Goal: Transaction & Acquisition: Book appointment/travel/reservation

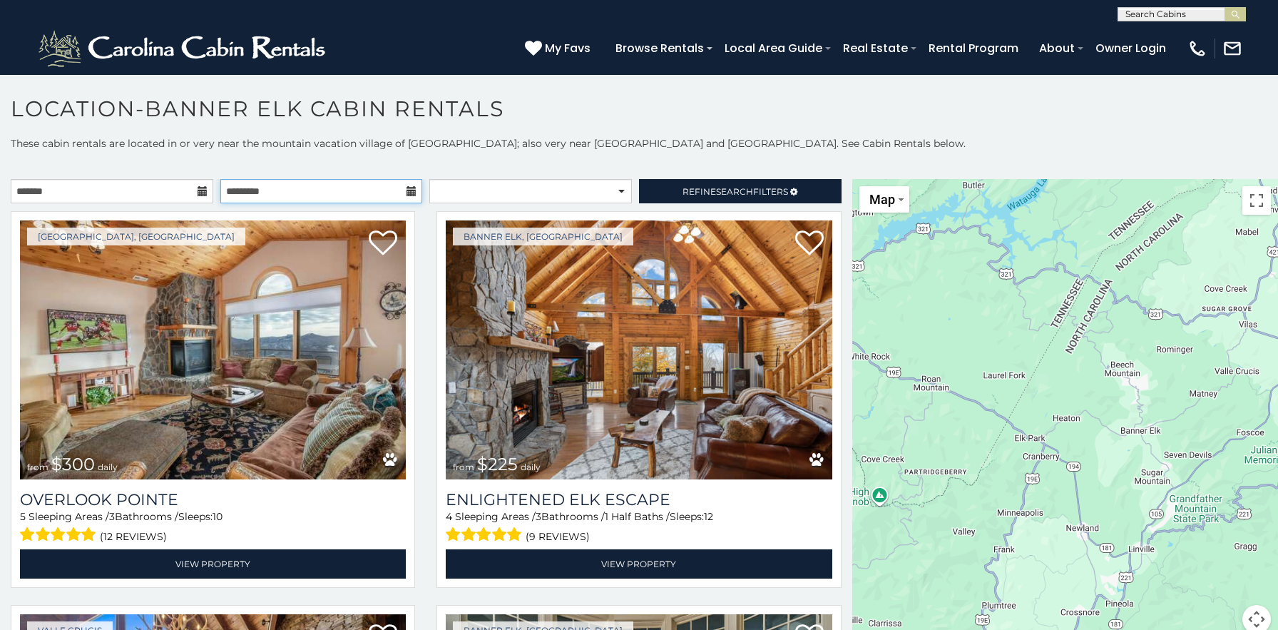
click at [312, 197] on input "text" at bounding box center [321, 191] width 203 height 24
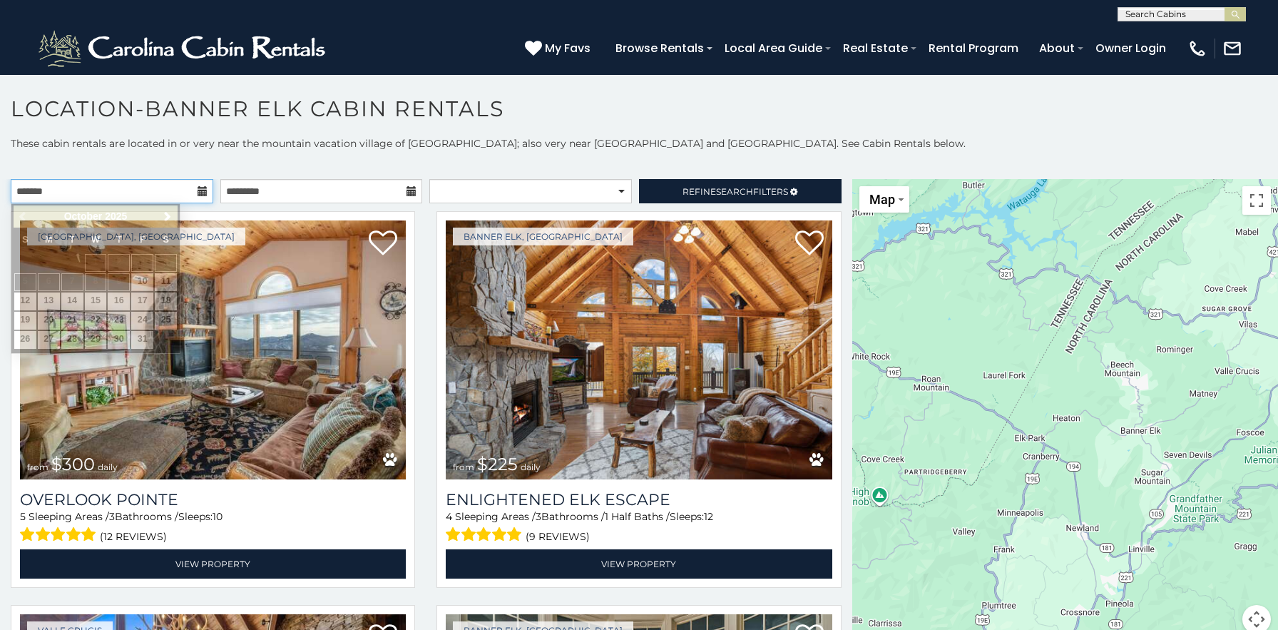
click at [116, 193] on input "text" at bounding box center [112, 191] width 203 height 24
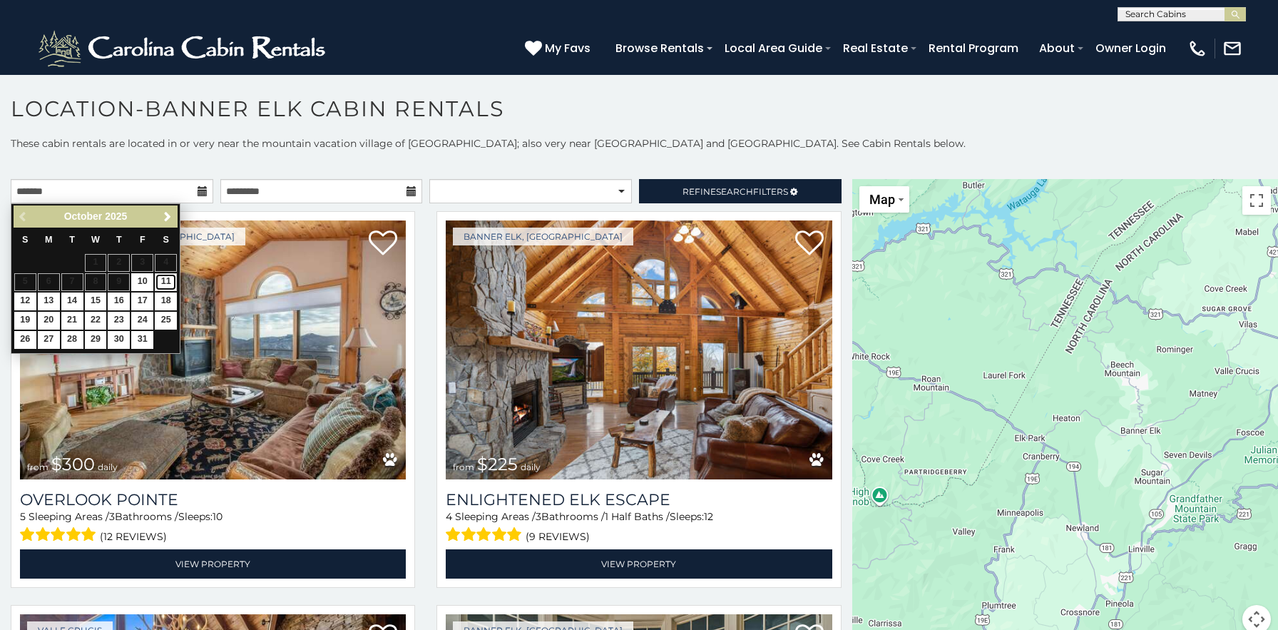
click at [165, 284] on link "11" at bounding box center [166, 282] width 22 height 18
type input "**********"
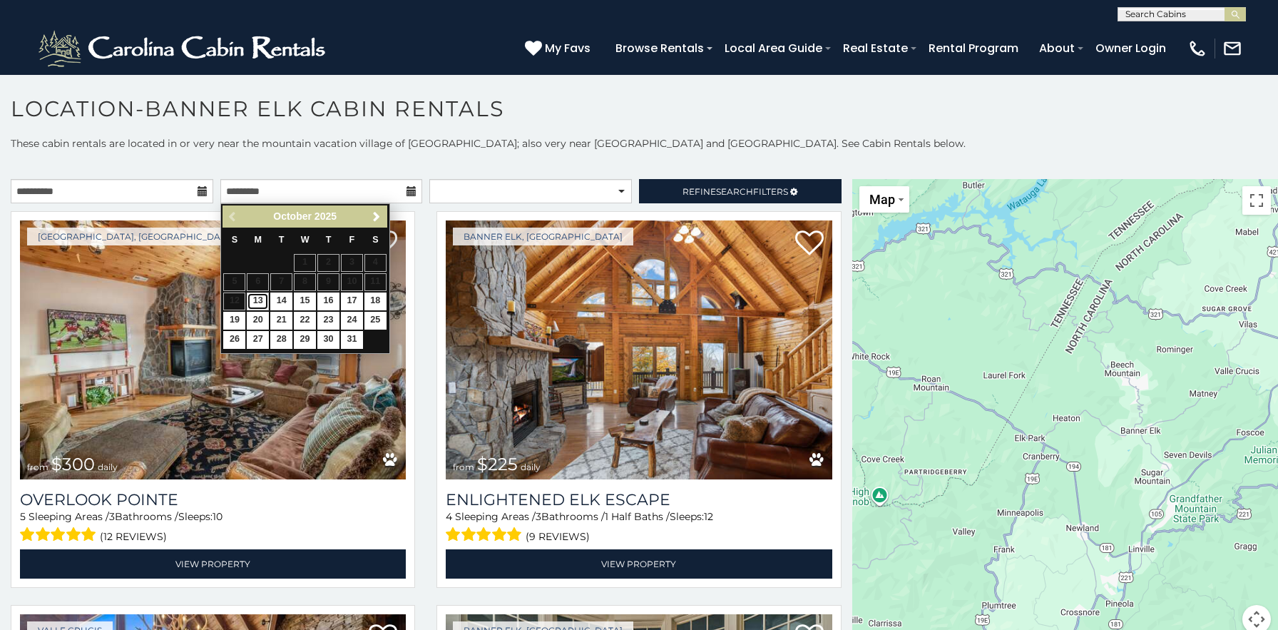
click at [255, 297] on link "13" at bounding box center [258, 301] width 22 height 18
type input "**********"
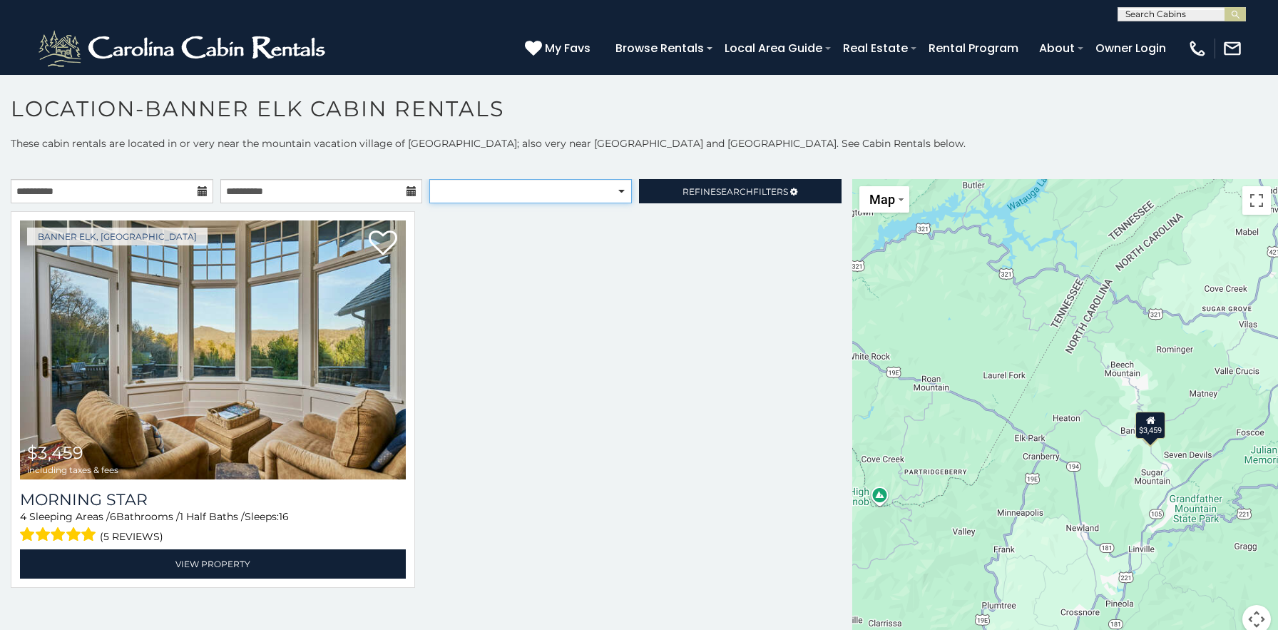
click at [567, 200] on select "**********" at bounding box center [530, 191] width 203 height 24
click at [113, 203] on div "**********" at bounding box center [426, 194] width 853 height 31
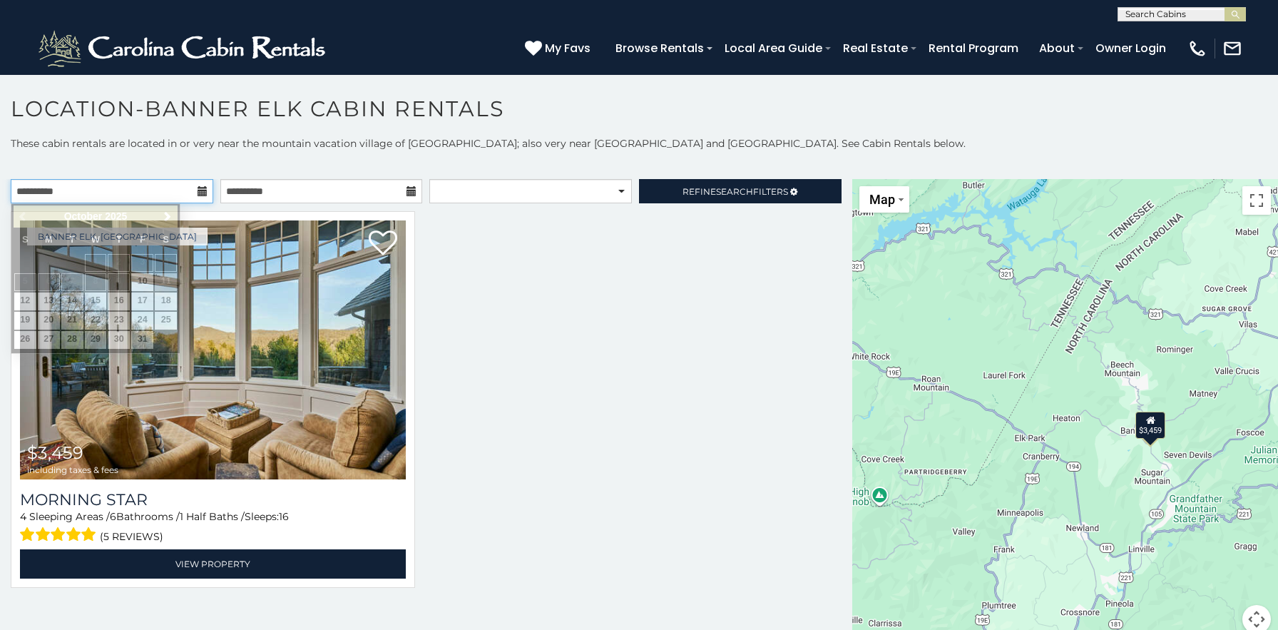
click at [142, 189] on input "**********" at bounding box center [112, 191] width 203 height 24
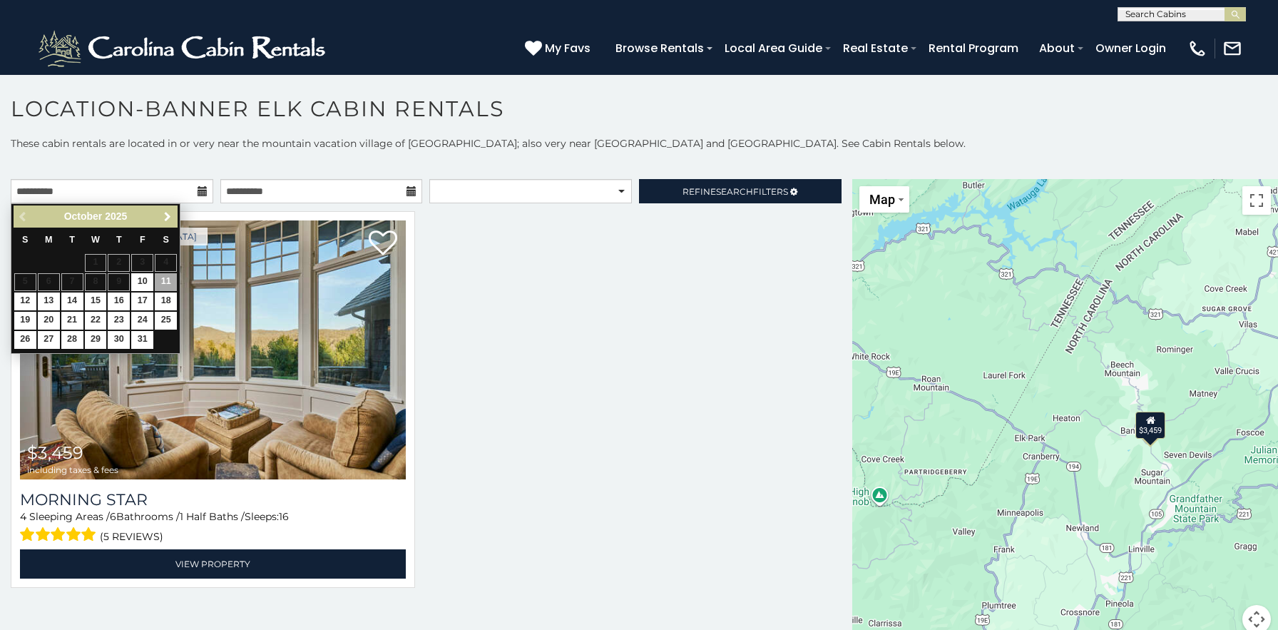
click at [165, 218] on span "Next" at bounding box center [167, 216] width 11 height 11
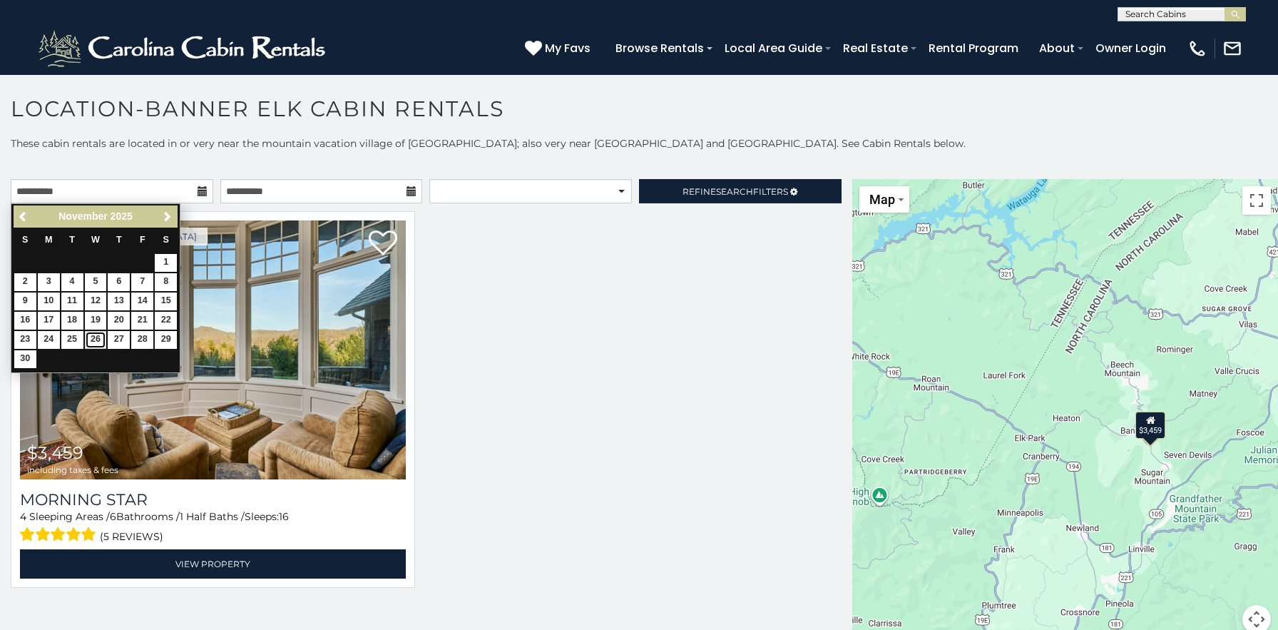
click at [96, 343] on link "26" at bounding box center [96, 340] width 22 height 18
type input "**********"
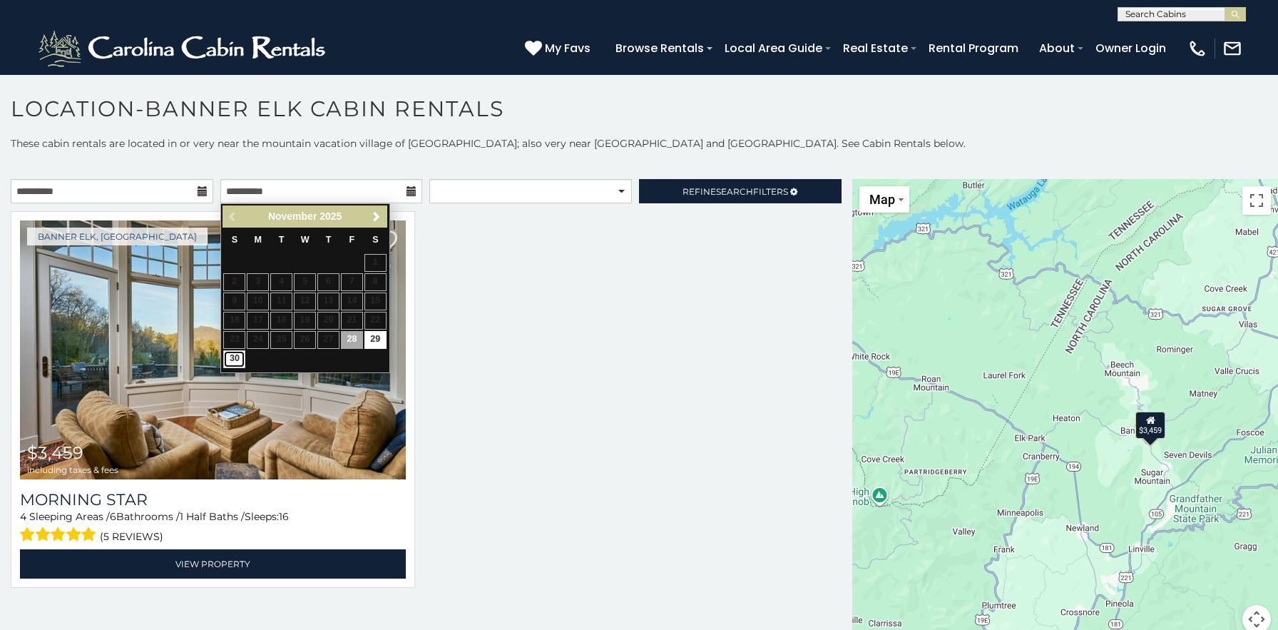
click at [233, 358] on link "30" at bounding box center [234, 359] width 22 height 18
type input "**********"
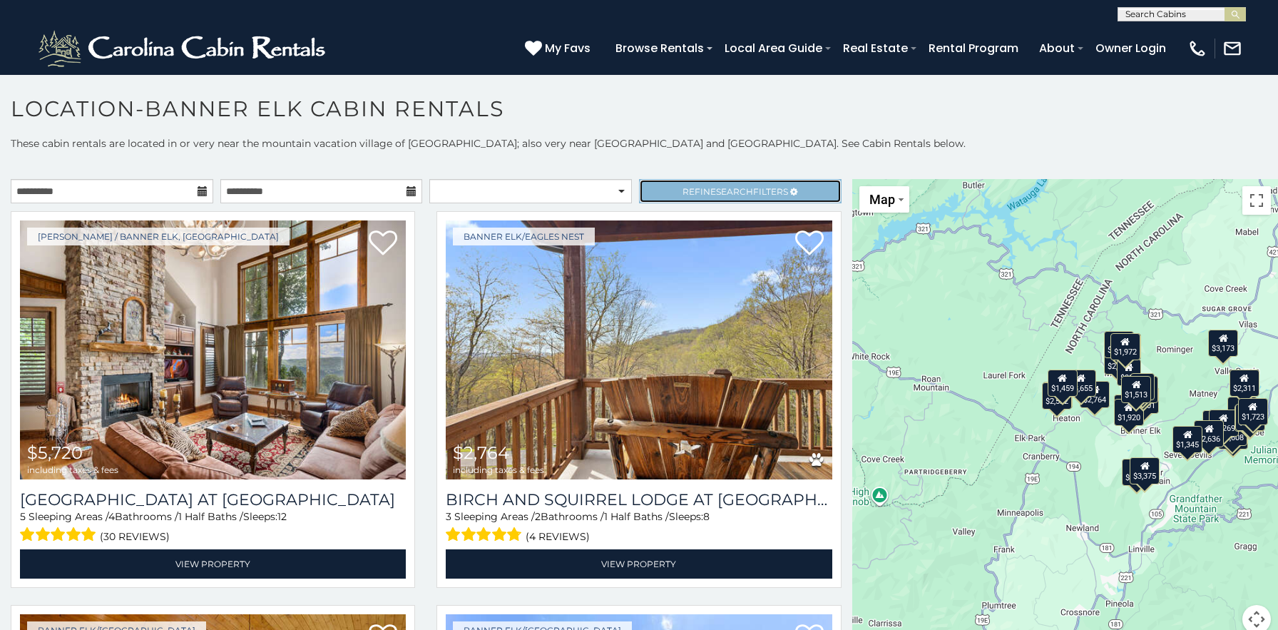
click at [764, 189] on span "Refine Search Filters" at bounding box center [736, 191] width 106 height 11
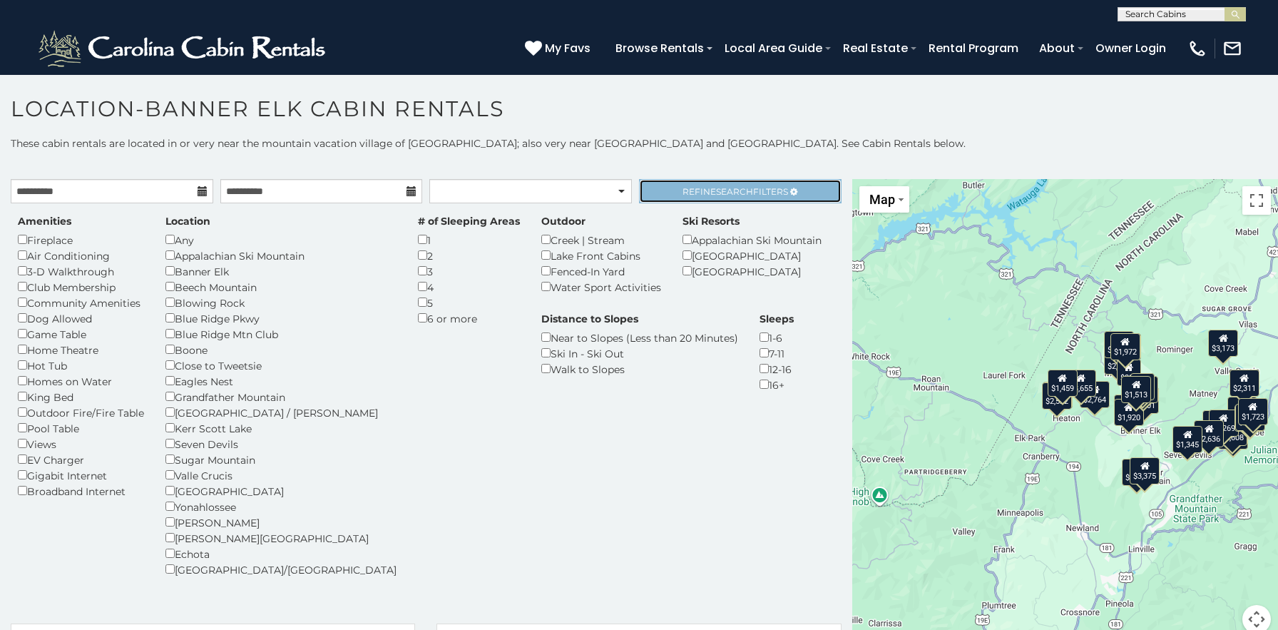
click at [696, 193] on span "Refine Search Filters" at bounding box center [736, 191] width 106 height 11
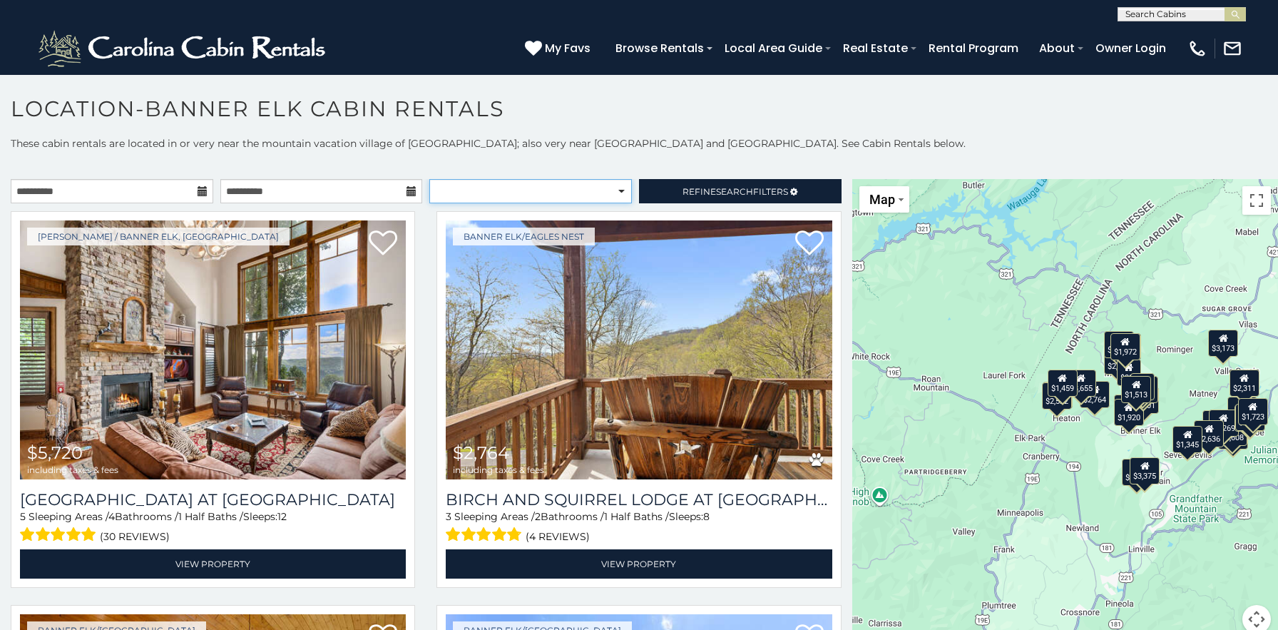
click at [594, 184] on select "**********" at bounding box center [530, 191] width 203 height 24
select select "*********"
click at [429, 179] on select "**********" at bounding box center [530, 191] width 203 height 24
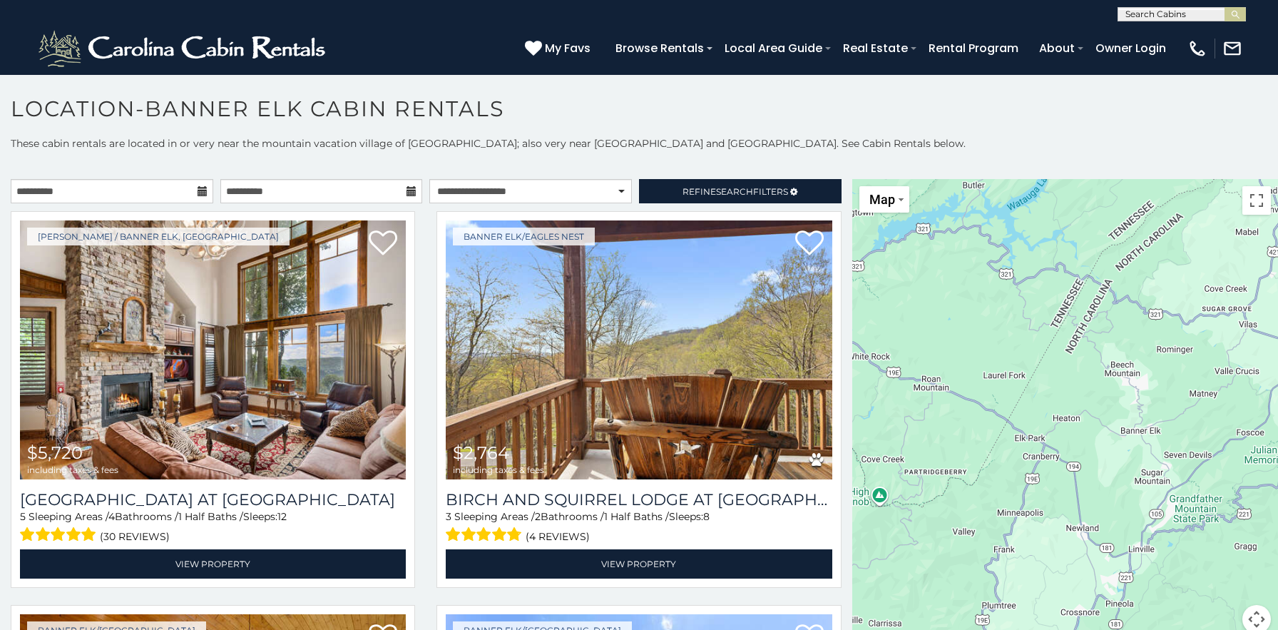
click at [693, 141] on p "These cabin rentals are located in or very near the mountain vacation village o…" at bounding box center [639, 143] width 1278 height 14
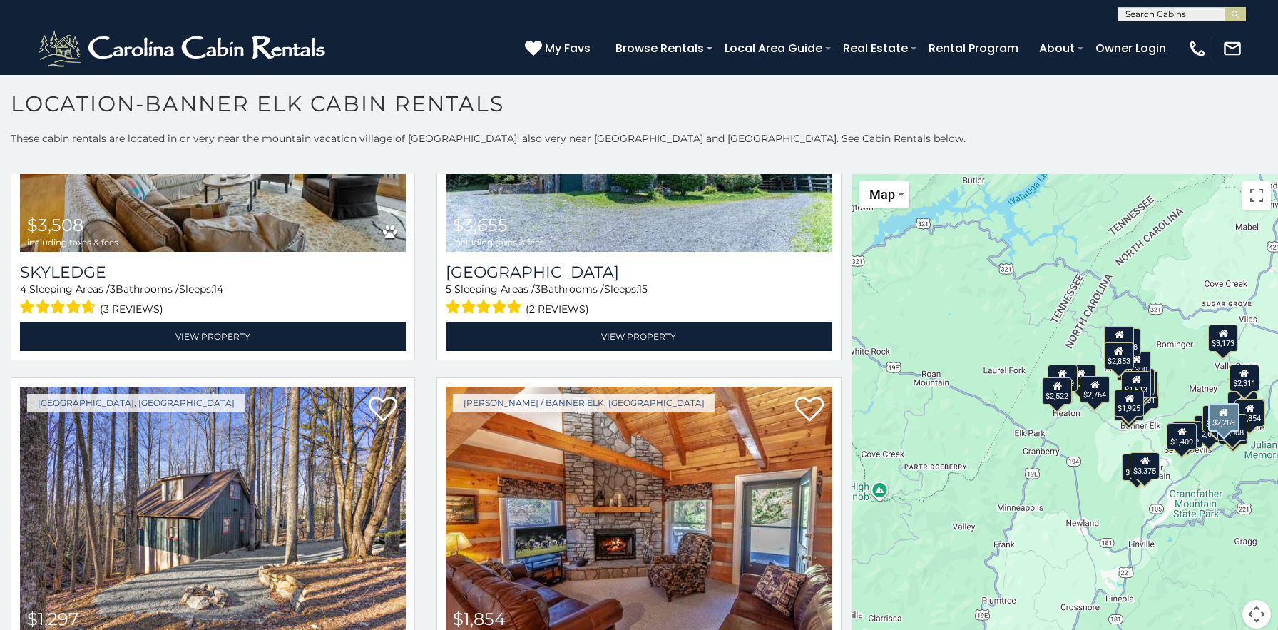
scroll to position [1691, 0]
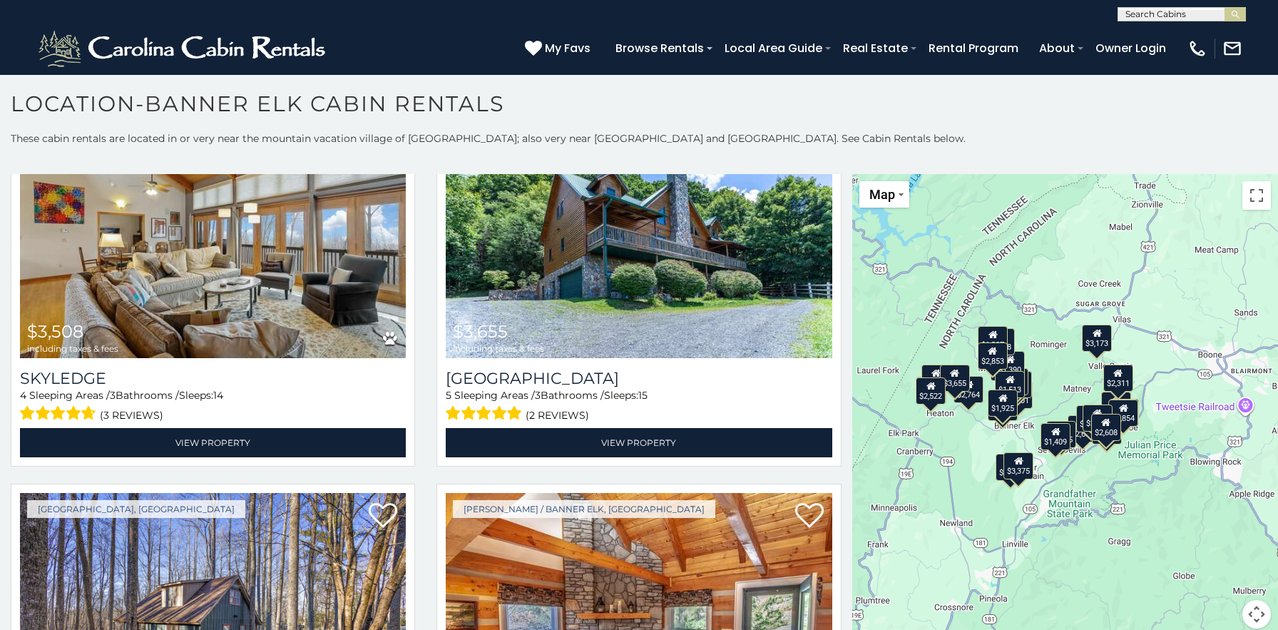
drag, startPoint x: 1024, startPoint y: 547, endPoint x: 895, endPoint y: 547, distance: 129.1
click at [895, 547] on div "$2,764 $5,720 $1,459 $2,550 $2,593 $2,597 $3,058 $3,201 $3,508 $3,655 $1,297 $1…" at bounding box center [1066, 410] width 426 height 472
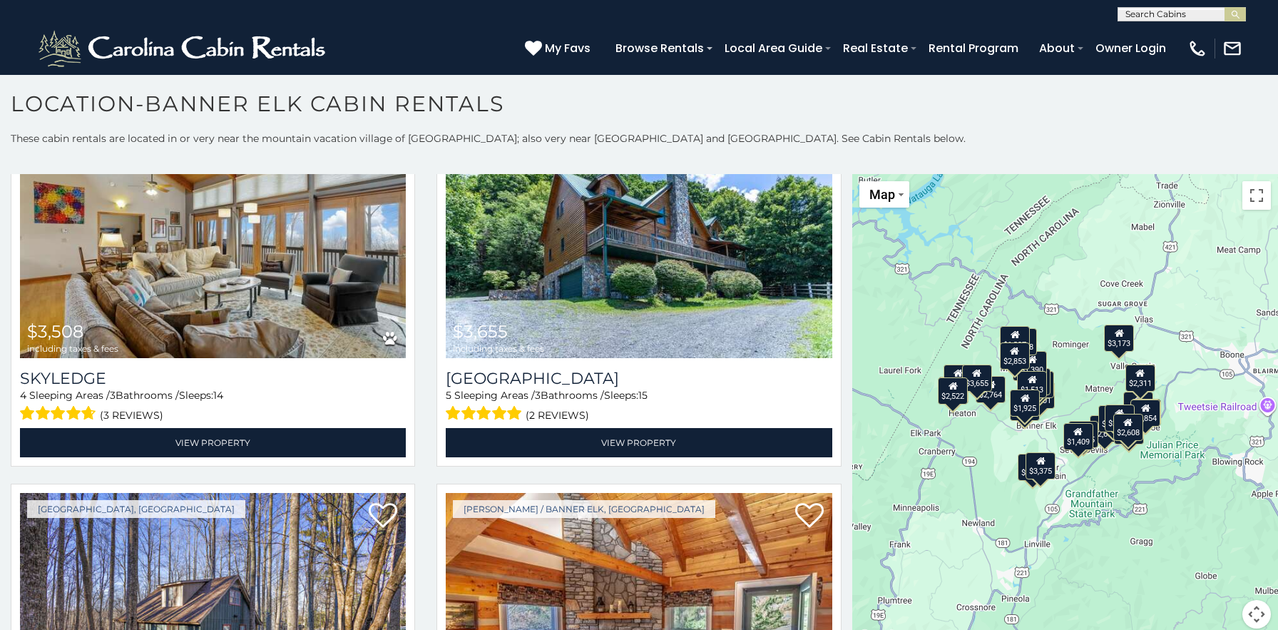
drag, startPoint x: 1067, startPoint y: 526, endPoint x: 1090, endPoint y: 525, distance: 23.6
click at [1090, 525] on div "$2,764 $5,720 $1,459 $2,550 $2,593 $2,597 $3,058 $3,201 $3,508 $3,655 $1,297 $1…" at bounding box center [1066, 410] width 426 height 472
click at [1079, 444] on div "$1,409" at bounding box center [1079, 436] width 30 height 27
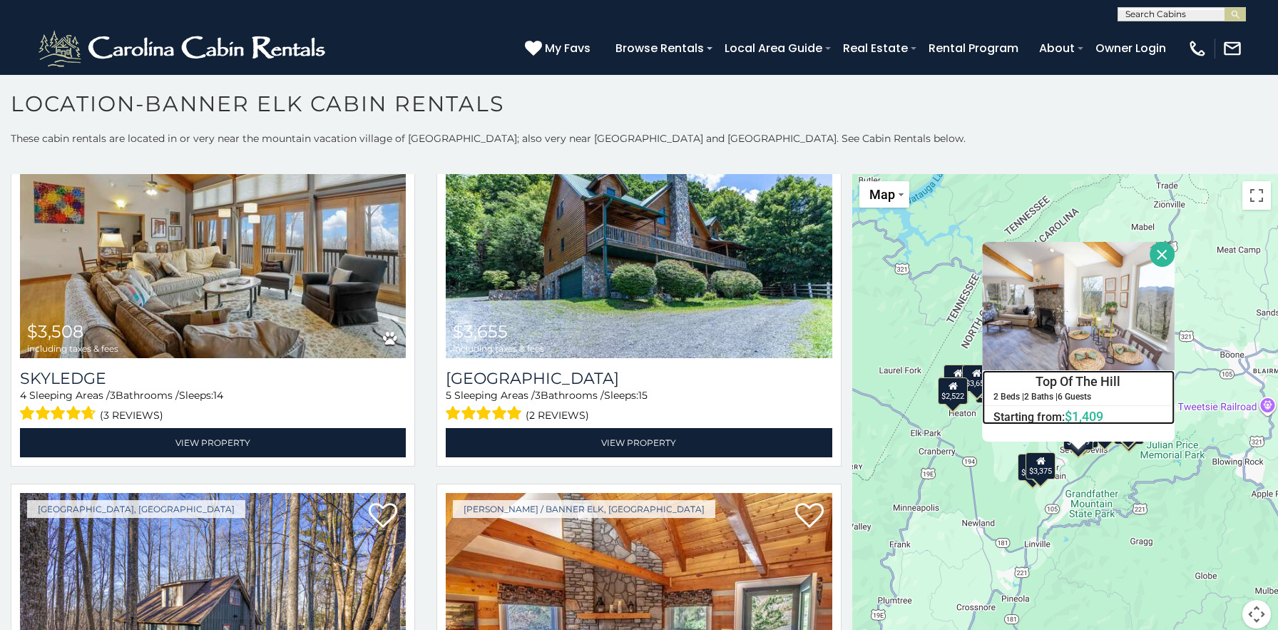
click at [1074, 380] on h4 "Top Of The Hill" at bounding box center [1079, 380] width 191 height 21
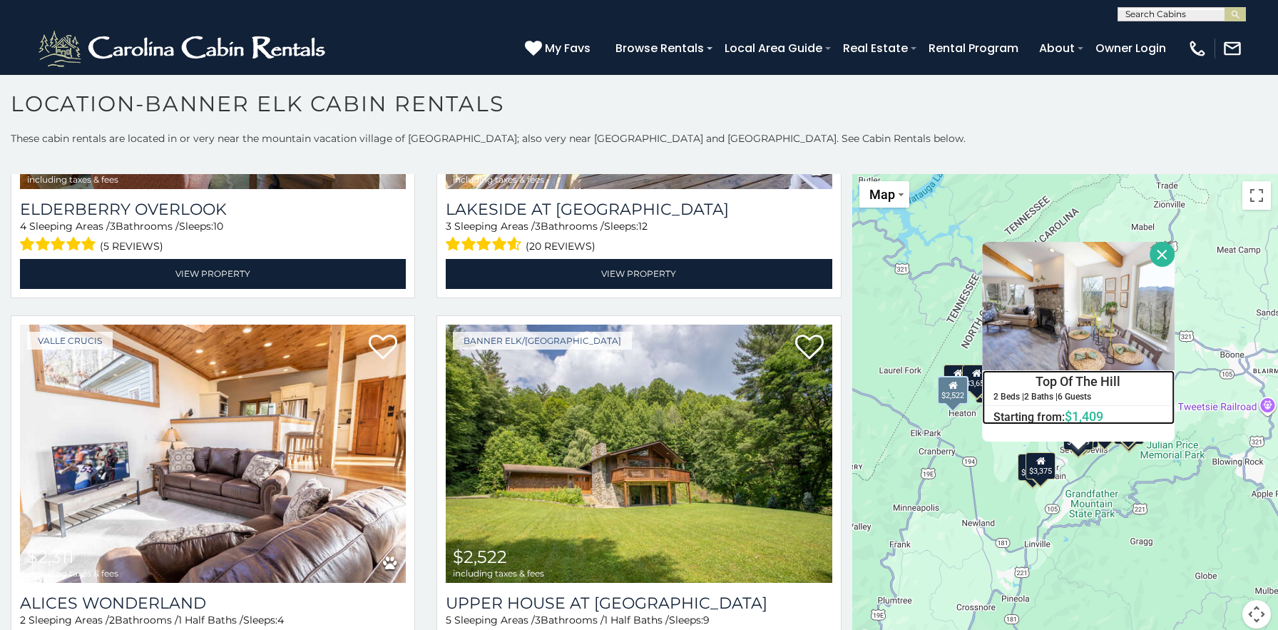
scroll to position [3542, 0]
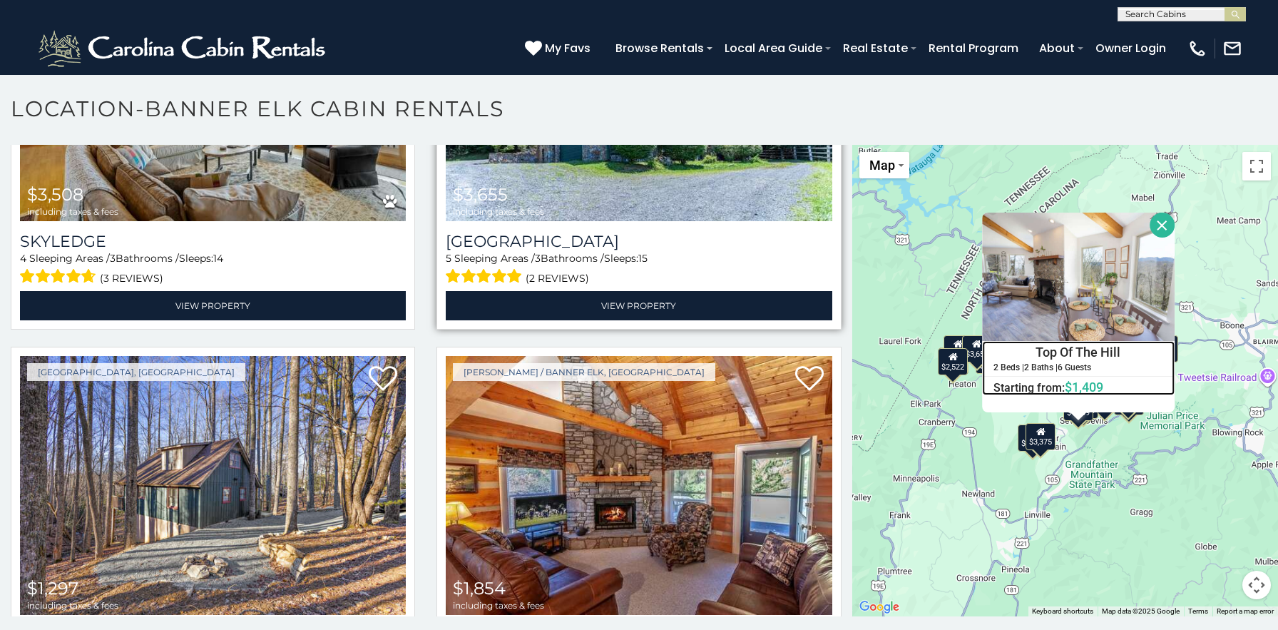
scroll to position [1159, 0]
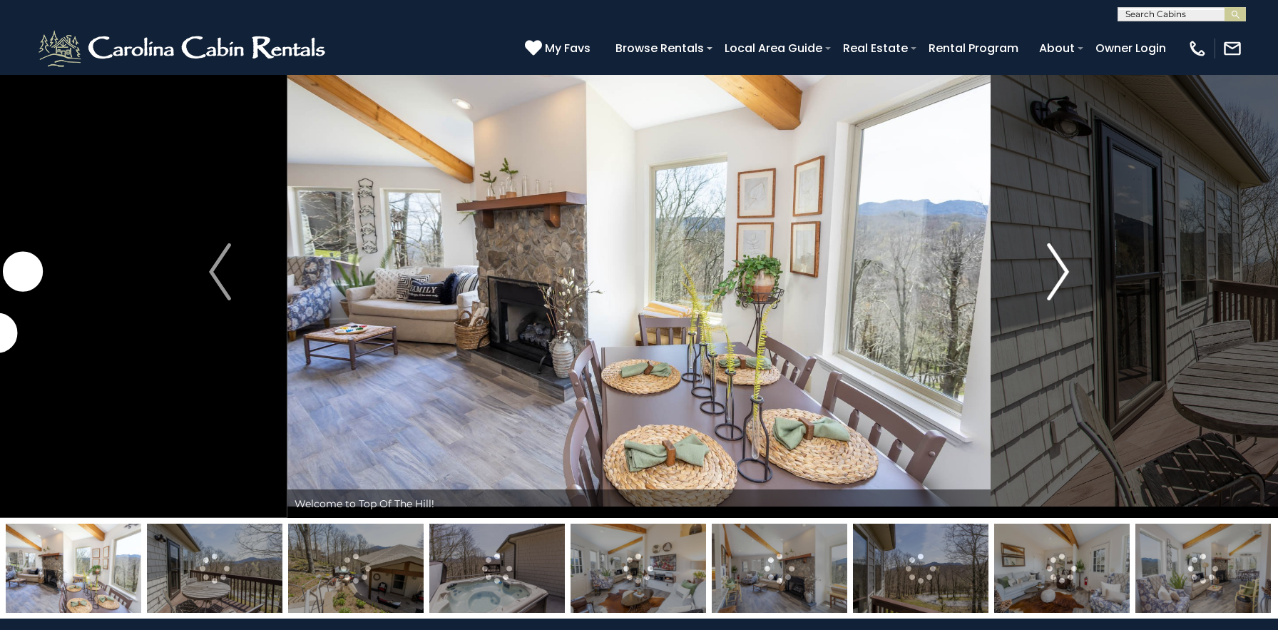
click at [1062, 264] on img "Next" at bounding box center [1057, 271] width 21 height 57
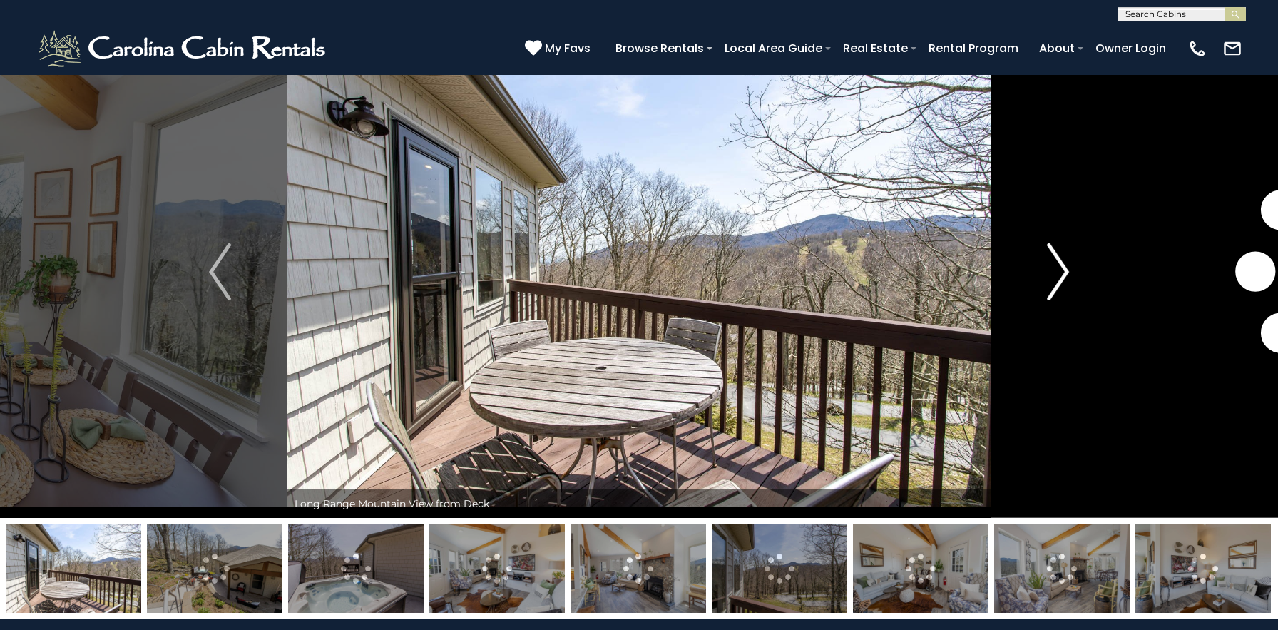
click at [1062, 264] on img "Next" at bounding box center [1057, 271] width 21 height 57
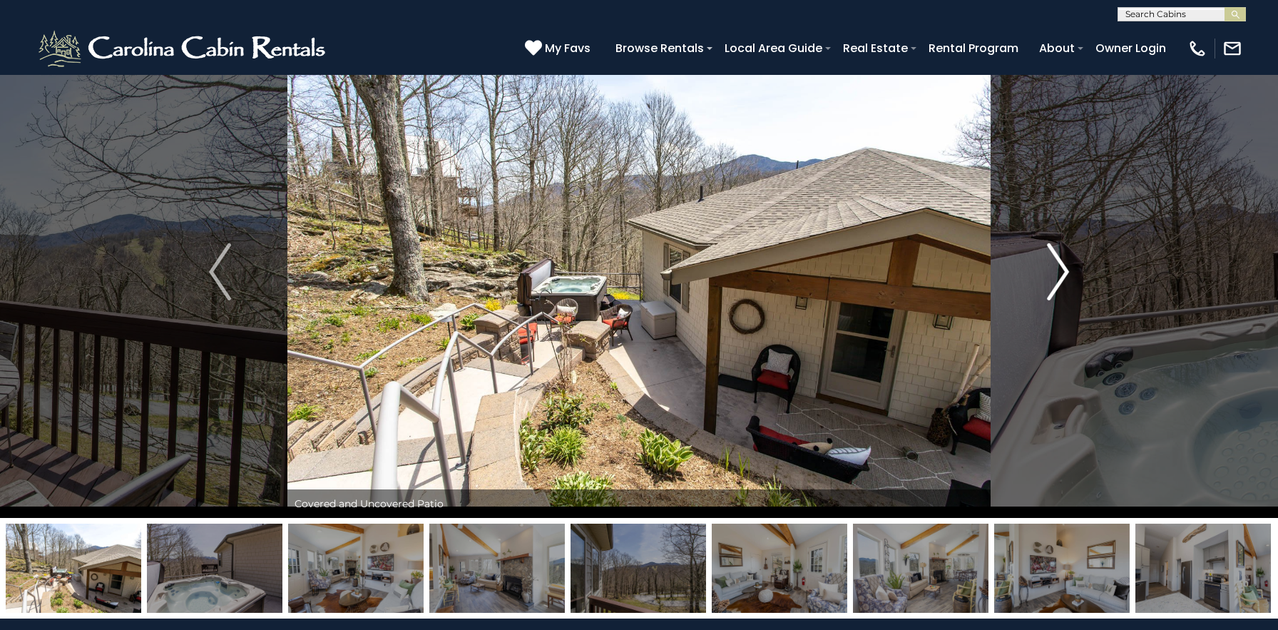
click at [1062, 264] on img "Next" at bounding box center [1057, 271] width 21 height 57
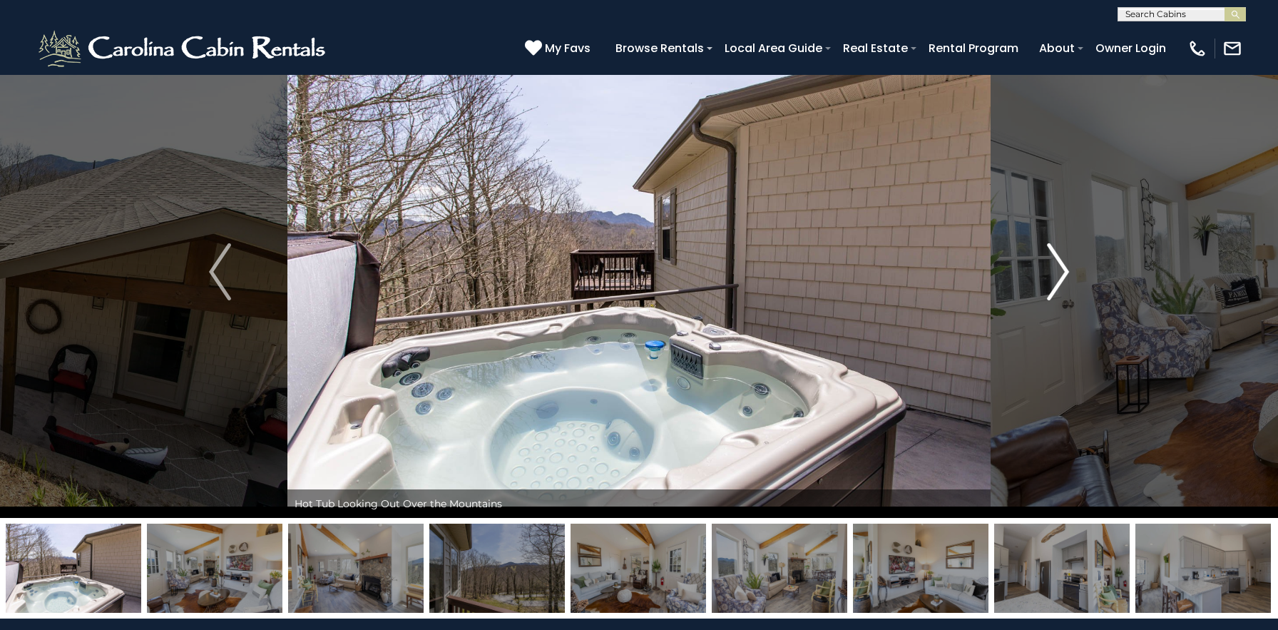
click at [1062, 264] on img "Next" at bounding box center [1057, 271] width 21 height 57
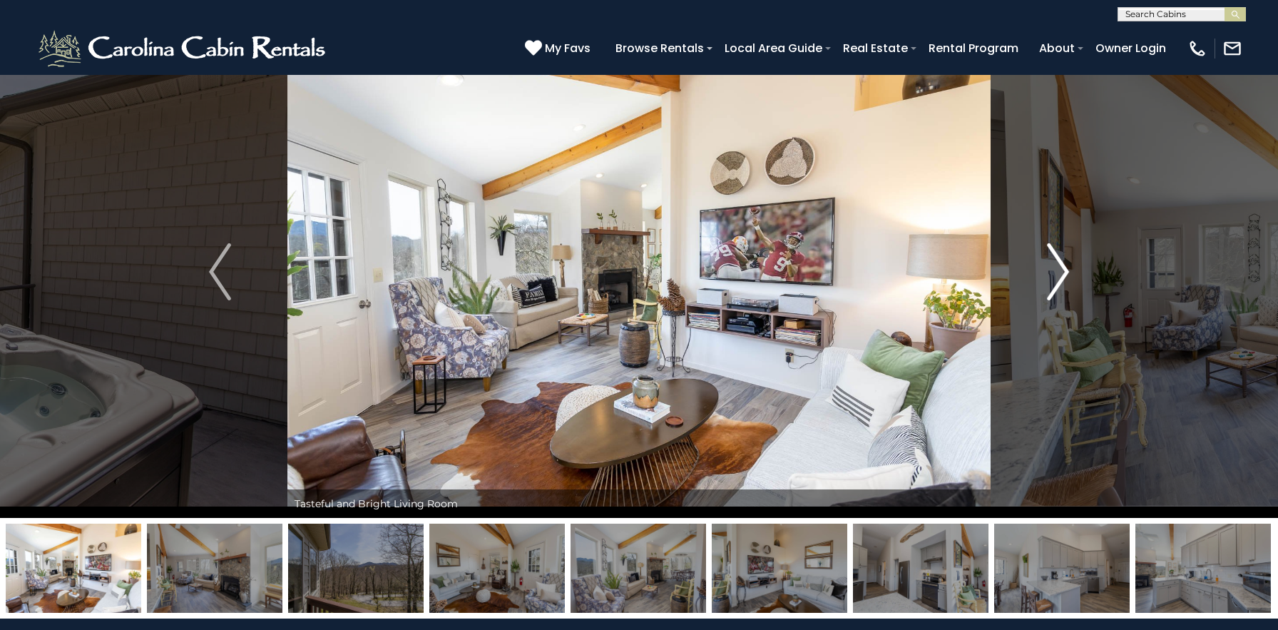
click at [1062, 264] on img "Next" at bounding box center [1057, 271] width 21 height 57
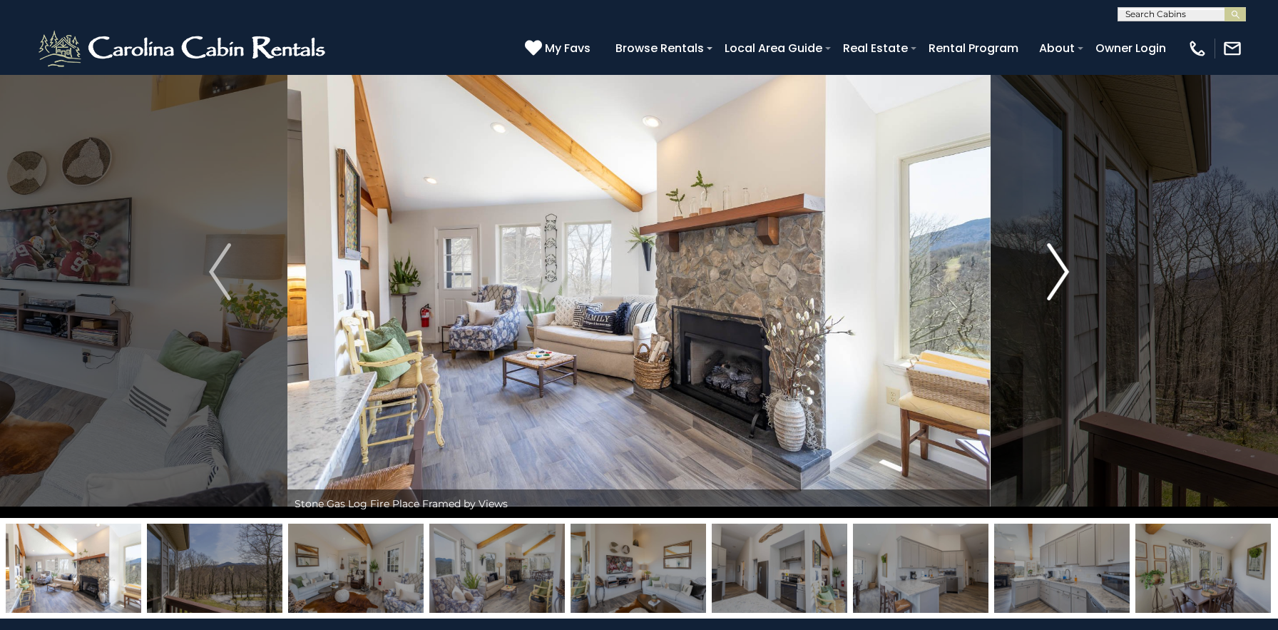
click at [1062, 264] on img "Next" at bounding box center [1057, 271] width 21 height 57
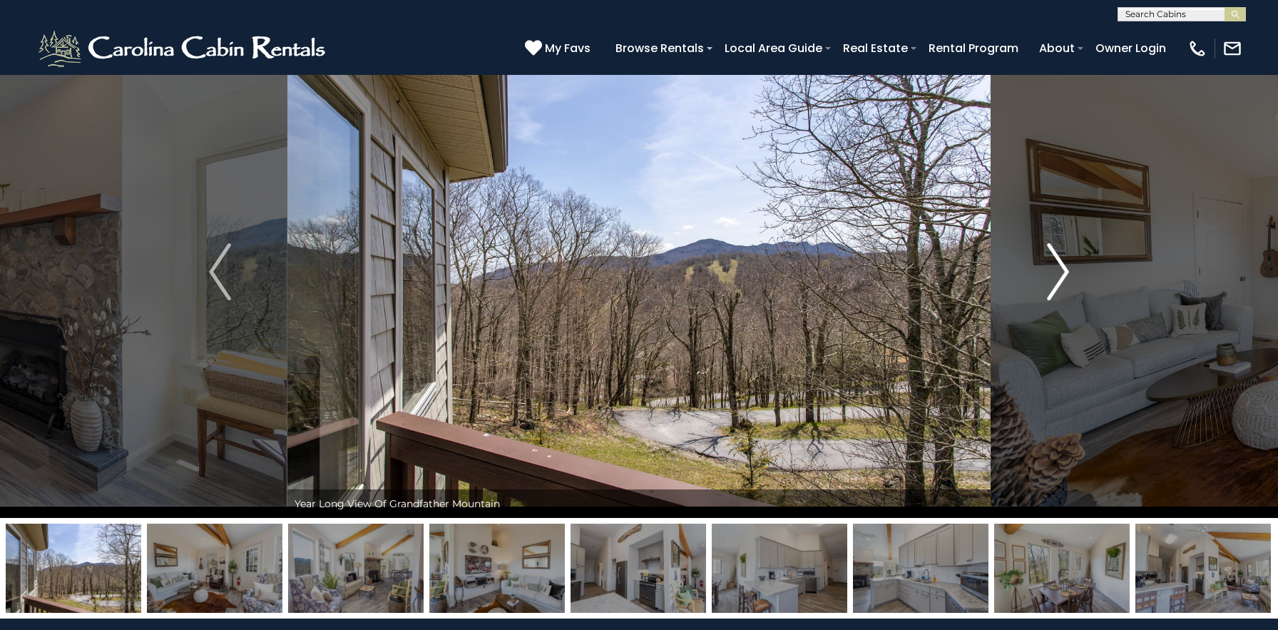
click at [1062, 264] on img "Next" at bounding box center [1057, 271] width 21 height 57
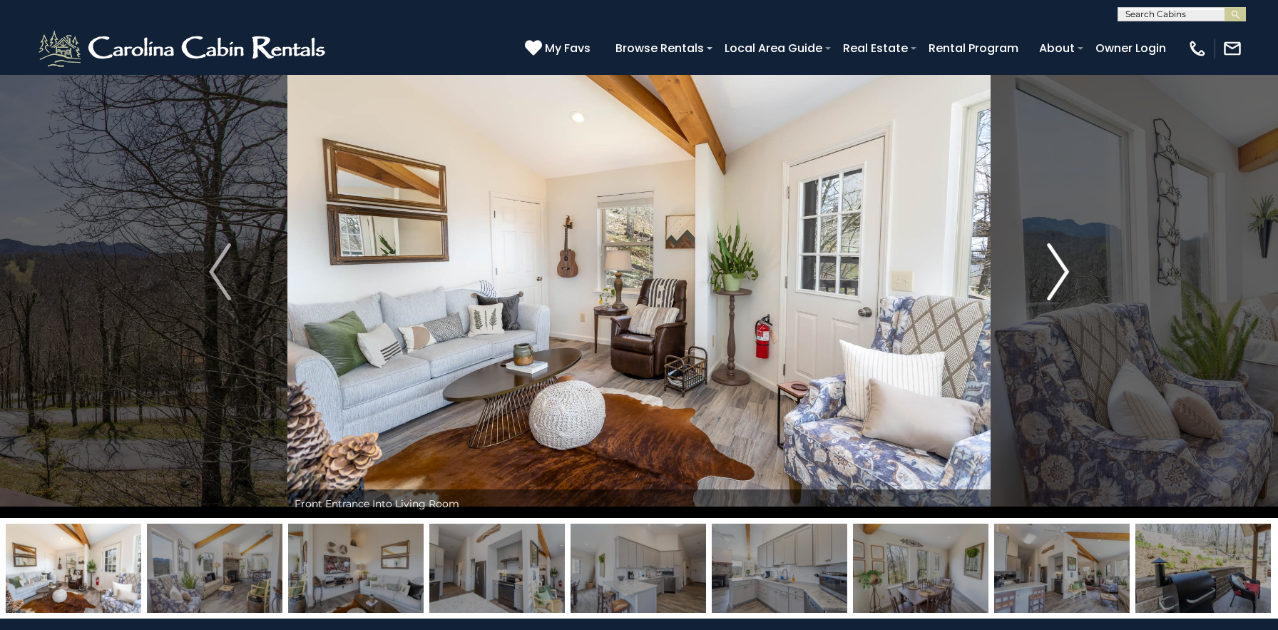
click at [1062, 264] on img "Next" at bounding box center [1057, 271] width 21 height 57
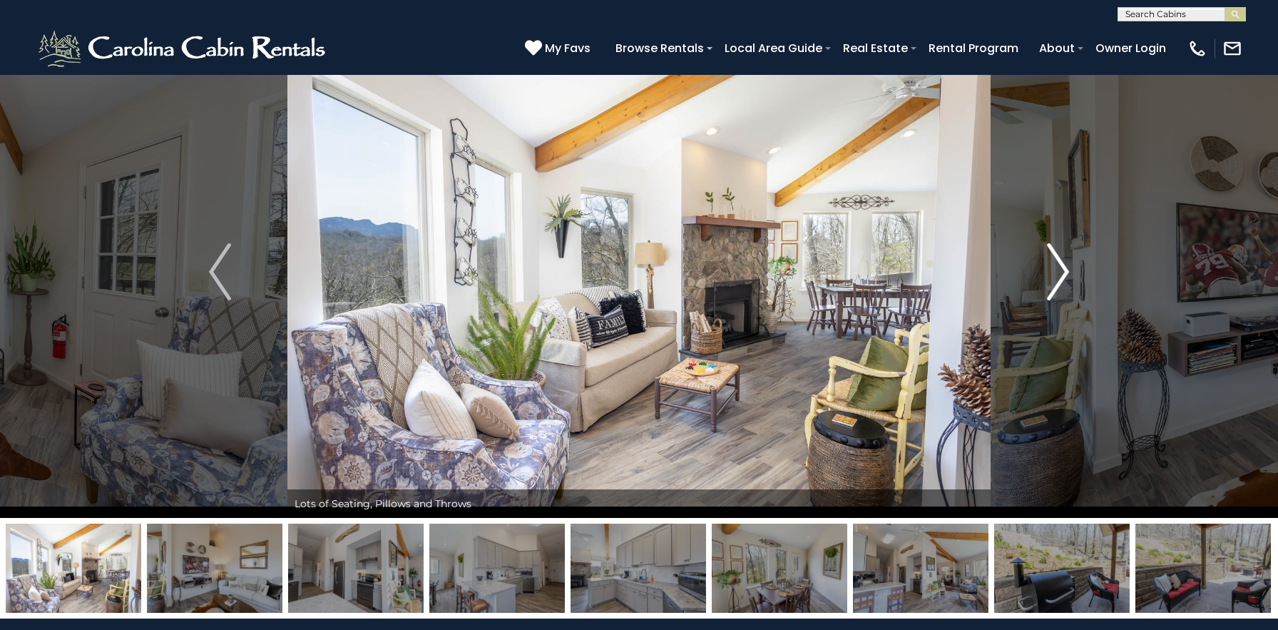
click at [1062, 264] on img "Next" at bounding box center [1057, 271] width 21 height 57
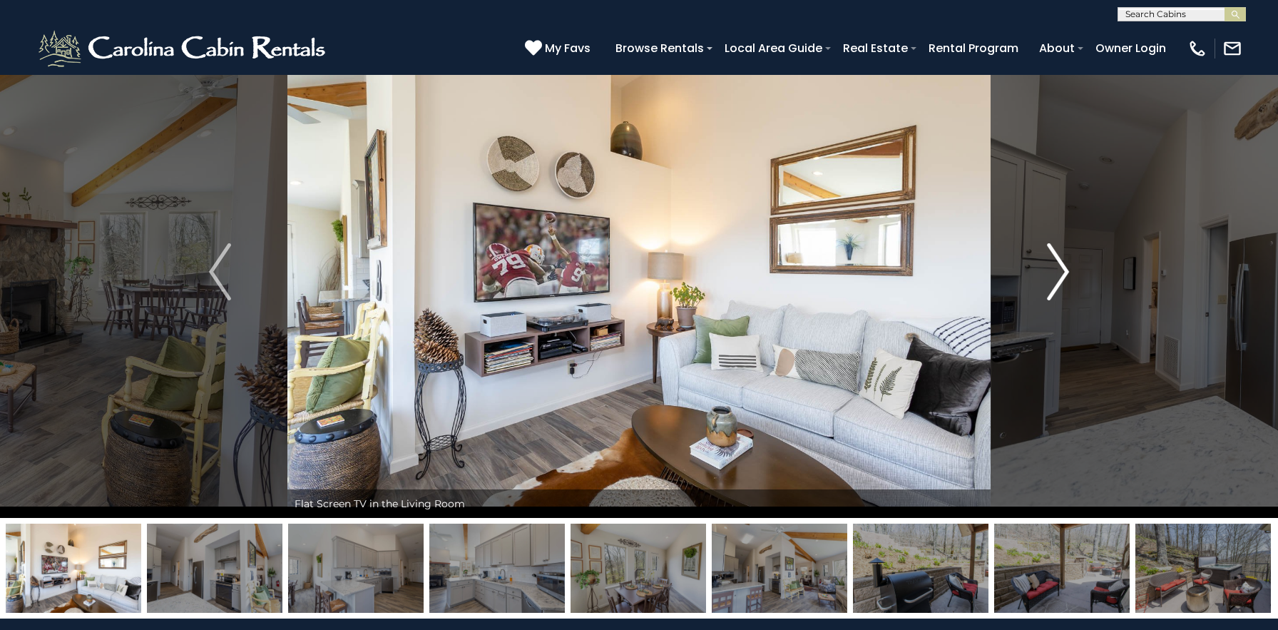
click at [1062, 264] on img "Next" at bounding box center [1057, 271] width 21 height 57
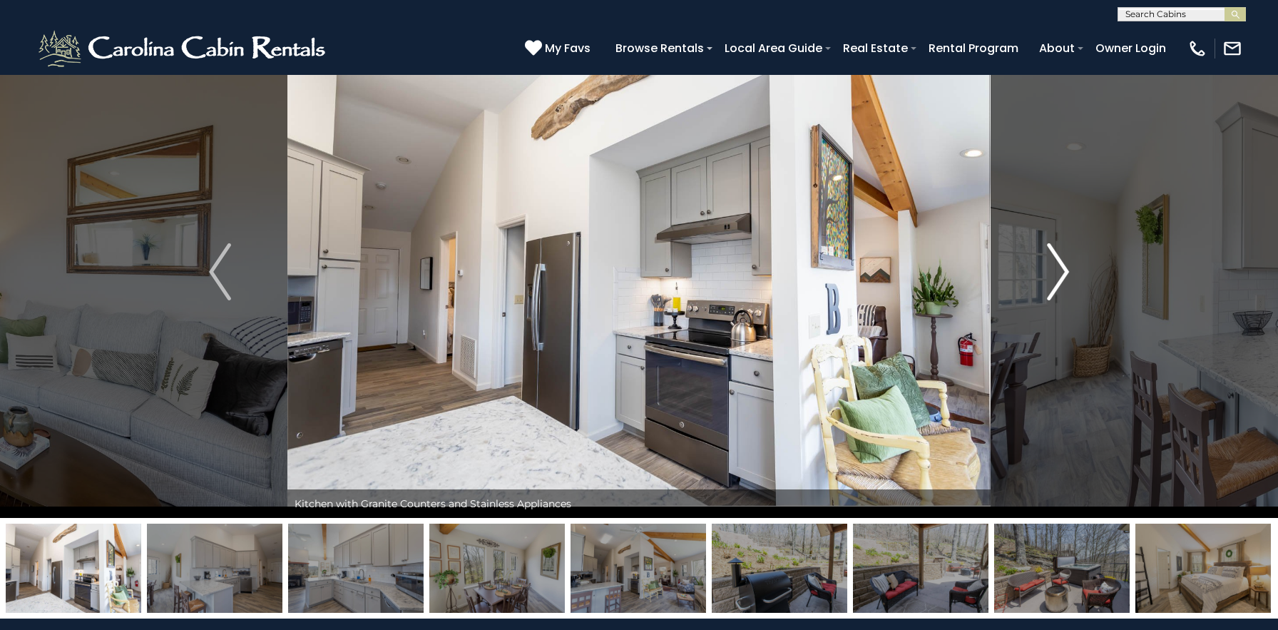
click at [1062, 264] on img "Next" at bounding box center [1057, 271] width 21 height 57
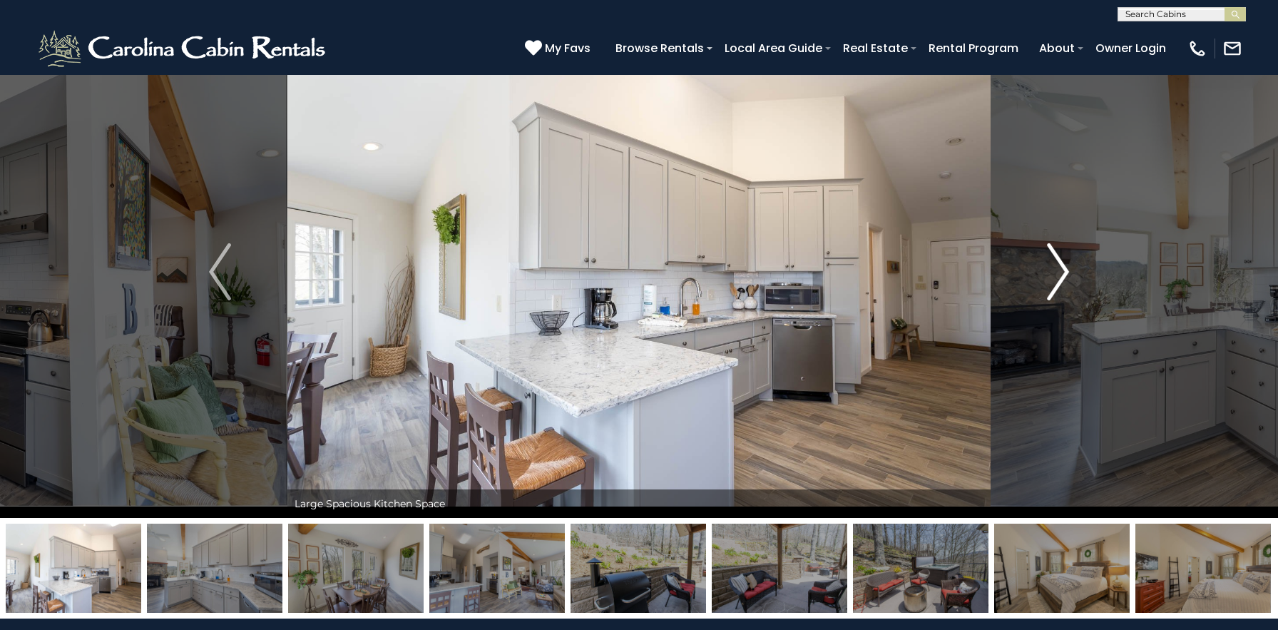
click at [1062, 264] on img "Next" at bounding box center [1057, 271] width 21 height 57
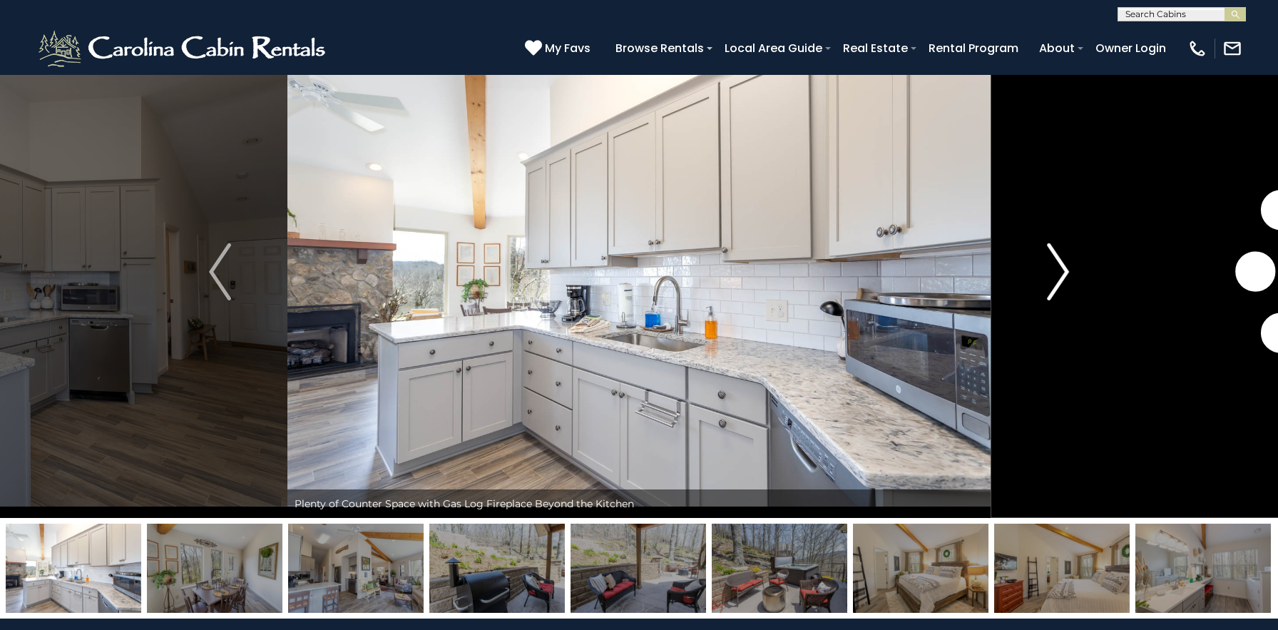
click at [1062, 264] on img "Next" at bounding box center [1057, 271] width 21 height 57
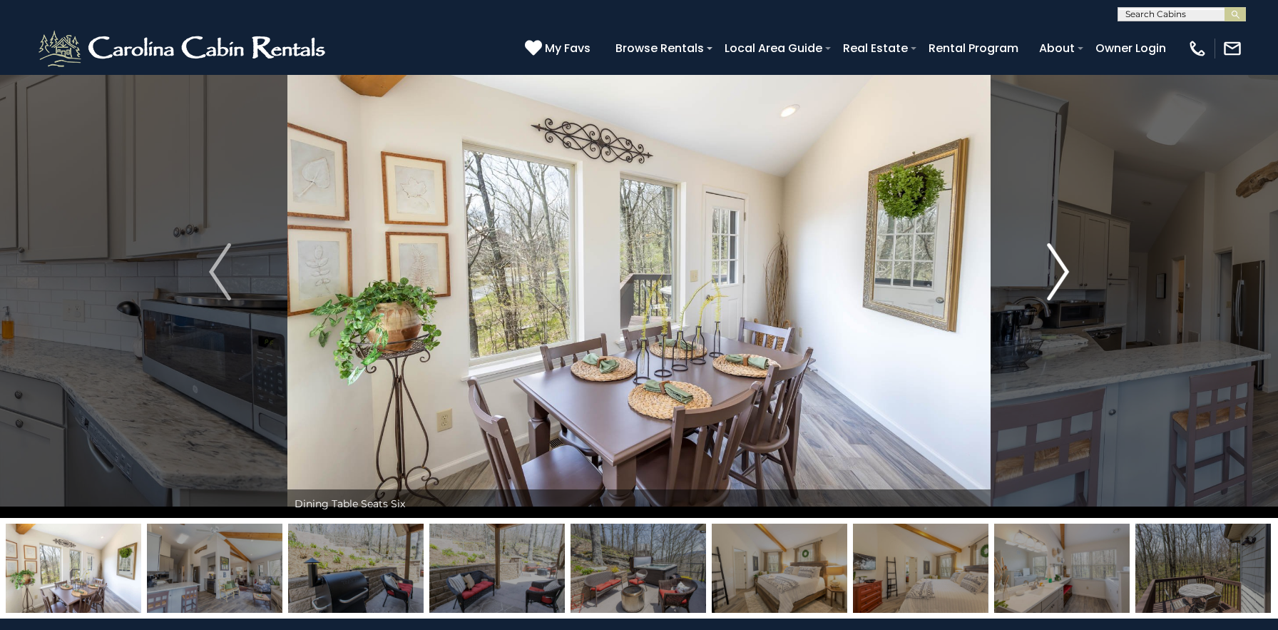
click at [1062, 264] on img "Next" at bounding box center [1057, 271] width 21 height 57
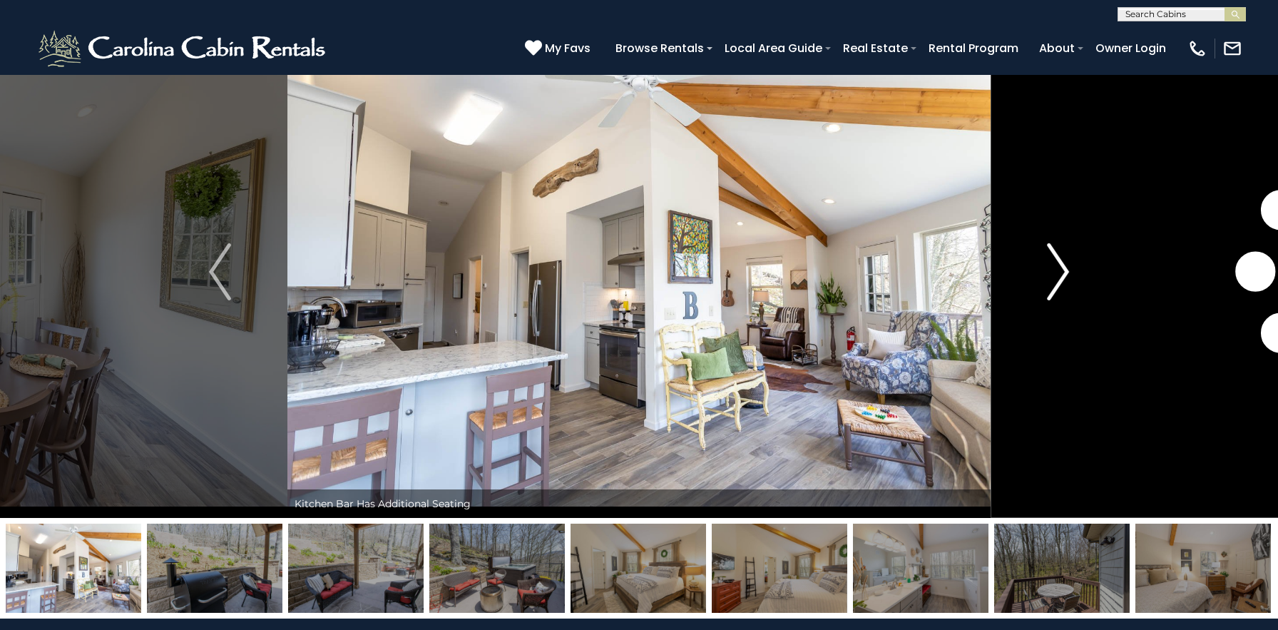
click at [1062, 264] on img "Next" at bounding box center [1057, 271] width 21 height 57
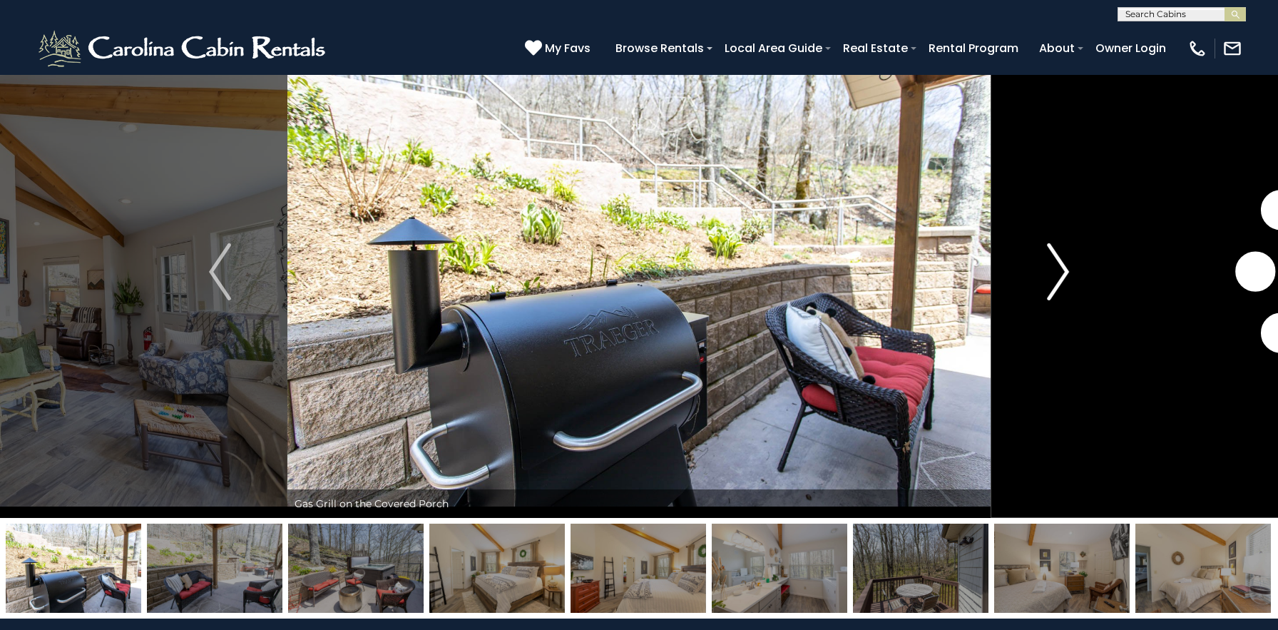
click at [1062, 264] on img "Next" at bounding box center [1057, 271] width 21 height 57
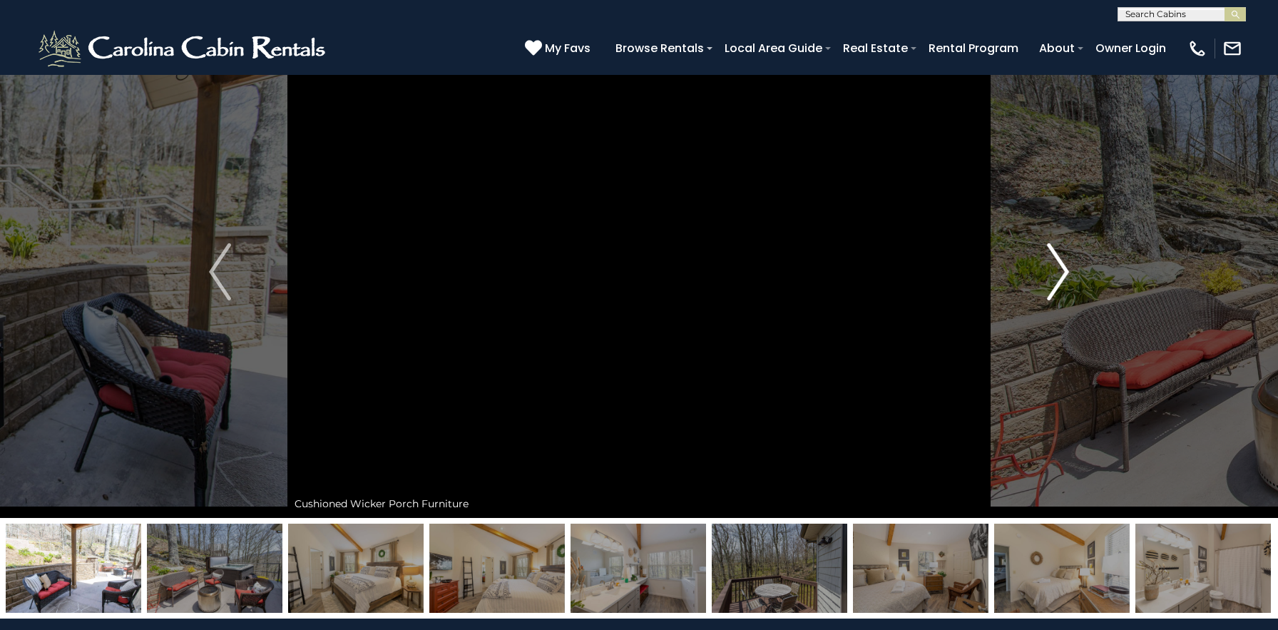
click at [1062, 264] on img "Next" at bounding box center [1057, 271] width 21 height 57
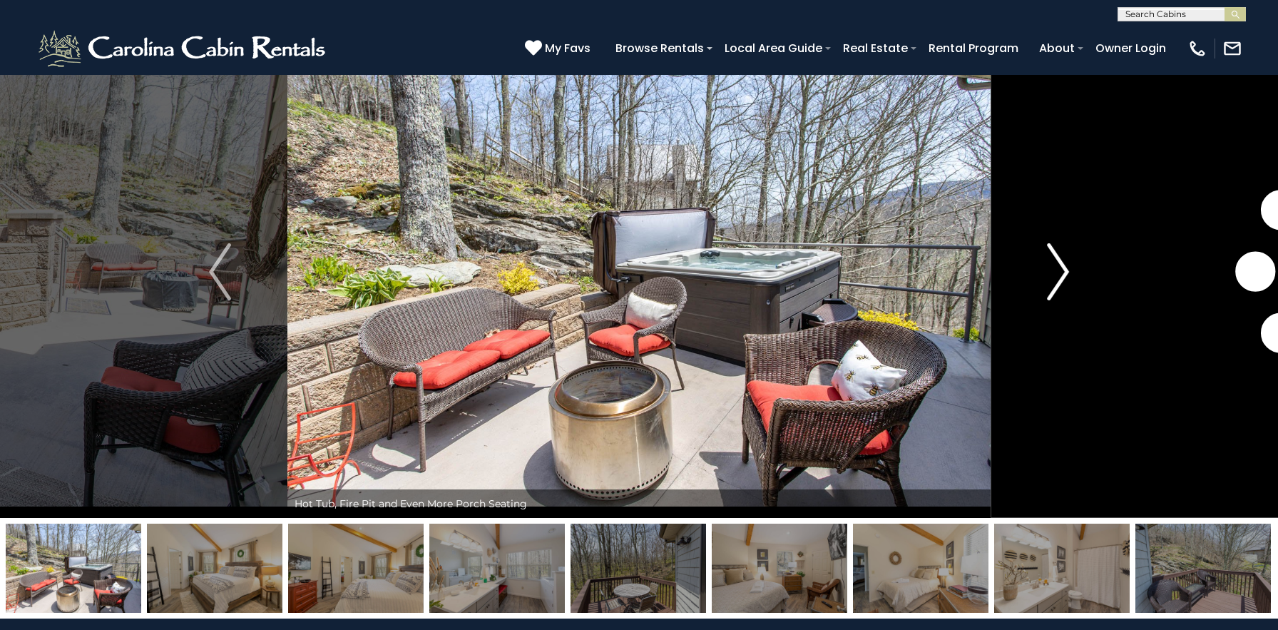
click at [1062, 264] on img "Next" at bounding box center [1057, 271] width 21 height 57
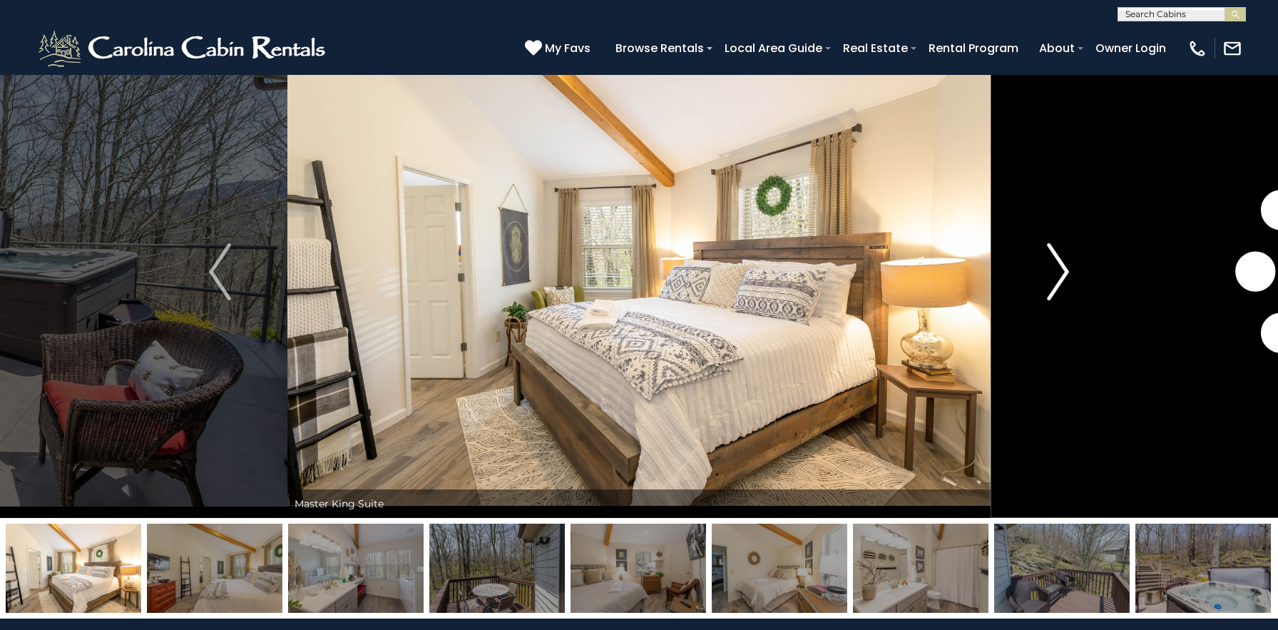
click at [1062, 264] on img "Next" at bounding box center [1057, 271] width 21 height 57
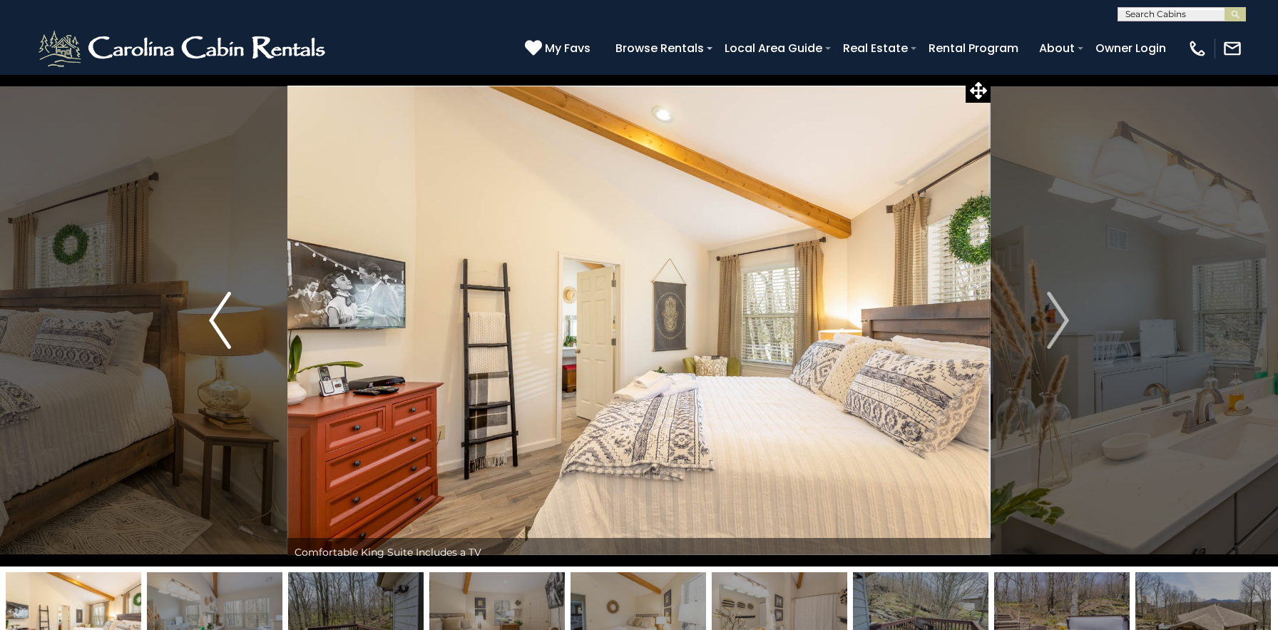
click at [219, 317] on img "Previous" at bounding box center [219, 320] width 21 height 57
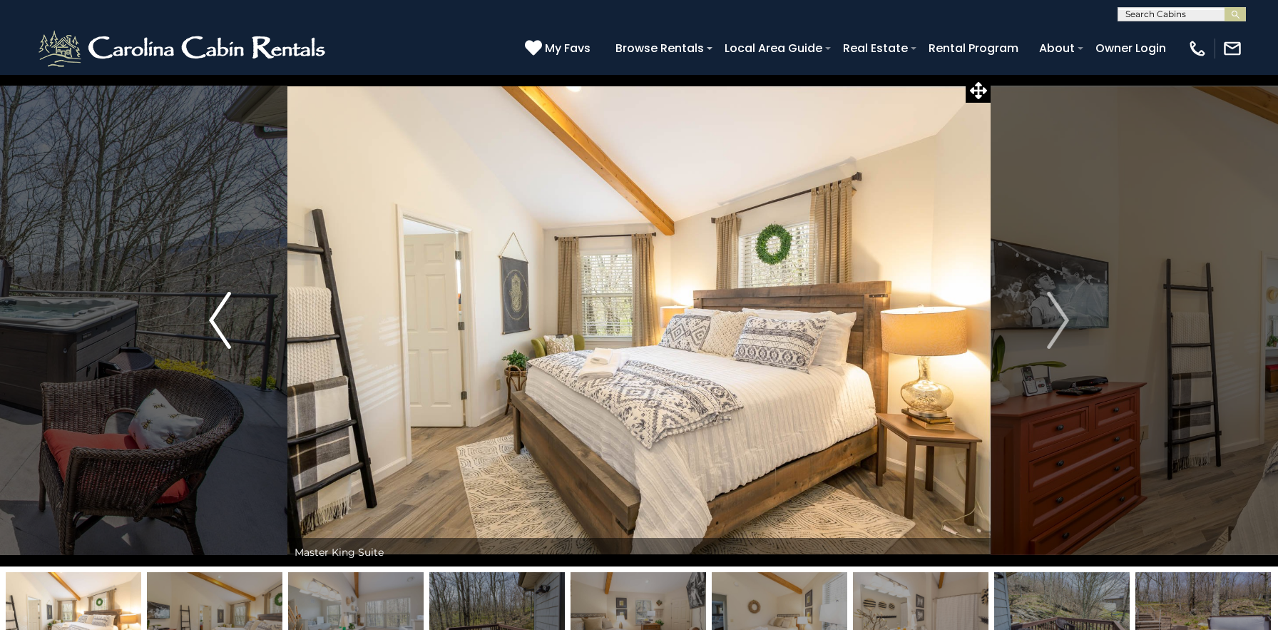
click at [219, 317] on img "Previous" at bounding box center [219, 320] width 21 height 57
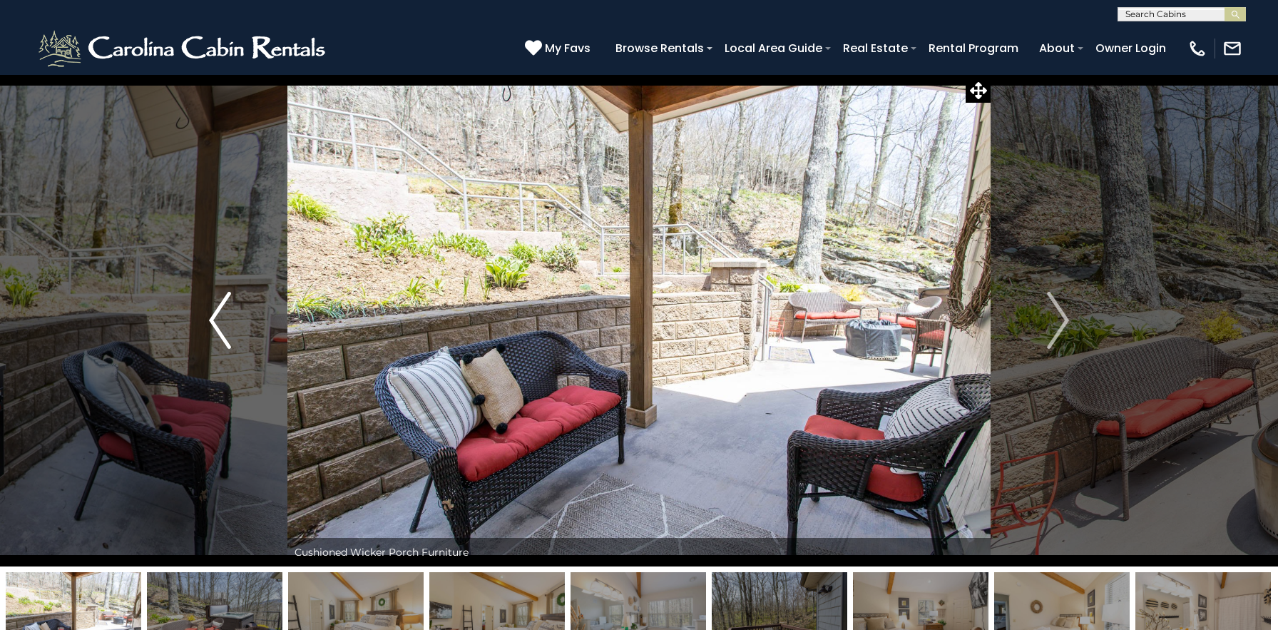
click at [219, 317] on img "Previous" at bounding box center [219, 320] width 21 height 57
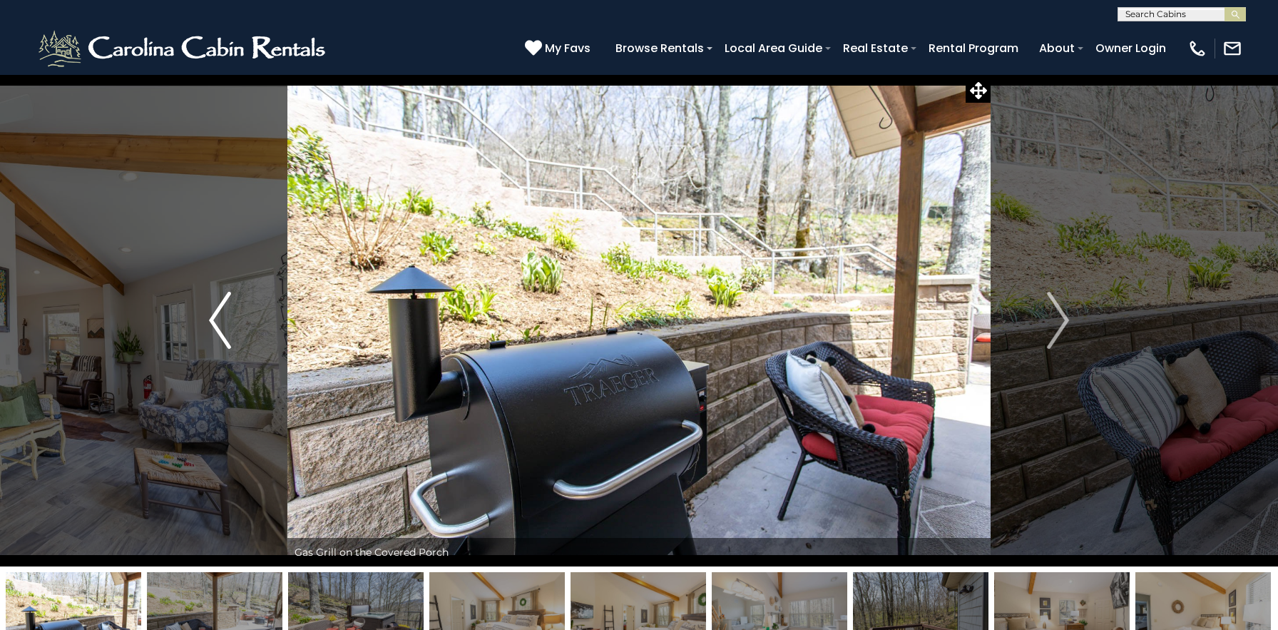
click at [219, 317] on img "Previous" at bounding box center [219, 320] width 21 height 57
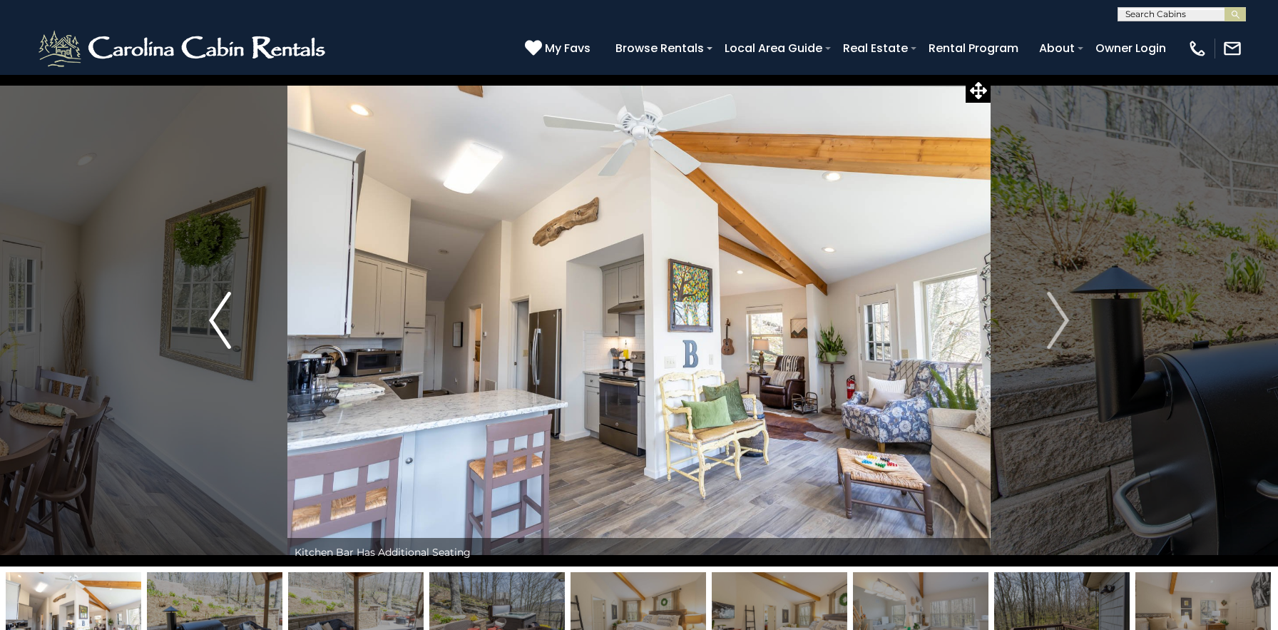
click at [219, 317] on img "Previous" at bounding box center [219, 320] width 21 height 57
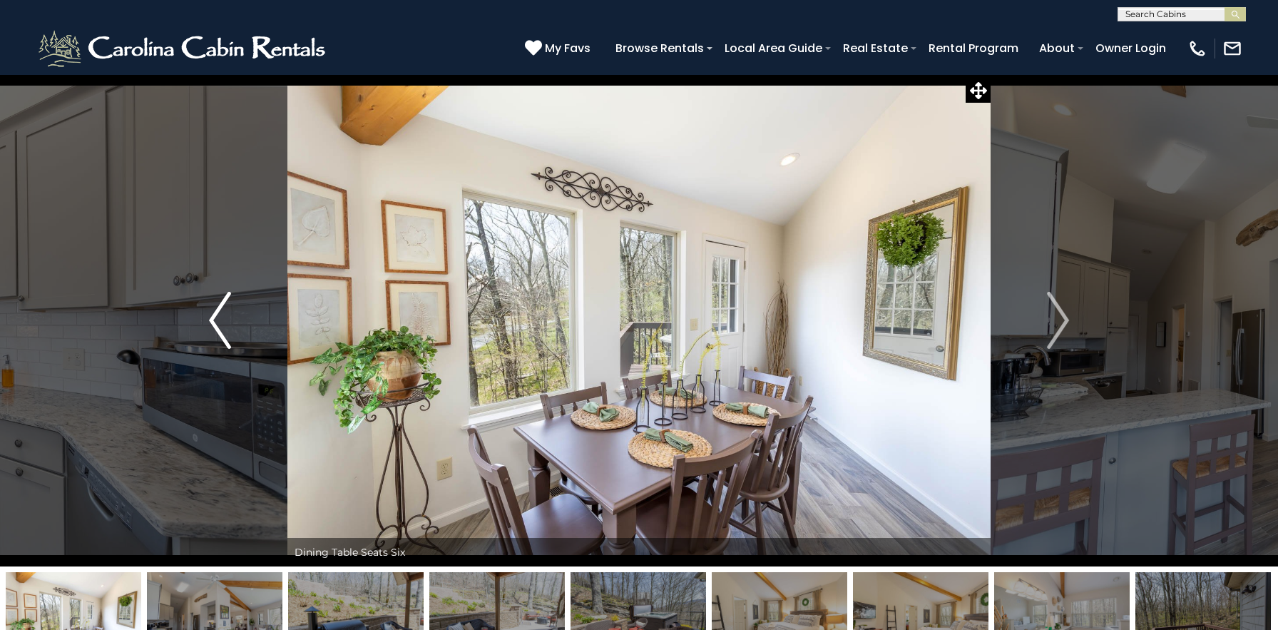
click at [219, 317] on img "Previous" at bounding box center [219, 320] width 21 height 57
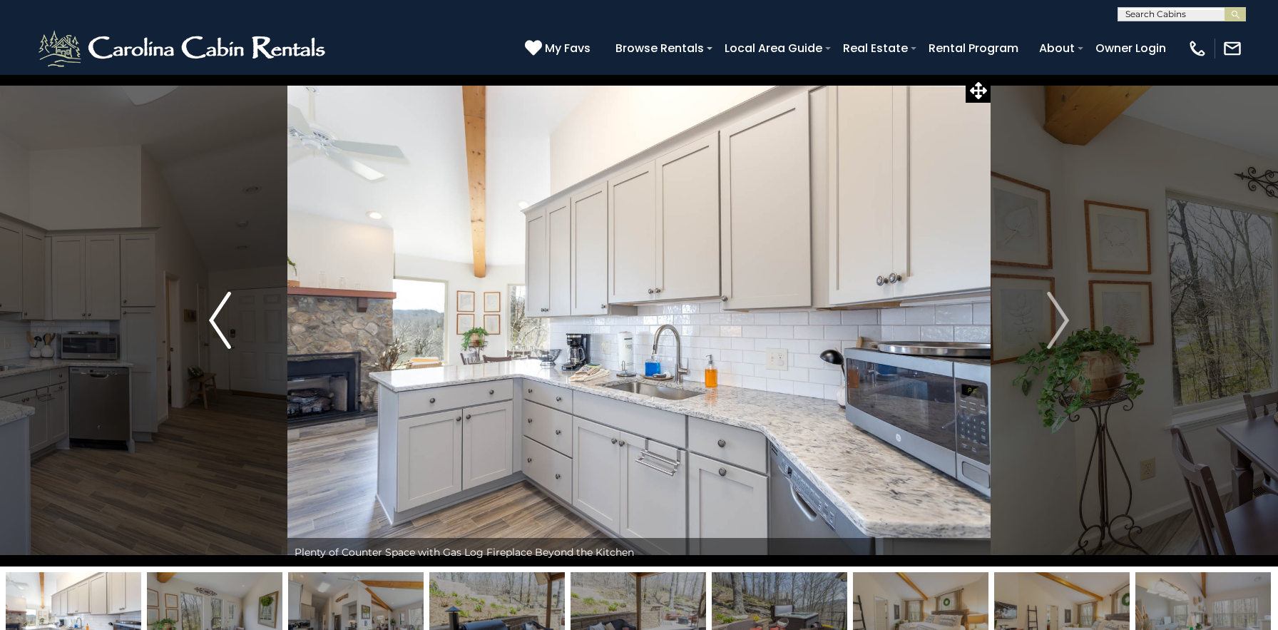
click at [219, 317] on img "Previous" at bounding box center [219, 320] width 21 height 57
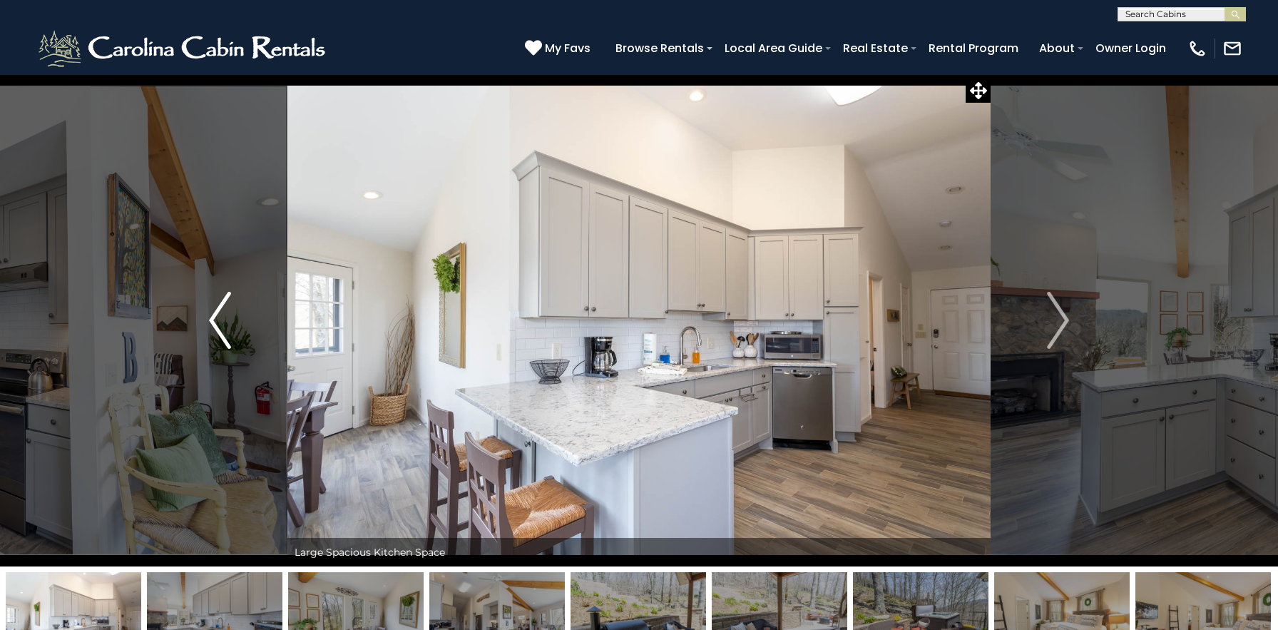
click at [219, 317] on img "Previous" at bounding box center [219, 320] width 21 height 57
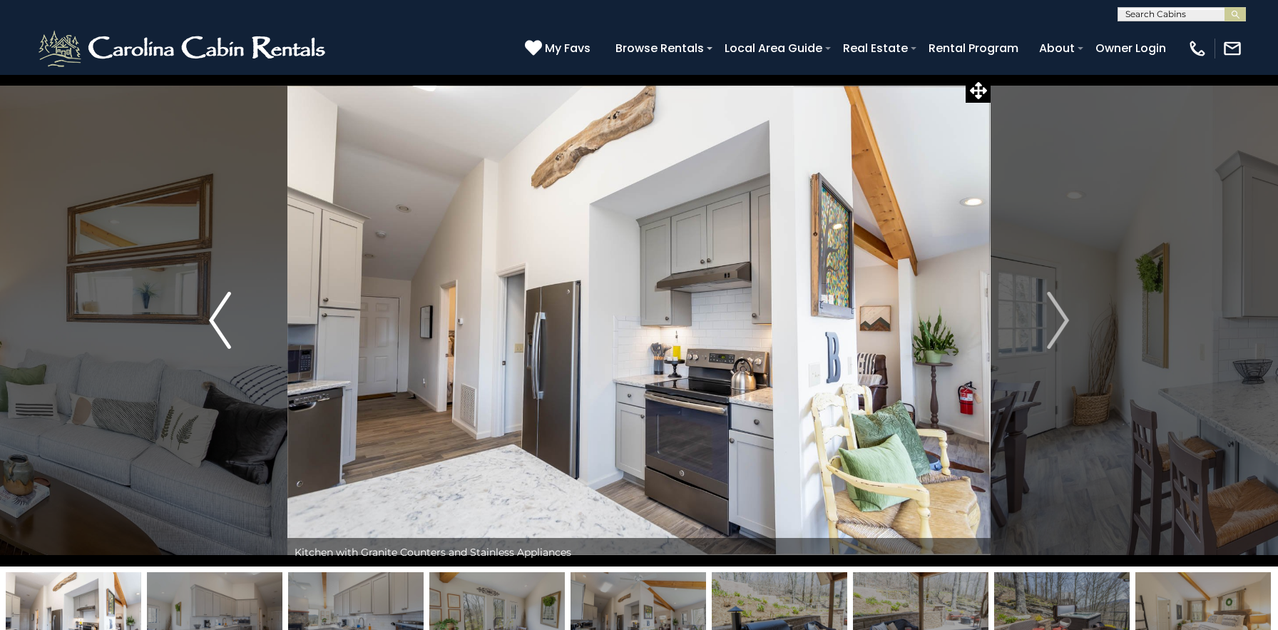
click at [219, 317] on img "Previous" at bounding box center [219, 320] width 21 height 57
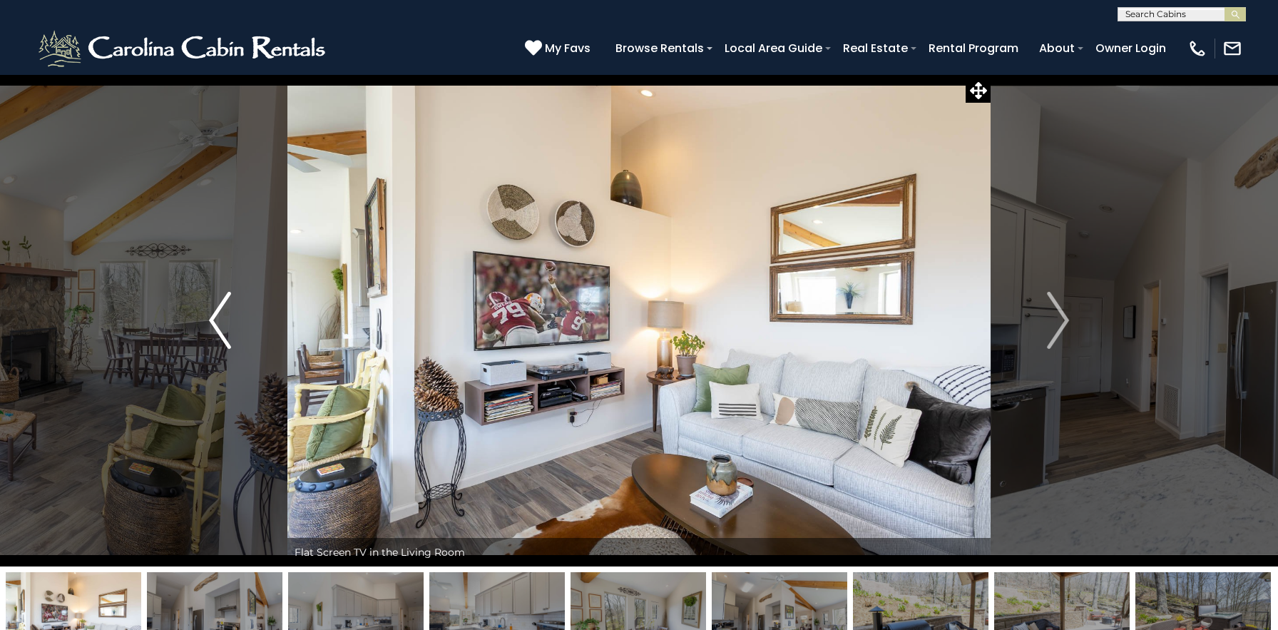
click at [219, 317] on img "Previous" at bounding box center [219, 320] width 21 height 57
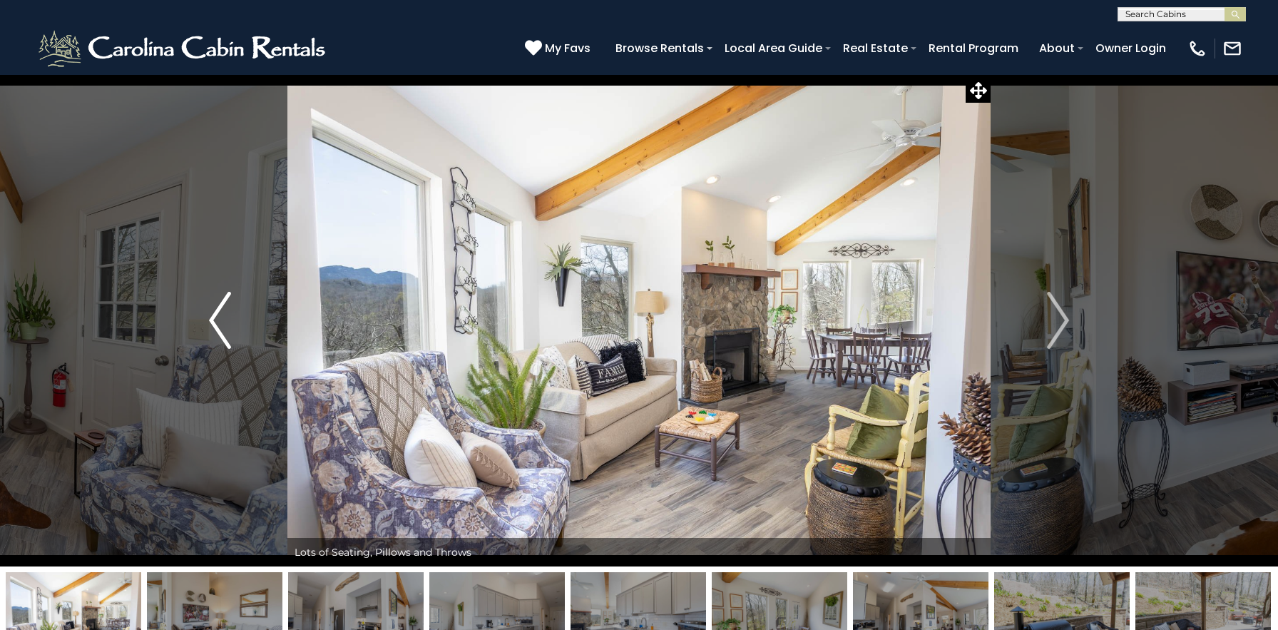
click at [219, 317] on img "Previous" at bounding box center [219, 320] width 21 height 57
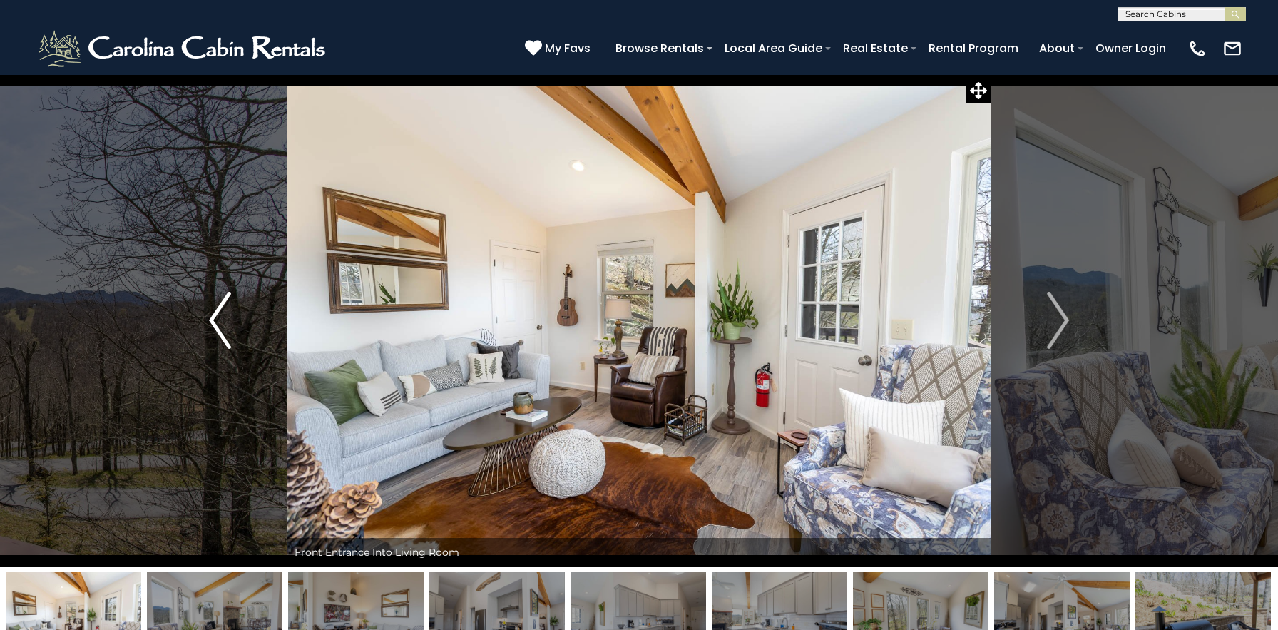
click at [219, 317] on img "Previous" at bounding box center [219, 320] width 21 height 57
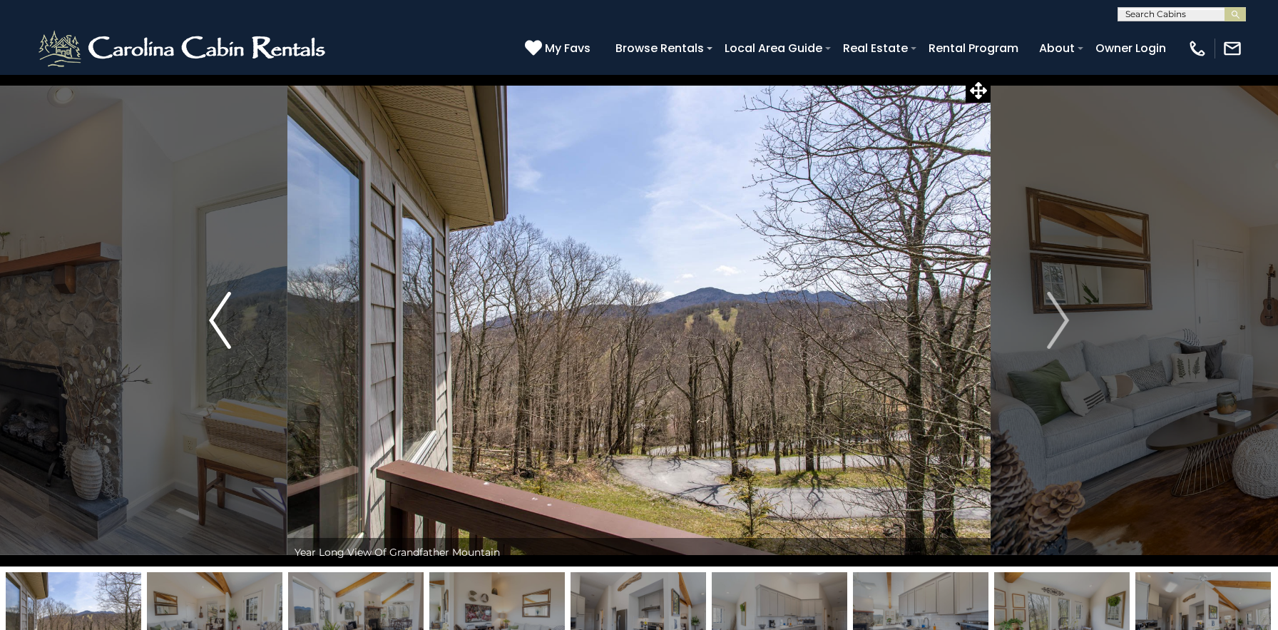
click at [219, 317] on img "Previous" at bounding box center [219, 320] width 21 height 57
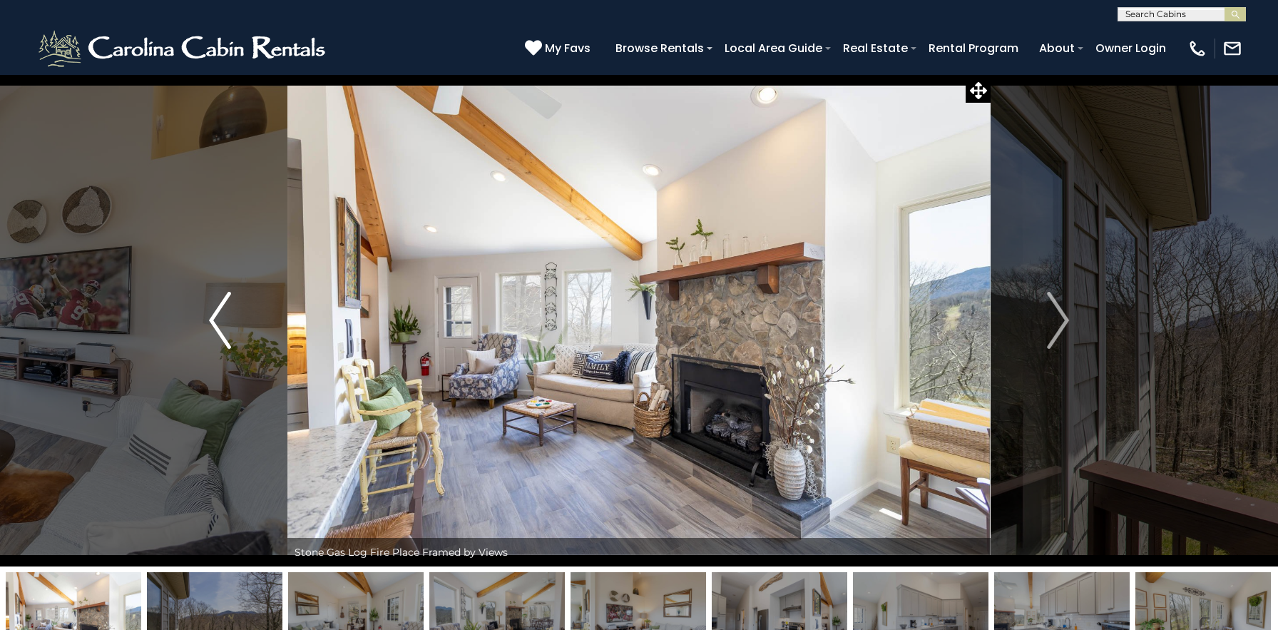
click at [219, 317] on img "Previous" at bounding box center [219, 320] width 21 height 57
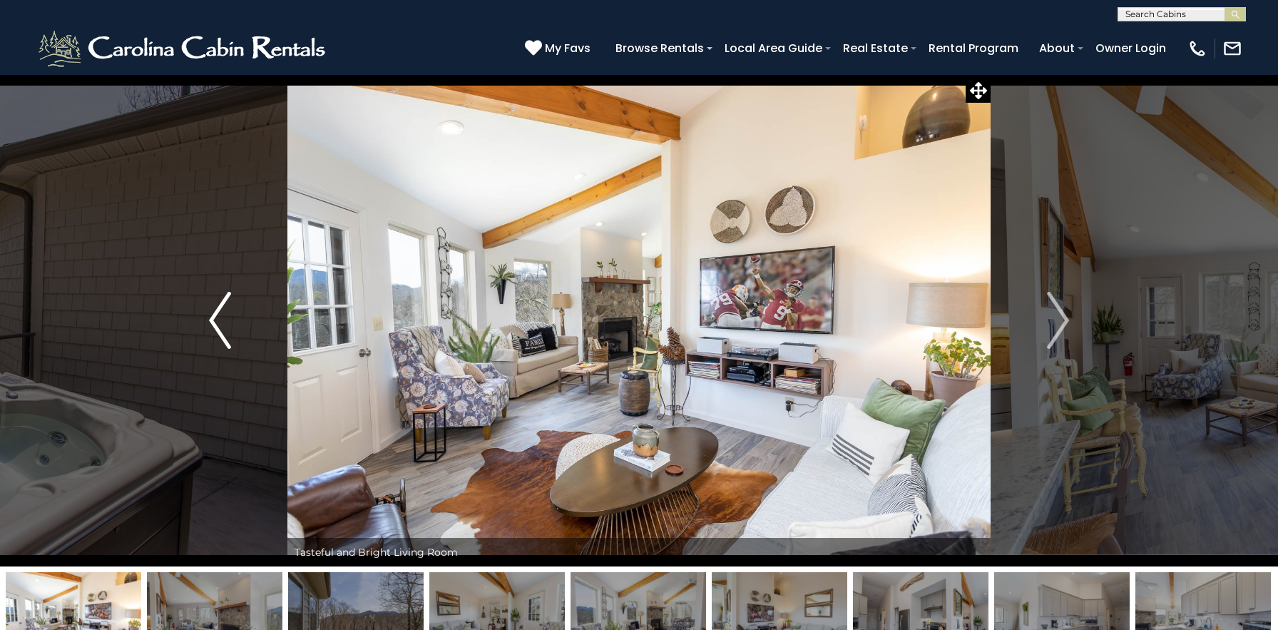
click at [219, 317] on img "Previous" at bounding box center [219, 320] width 21 height 57
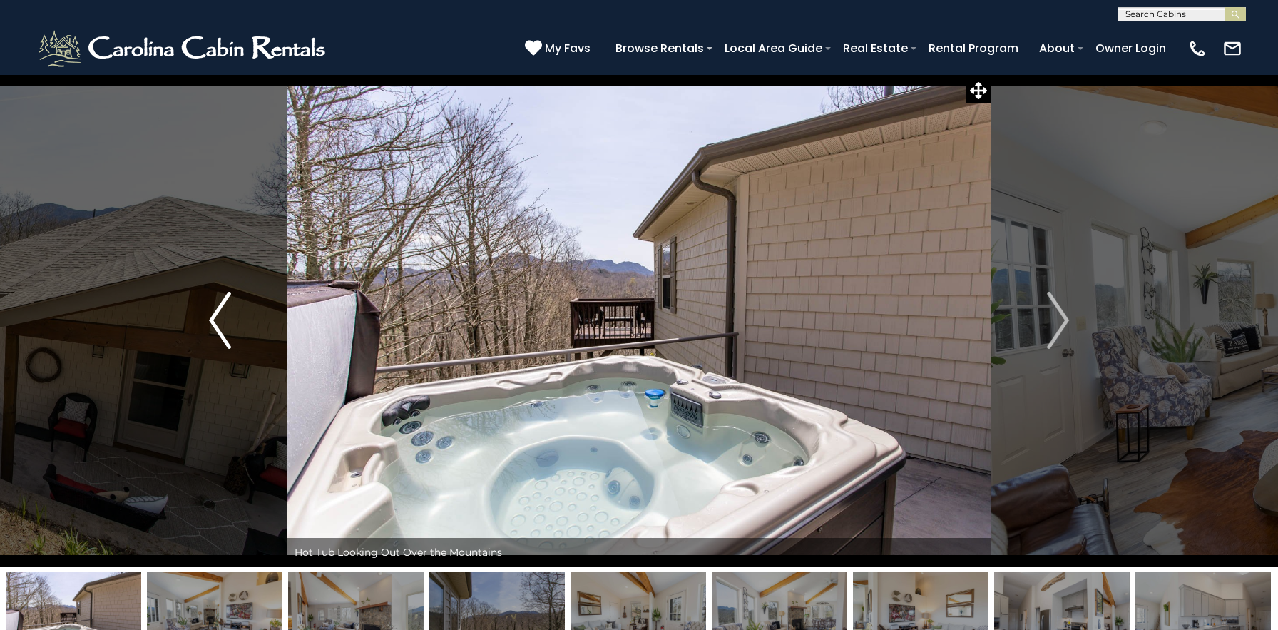
click at [219, 317] on img "Previous" at bounding box center [219, 320] width 21 height 57
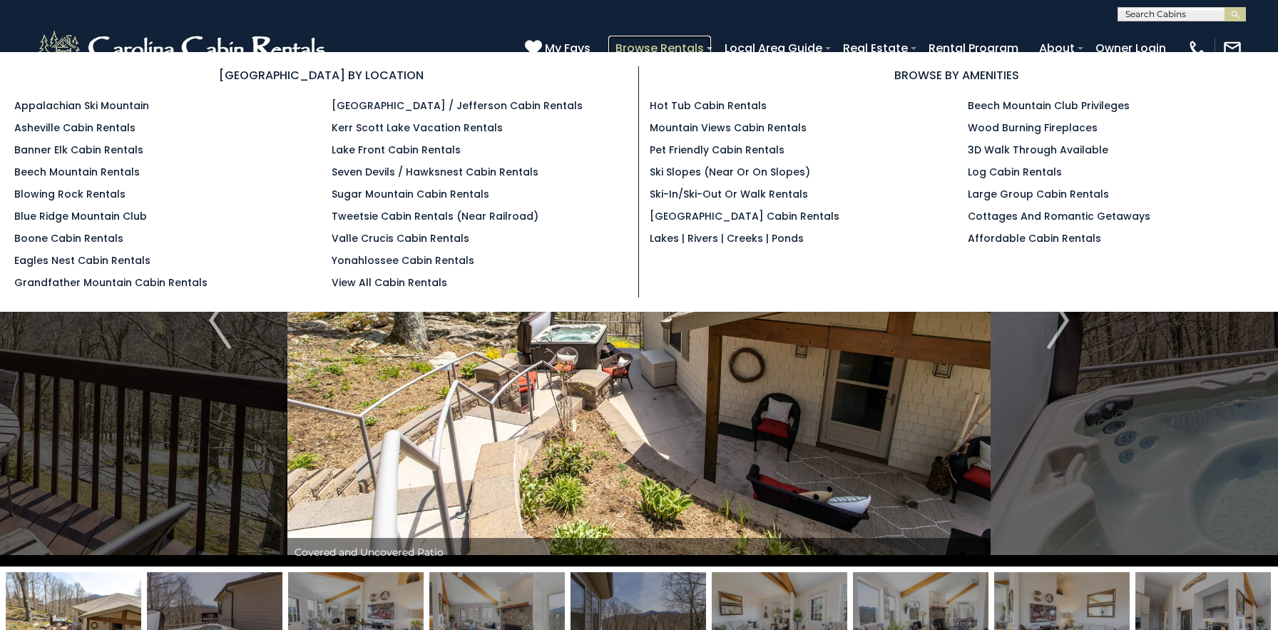
click at [677, 39] on link "Browse Rentals" at bounding box center [660, 48] width 103 height 25
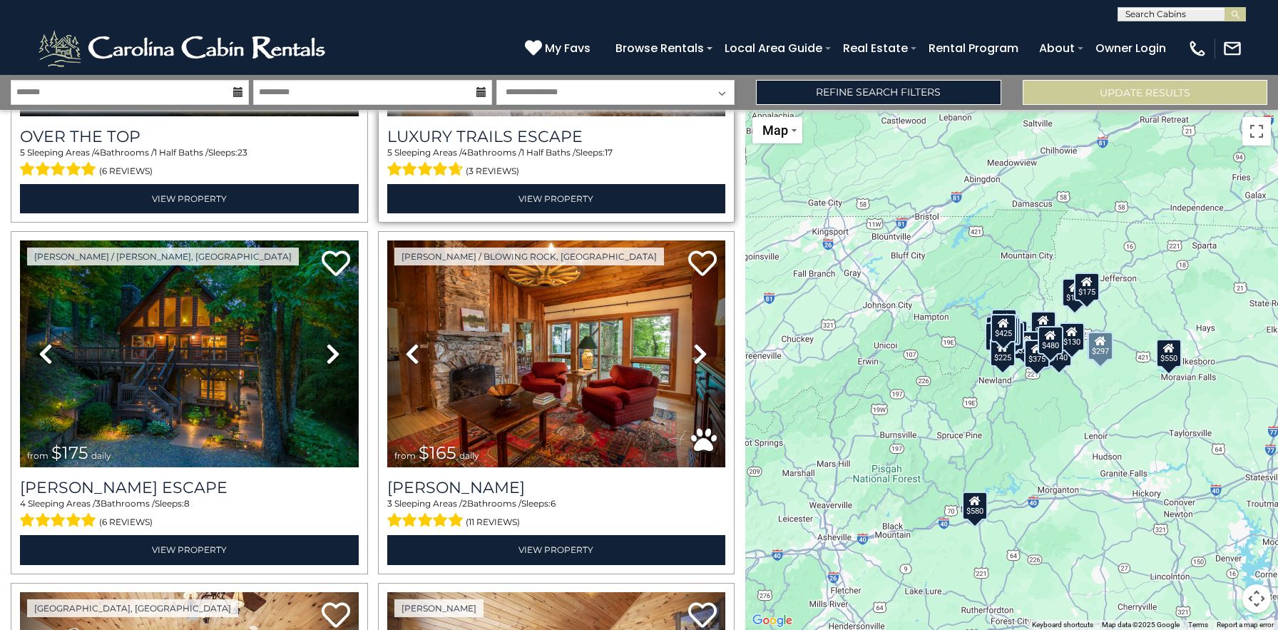
scroll to position [278, 0]
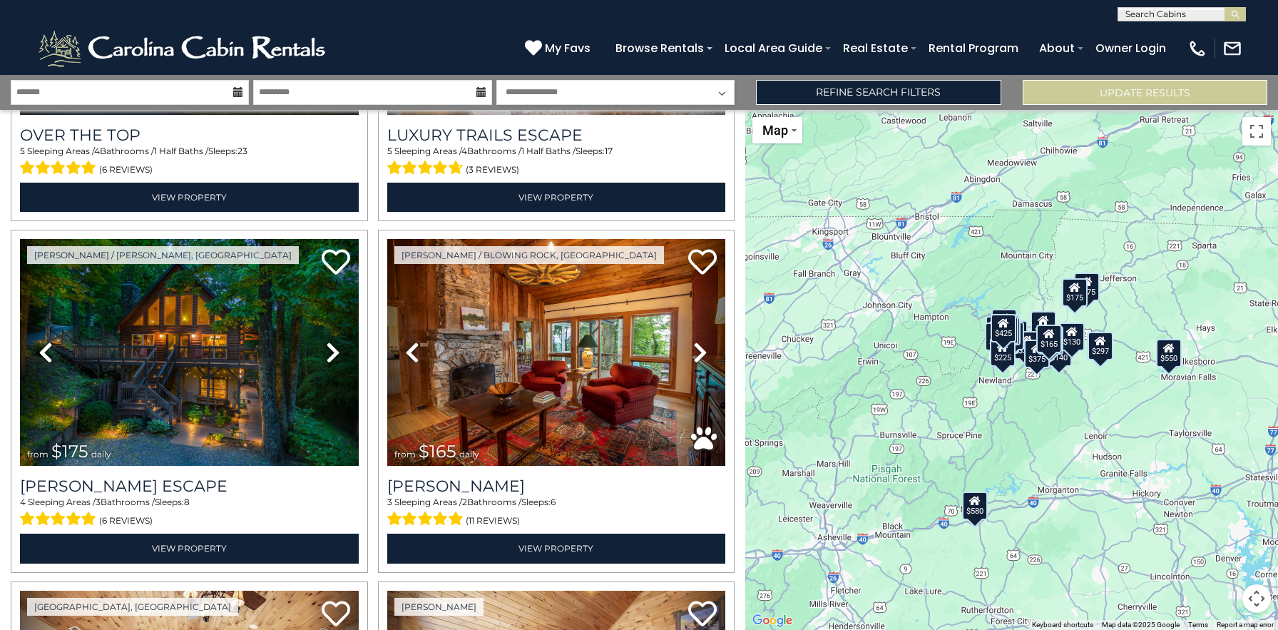
click at [1257, 600] on button "Map camera controls" at bounding box center [1257, 598] width 29 height 29
click at [1215, 521] on button "Zoom in" at bounding box center [1221, 527] width 29 height 29
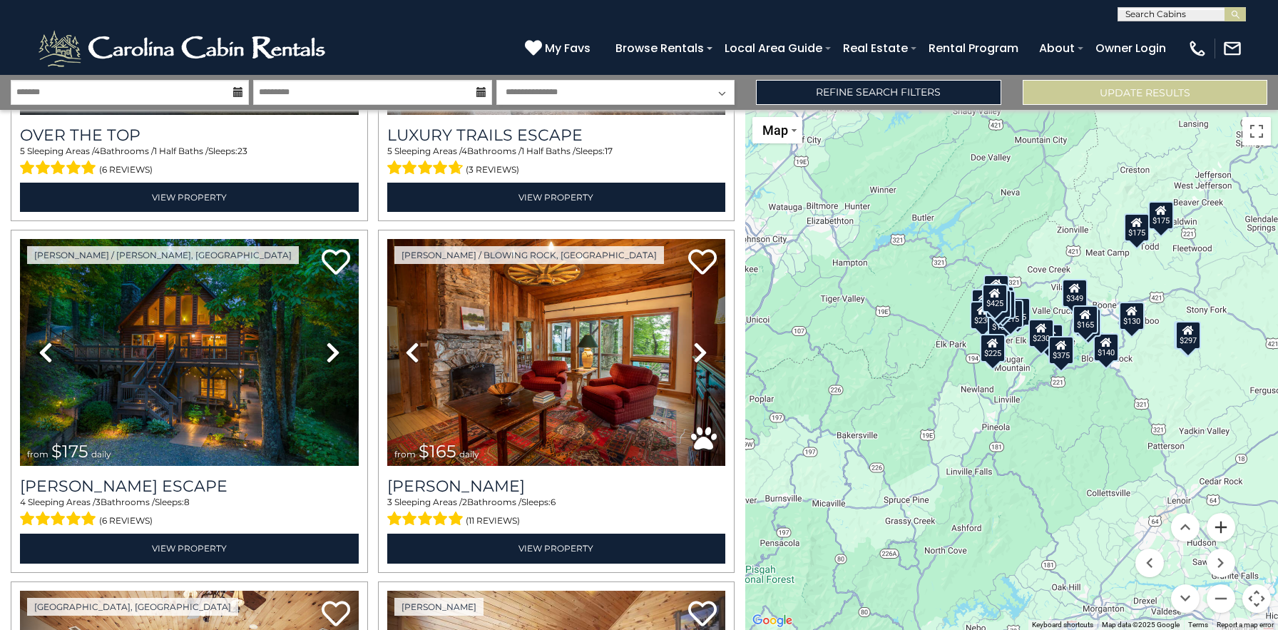
click at [1215, 521] on button "Zoom in" at bounding box center [1221, 527] width 29 height 29
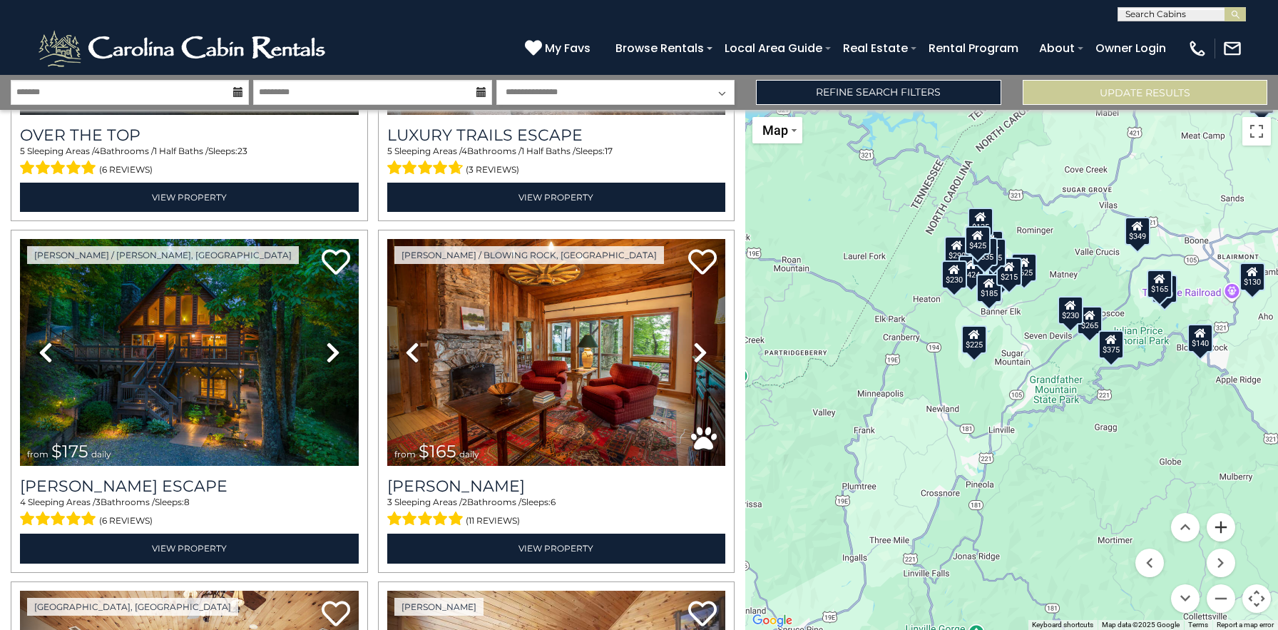
click at [1215, 521] on button "Zoom in" at bounding box center [1221, 527] width 29 height 29
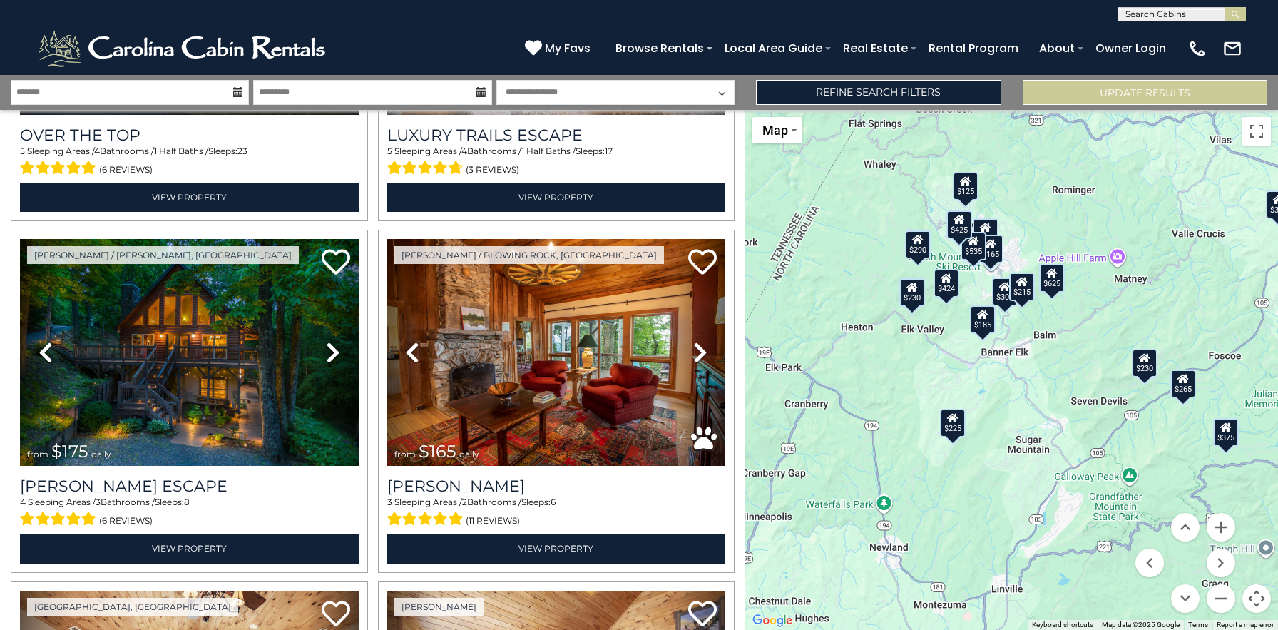
drag, startPoint x: 1029, startPoint y: 301, endPoint x: 1046, endPoint y: 403, distance: 103.3
click at [1046, 403] on div "$625 $297 $175 $165 $300 $580 $290 $424 $395 $270 $185 $265 $230 $550 $349 $230…" at bounding box center [1012, 370] width 533 height 520
click at [1230, 533] on button "Zoom in" at bounding box center [1221, 527] width 29 height 29
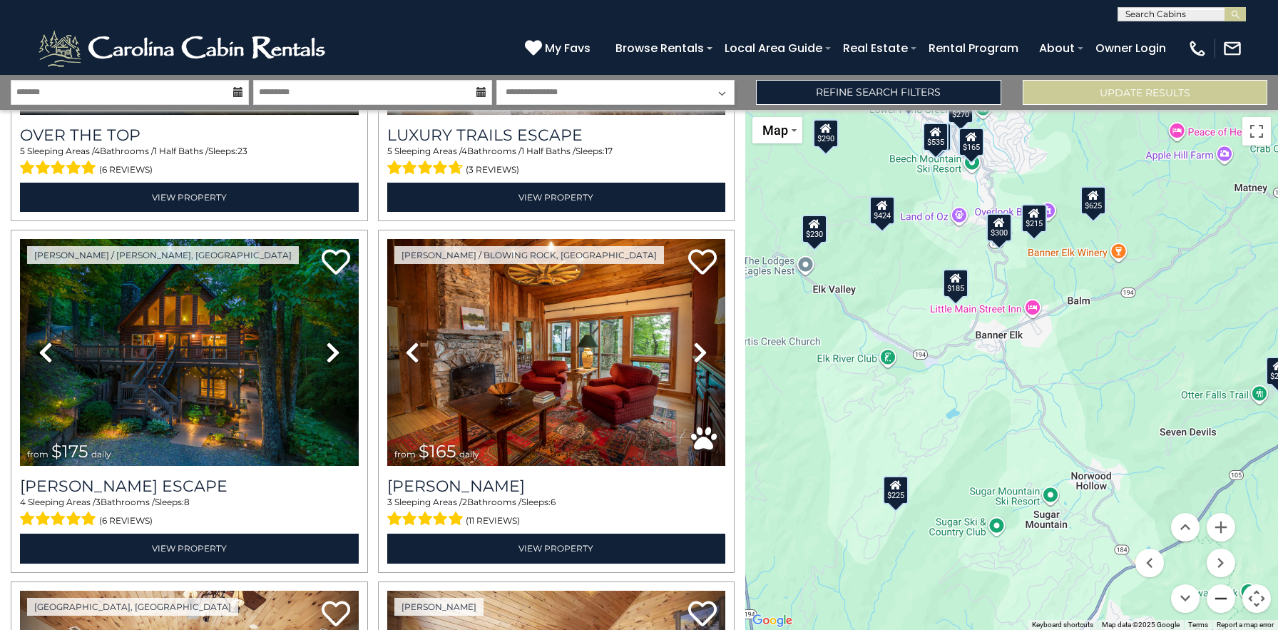
click at [1223, 590] on button "Zoom out" at bounding box center [1221, 598] width 29 height 29
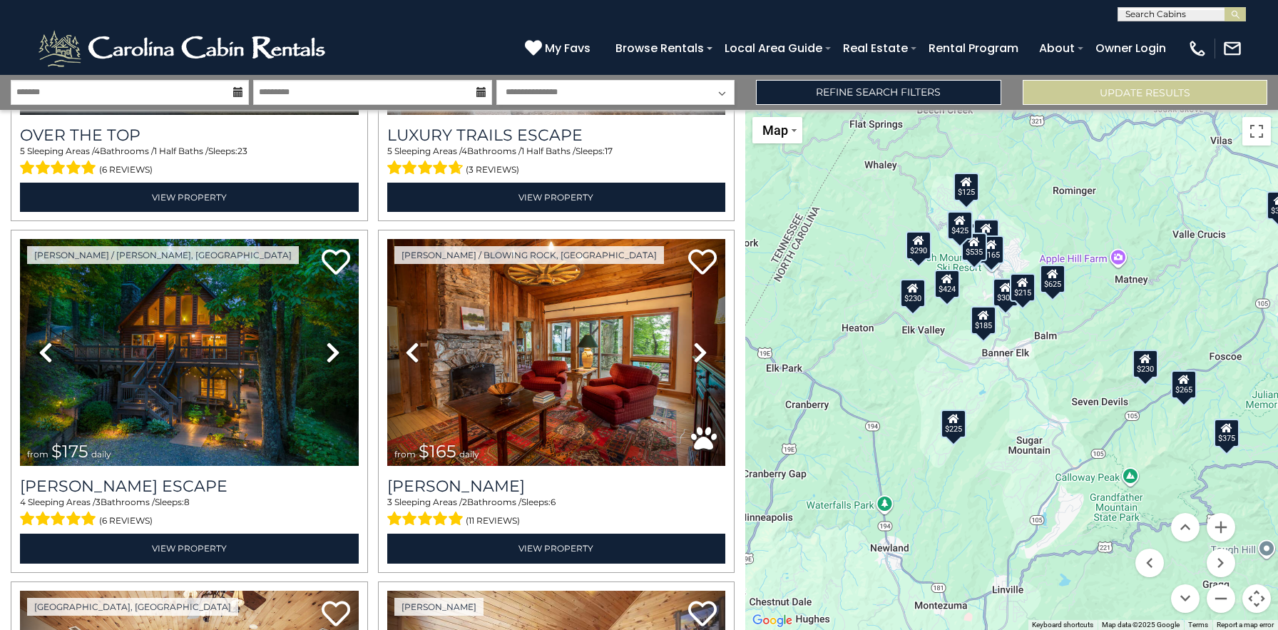
click at [985, 325] on div "$185" at bounding box center [984, 319] width 26 height 29
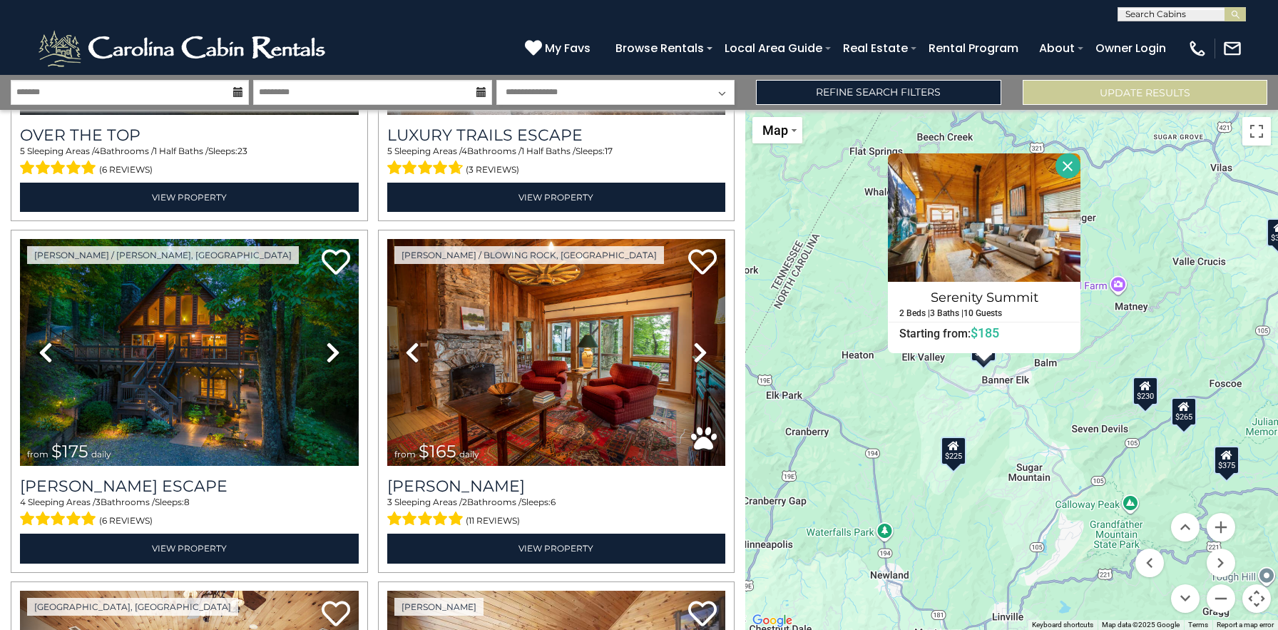
click at [1017, 442] on div "$625 $297 $175 $165 $300 $580 $290 $424 $395 $270 $185 $265 $230 $550 $349 $230…" at bounding box center [1012, 370] width 533 height 520
click at [975, 280] on img at bounding box center [984, 217] width 193 height 128
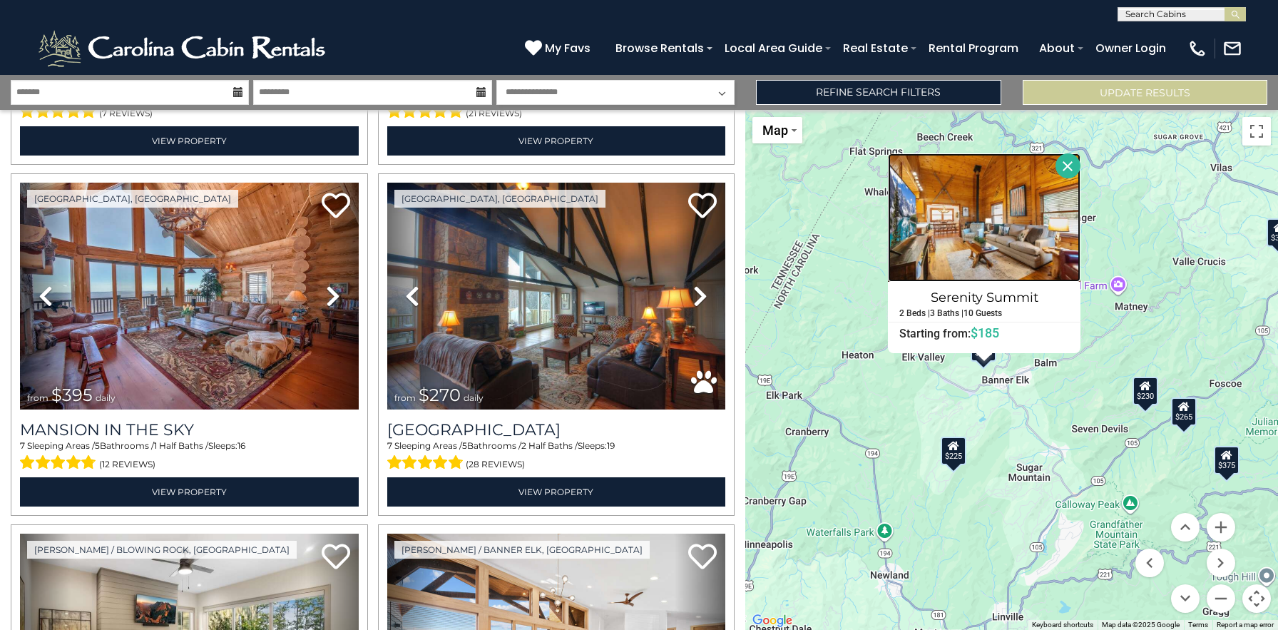
scroll to position [1388, 0]
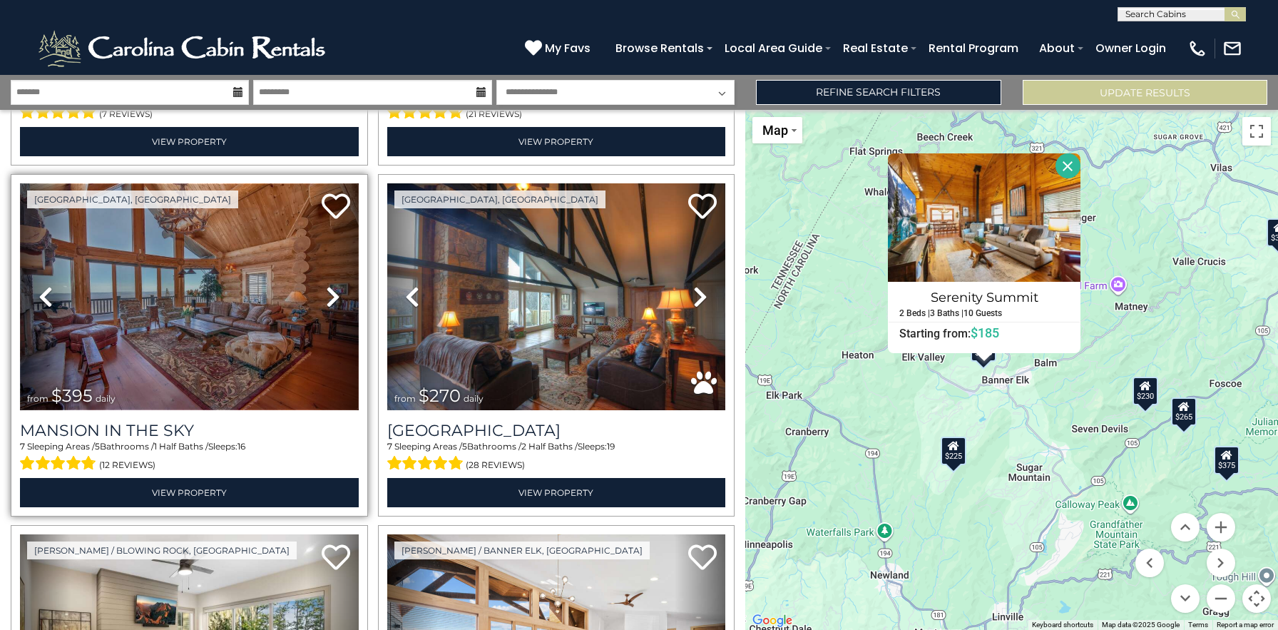
click at [180, 327] on img at bounding box center [189, 296] width 339 height 227
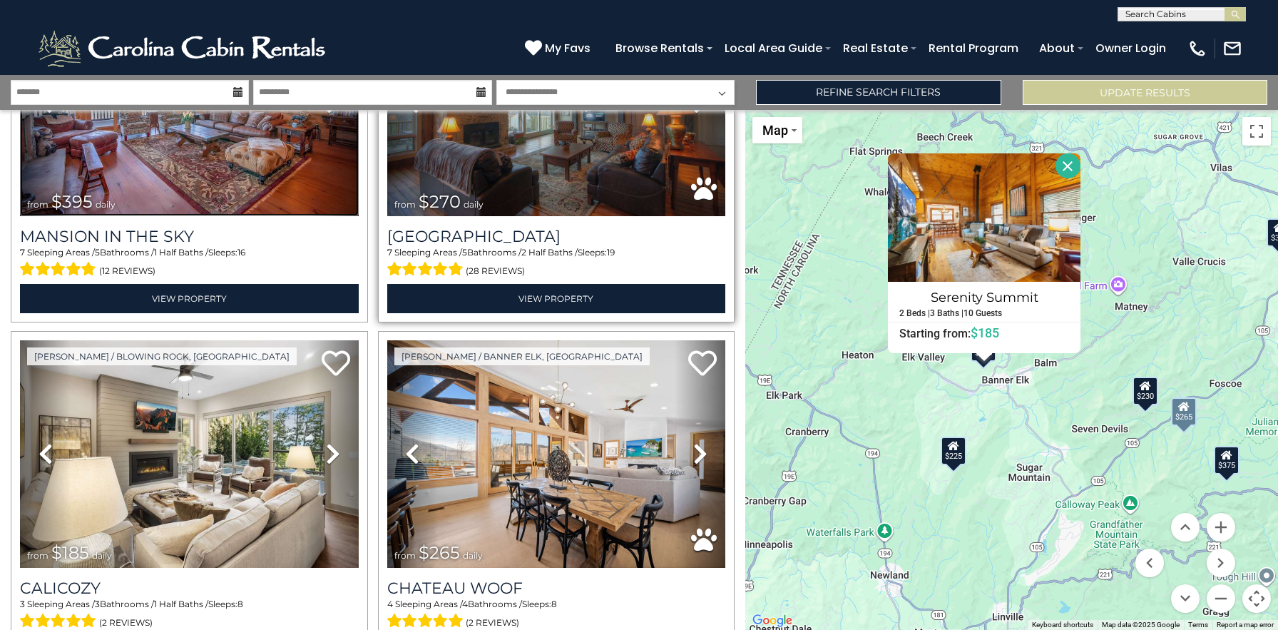
scroll to position [1580, 0]
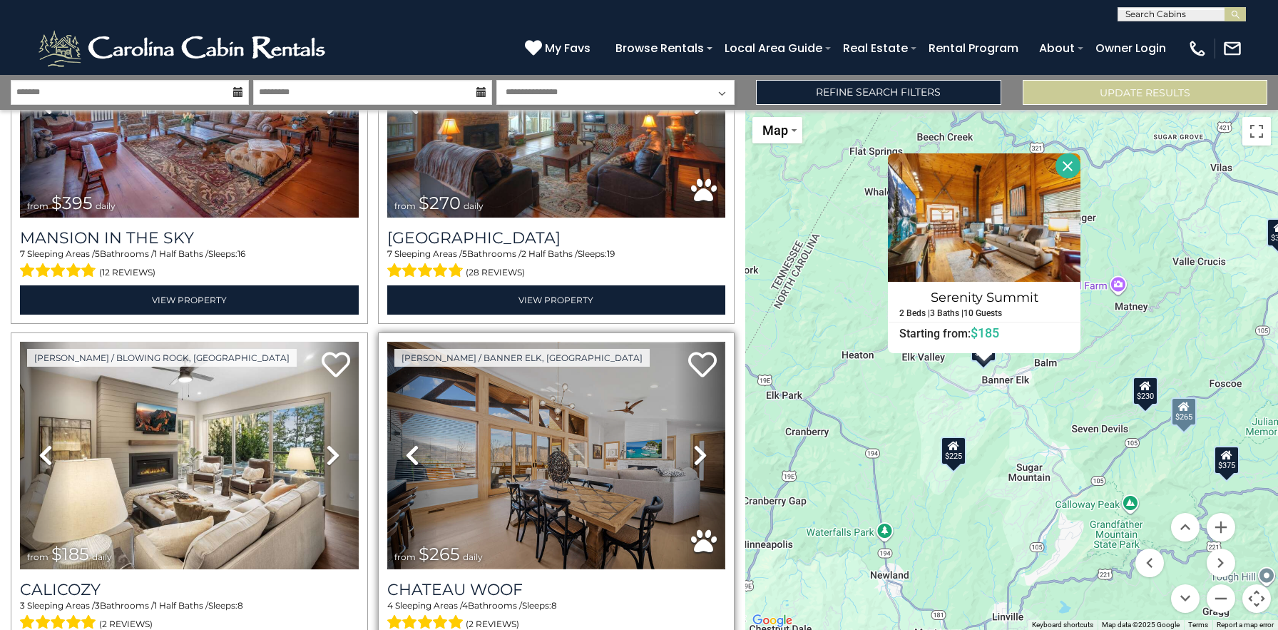
click at [479, 474] on img at bounding box center [556, 455] width 339 height 227
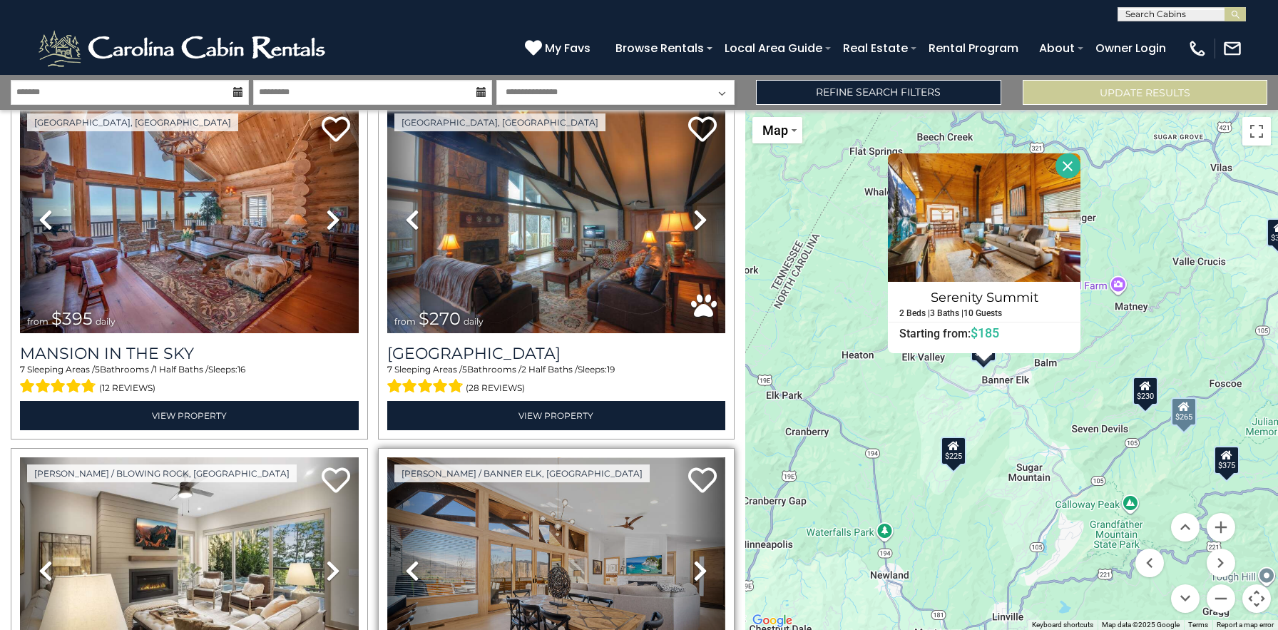
scroll to position [1463, 0]
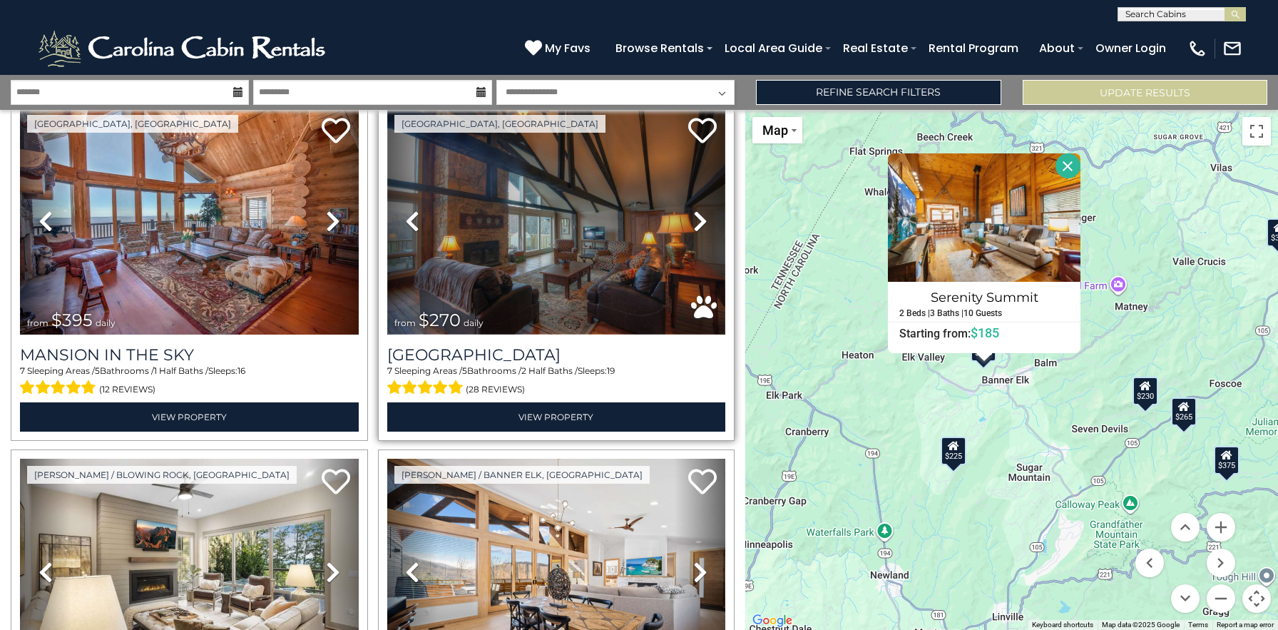
click at [595, 268] on img at bounding box center [556, 221] width 339 height 227
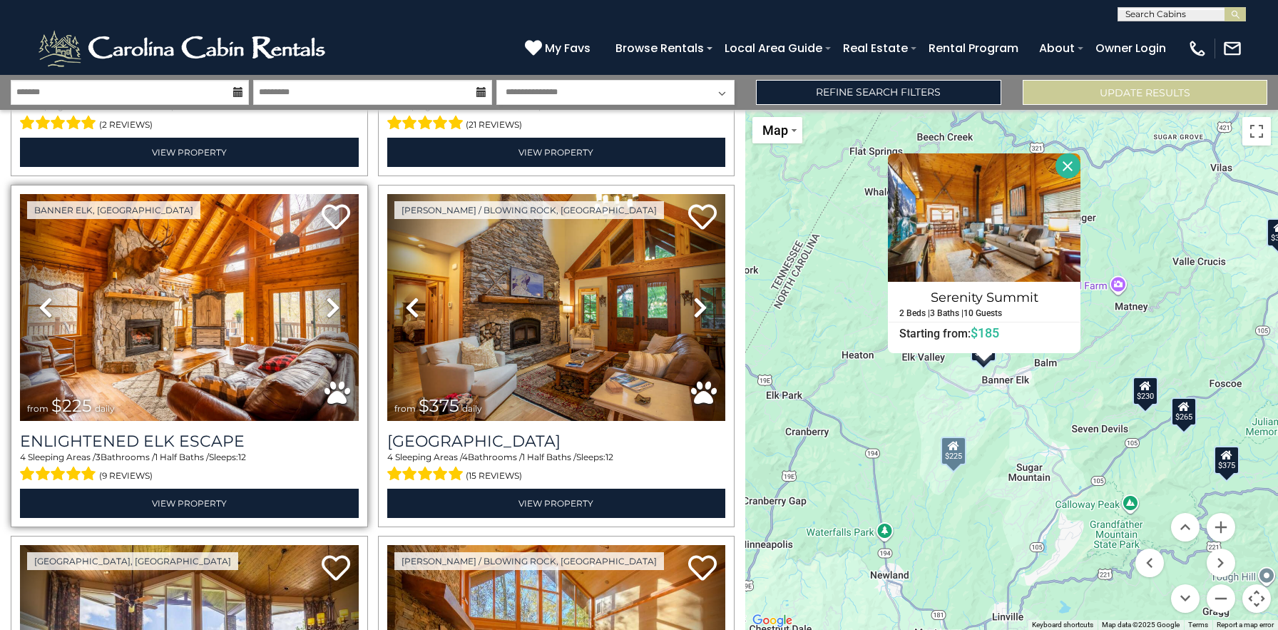
scroll to position [4540, 0]
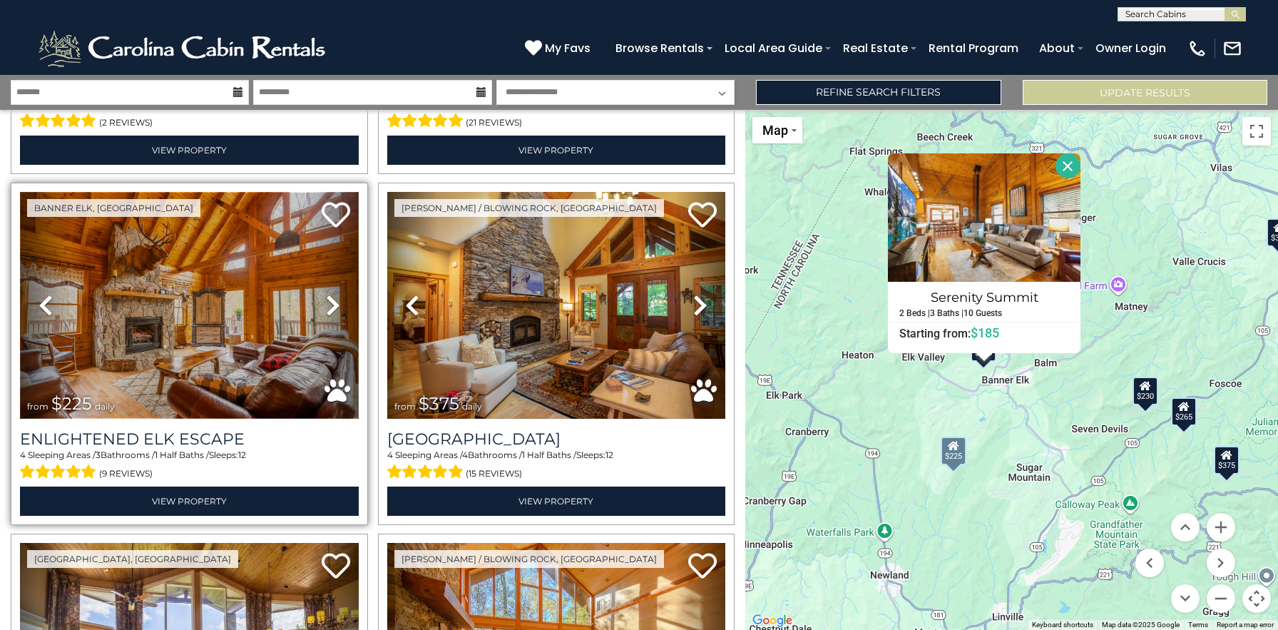
click at [303, 322] on img at bounding box center [189, 305] width 339 height 227
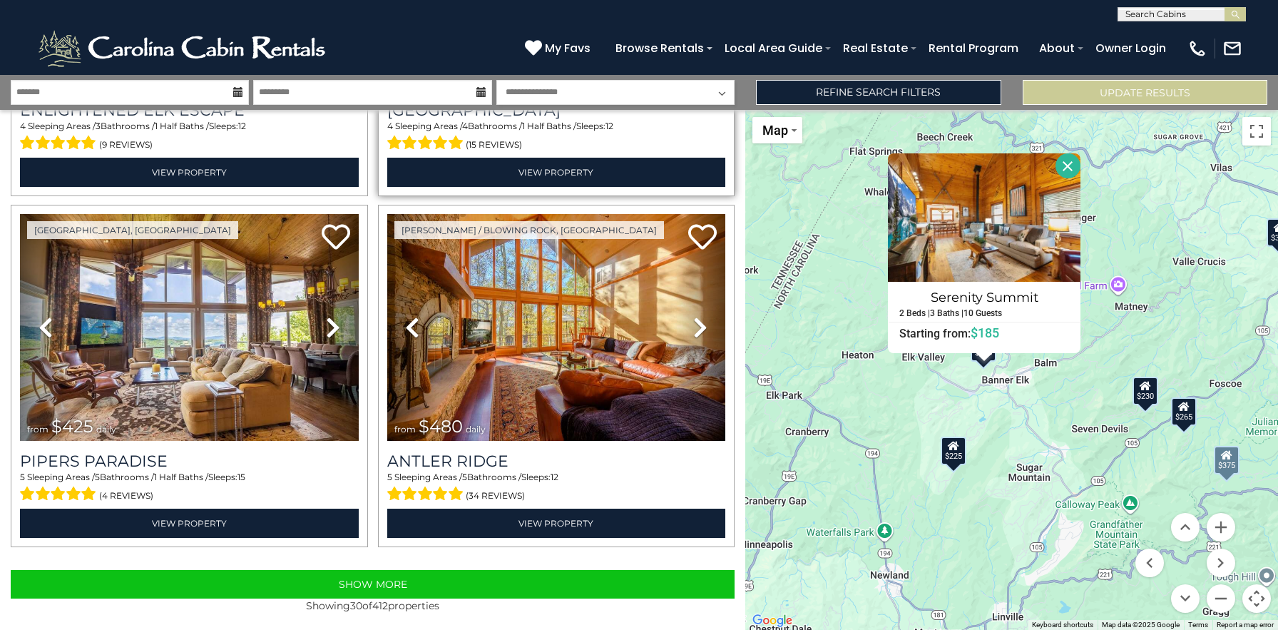
scroll to position [4873, 0]
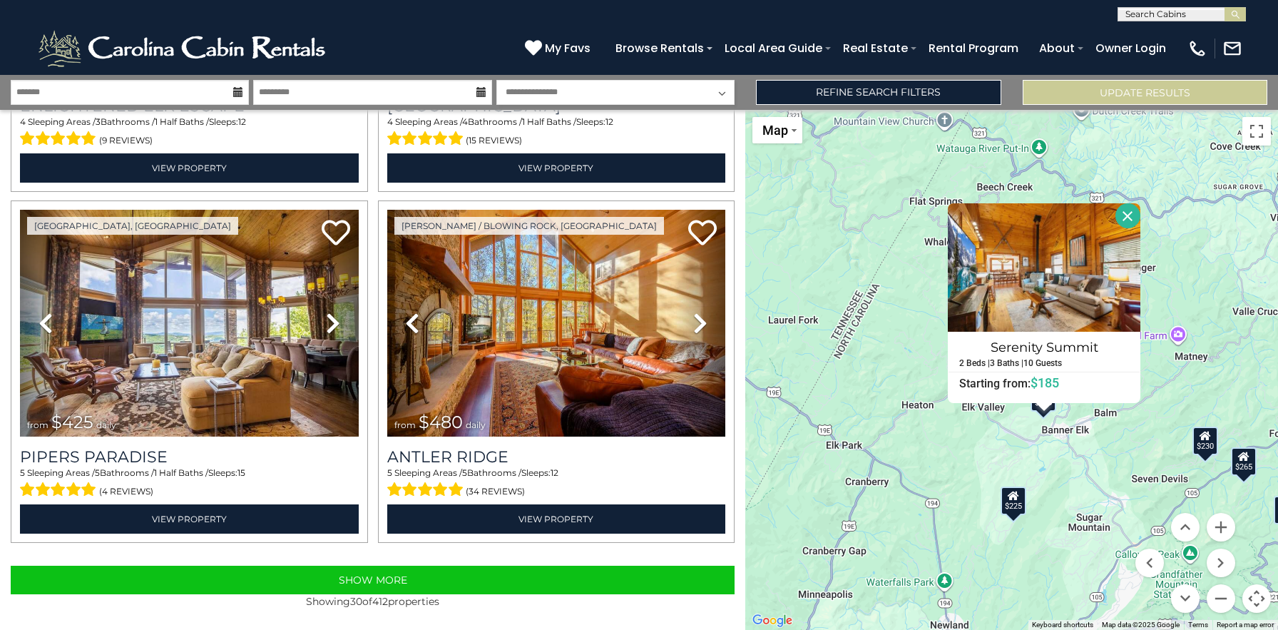
drag, startPoint x: 1019, startPoint y: 436, endPoint x: 1067, endPoint y: 488, distance: 70.2
click at [1067, 488] on div "$625 $297 $175 $165 $300 $580 $290 $424 $395 $270 $185 $265 $230 $550 $349 $230…" at bounding box center [1012, 370] width 533 height 520
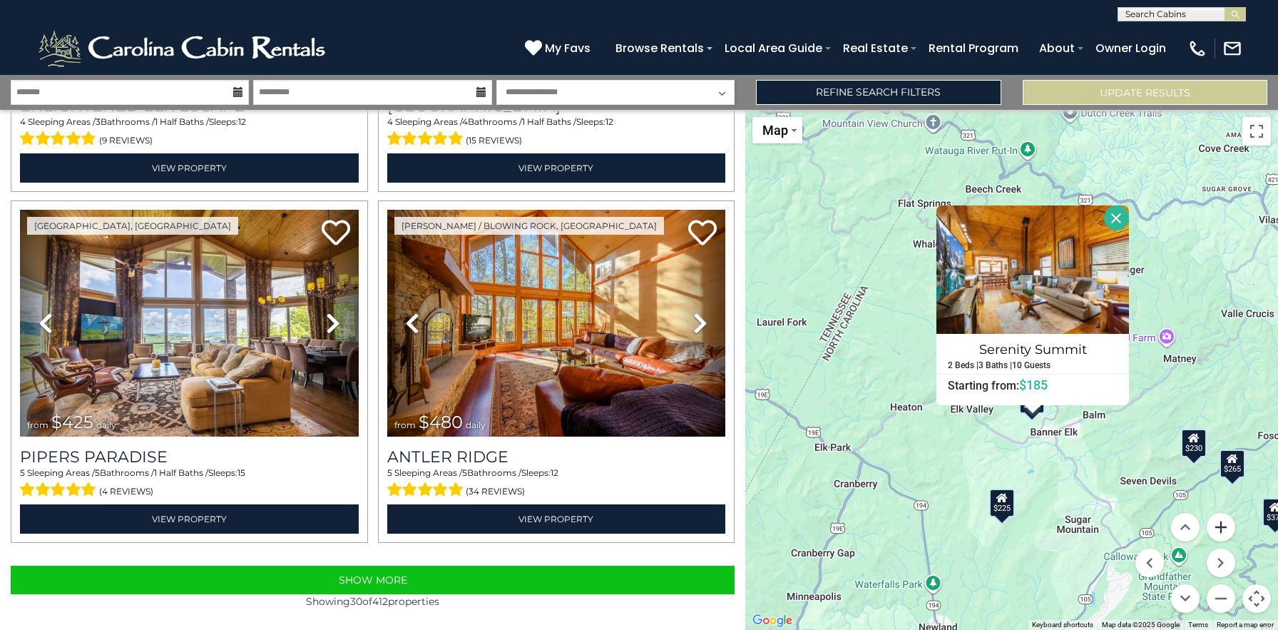
click at [1221, 532] on button "Zoom in" at bounding box center [1221, 527] width 29 height 29
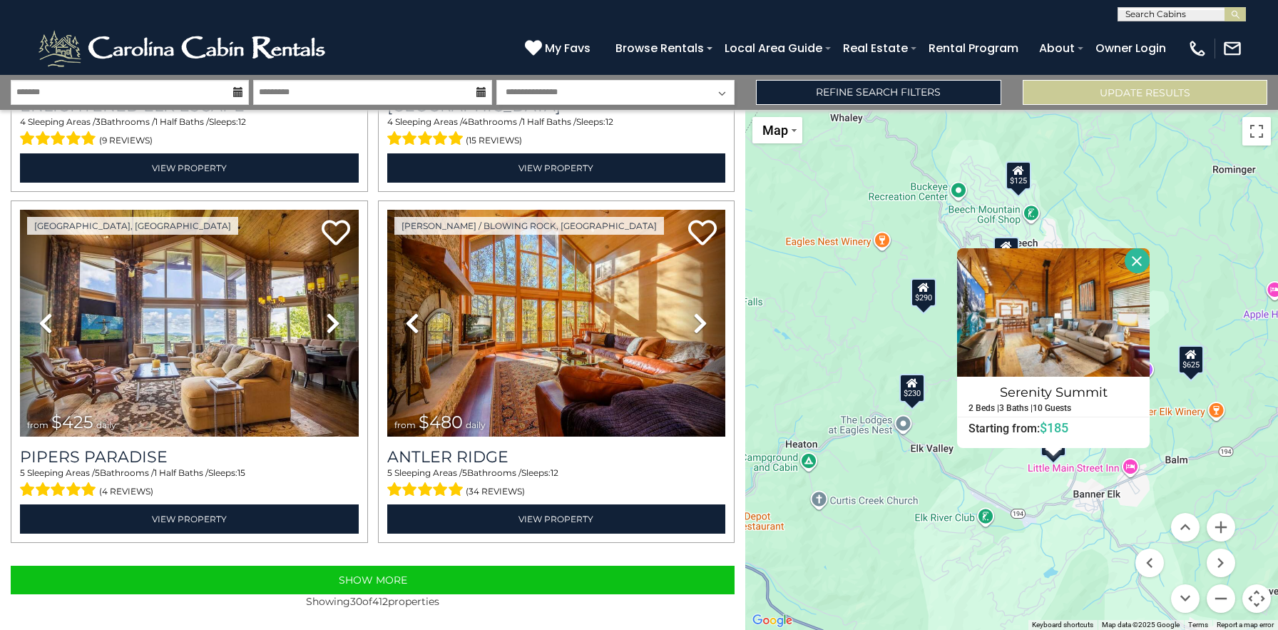
click at [1177, 494] on div "$625 $297 $175 $165 $300 $580 $290 $424 $395 $270 $185 $265 $230 $550 $349 $230…" at bounding box center [1012, 370] width 533 height 520
click at [1139, 262] on button "Close" at bounding box center [1137, 260] width 25 height 25
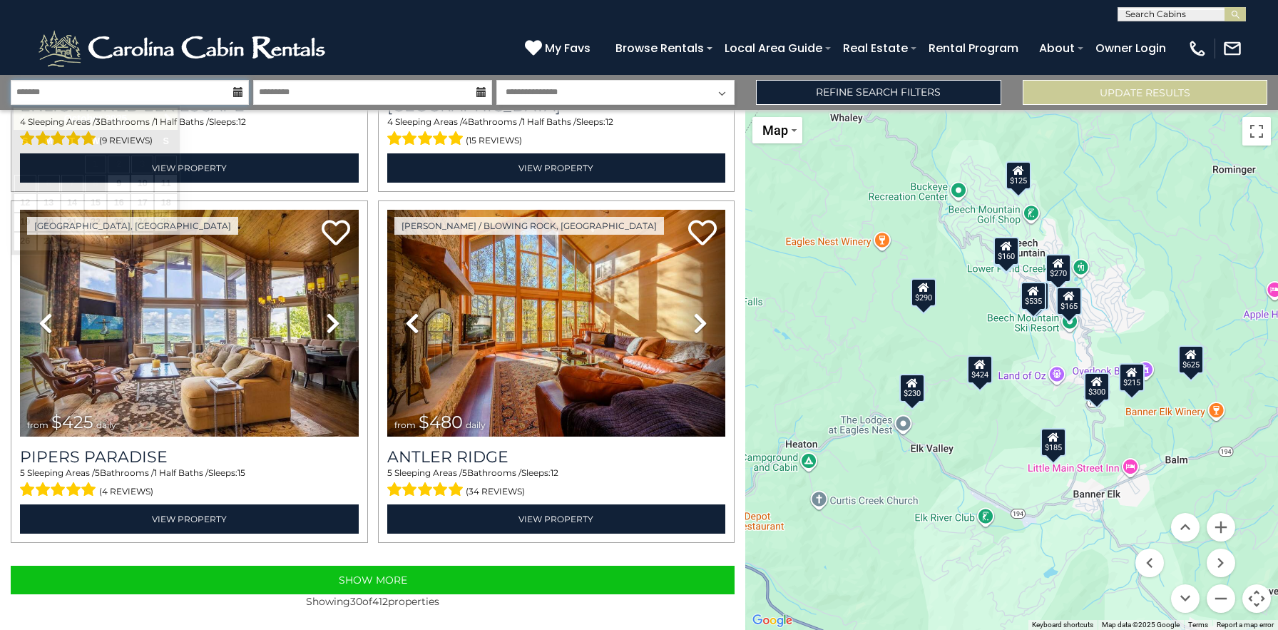
click at [199, 89] on input "text" at bounding box center [130, 92] width 238 height 25
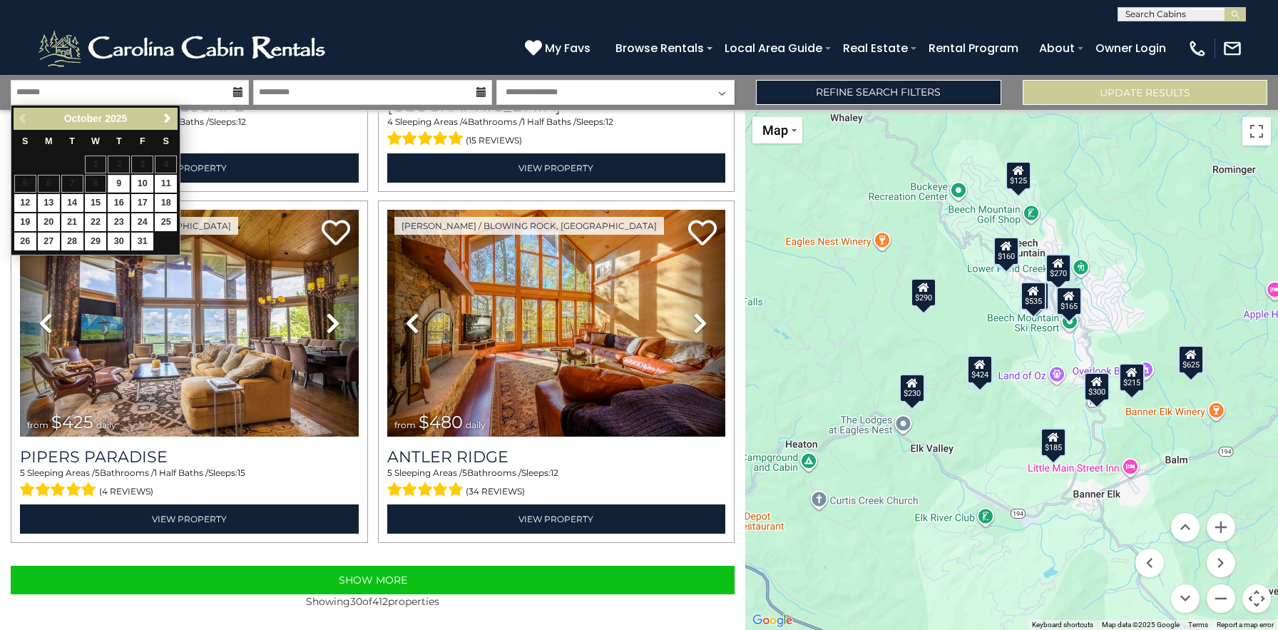
click at [482, 57] on div "(828) 295-6000 My Favs Browse Rentals Local Area Guide Activities & Attractions…" at bounding box center [639, 48] width 1278 height 54
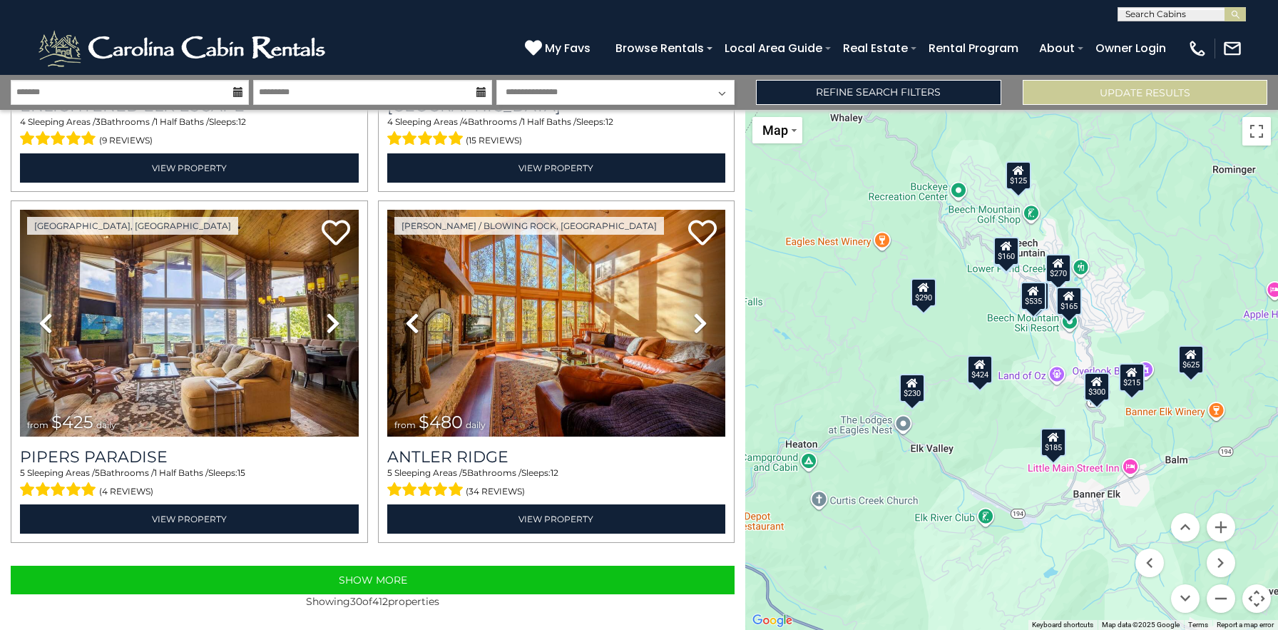
click at [1069, 305] on div "$165" at bounding box center [1070, 300] width 26 height 29
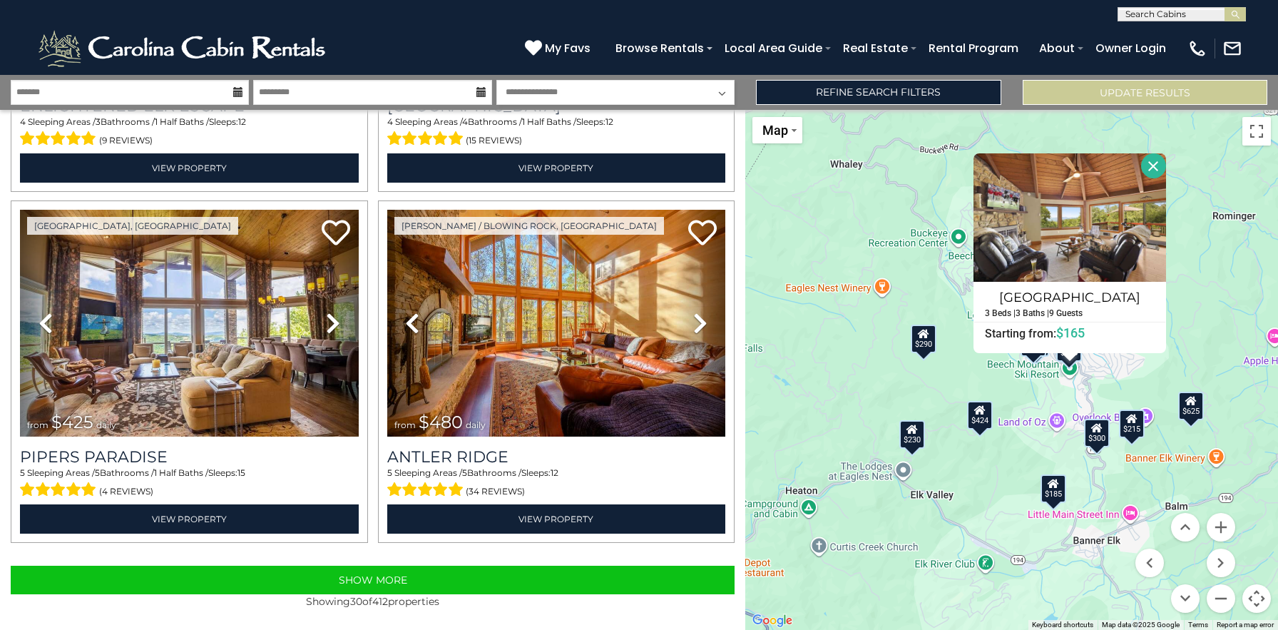
click at [1156, 162] on button "Close" at bounding box center [1153, 165] width 25 height 25
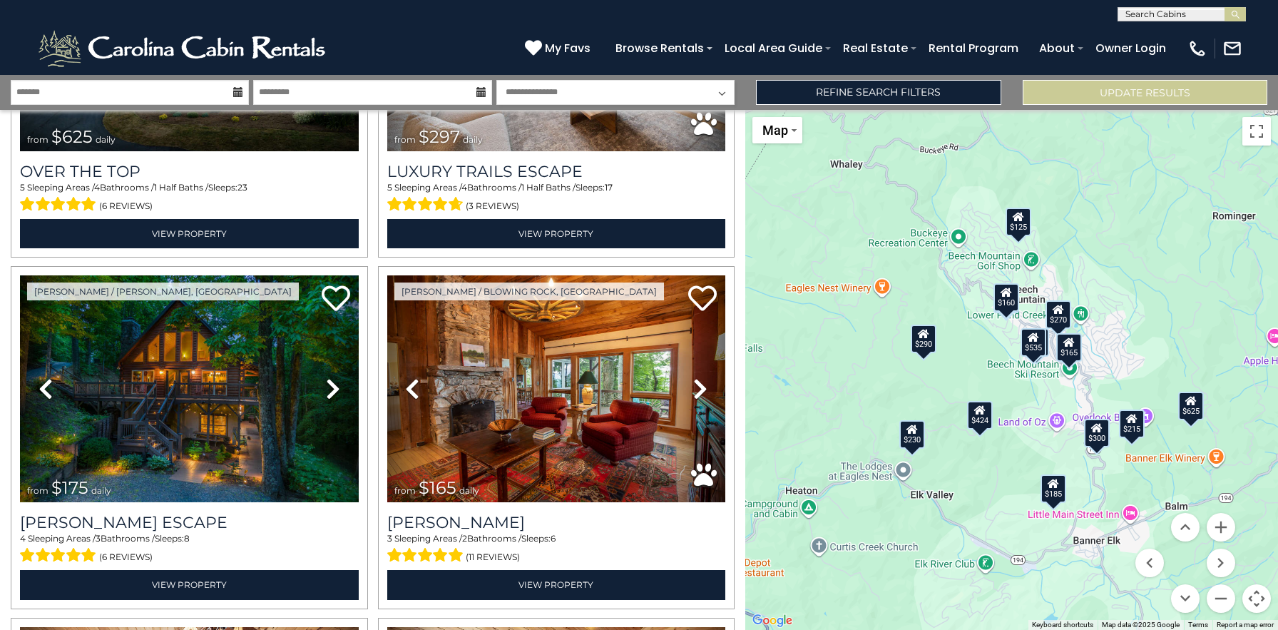
scroll to position [0, 0]
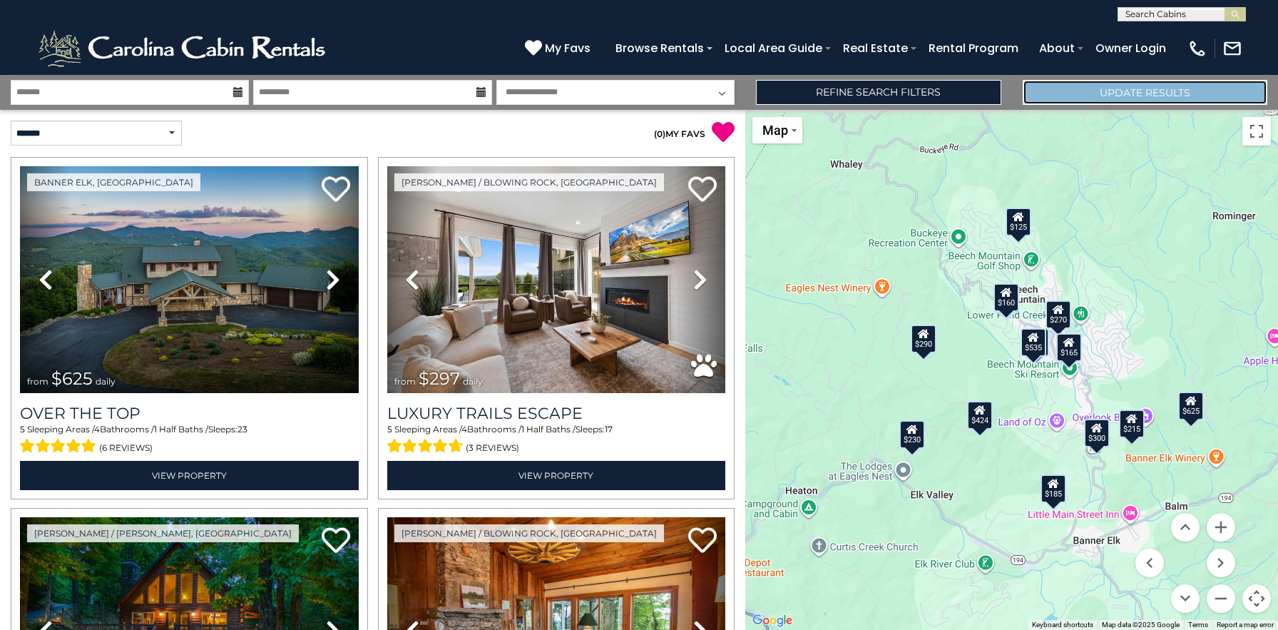
click at [1131, 94] on button "Update Results" at bounding box center [1145, 92] width 245 height 25
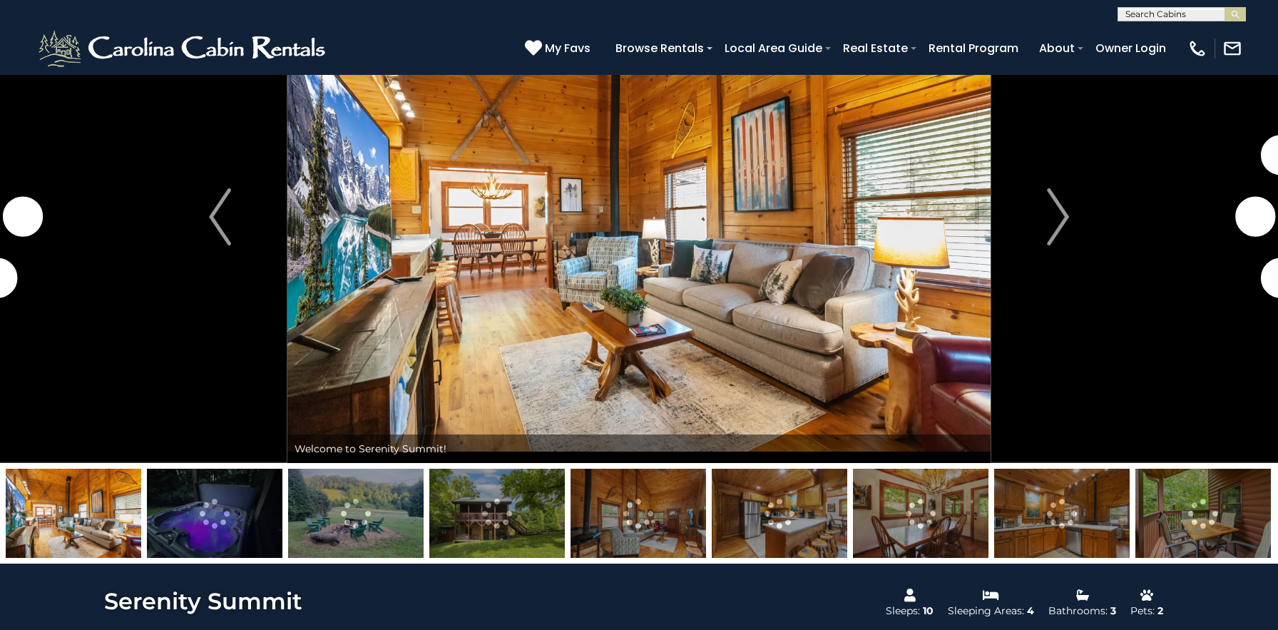
scroll to position [104, 0]
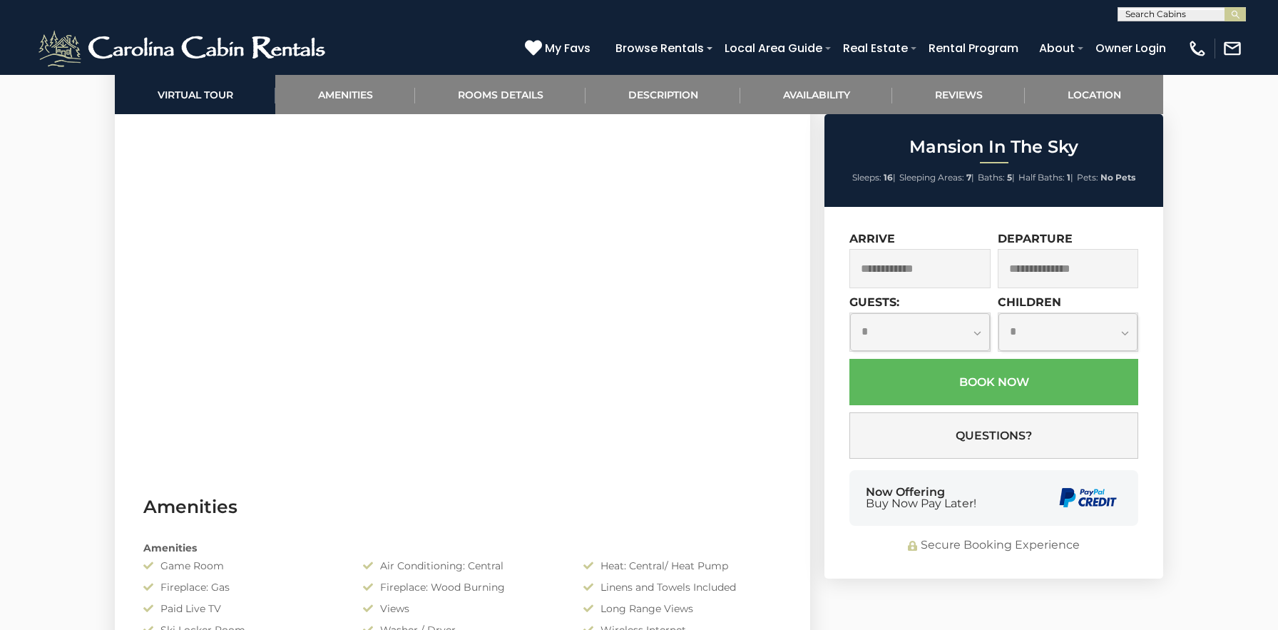
scroll to position [770, 0]
click at [920, 268] on input "text" at bounding box center [920, 268] width 141 height 39
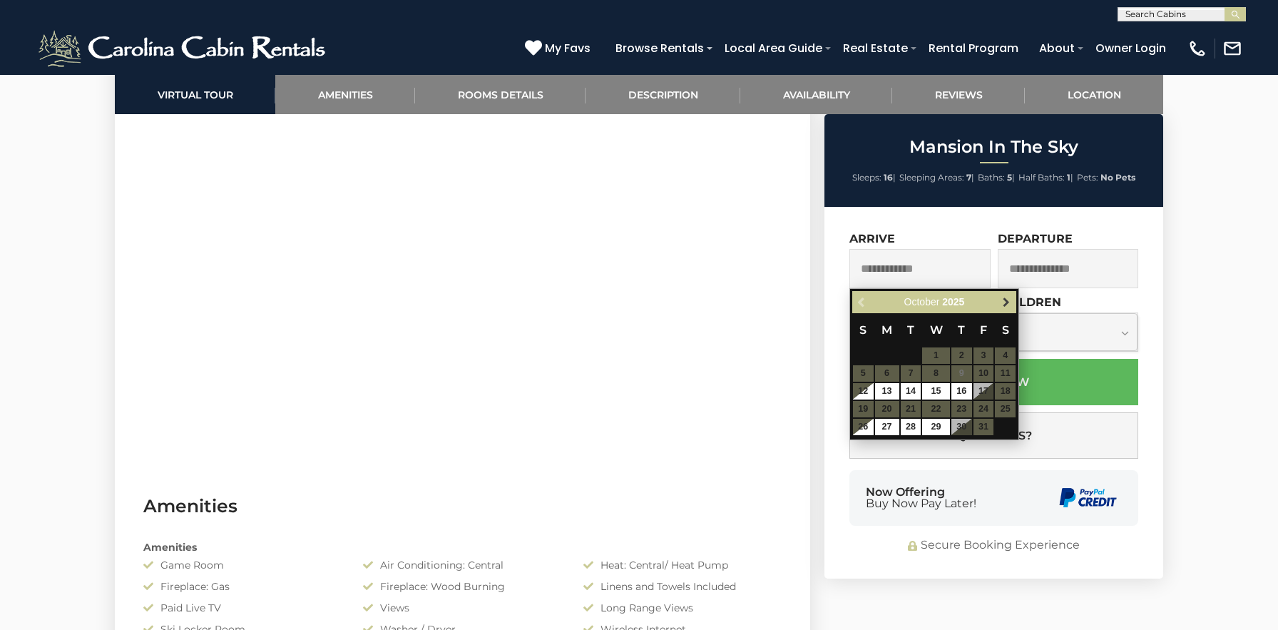
click at [1005, 295] on link "Next" at bounding box center [1006, 302] width 18 height 18
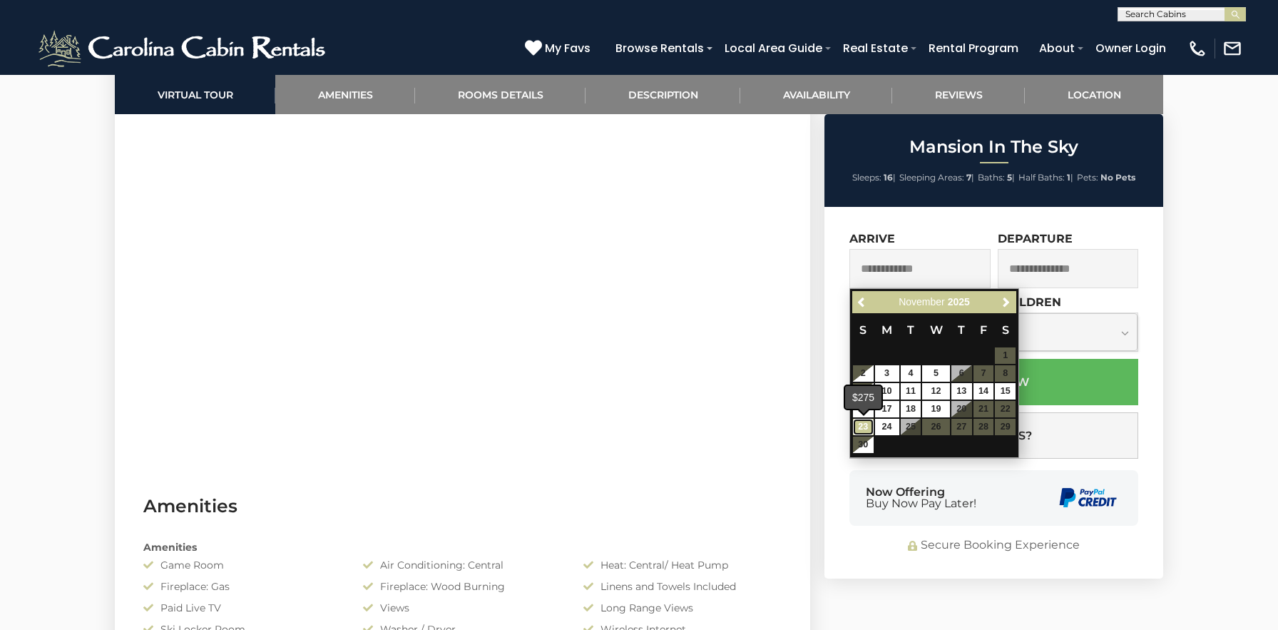
click at [862, 432] on link "23" at bounding box center [863, 427] width 21 height 16
type input "**********"
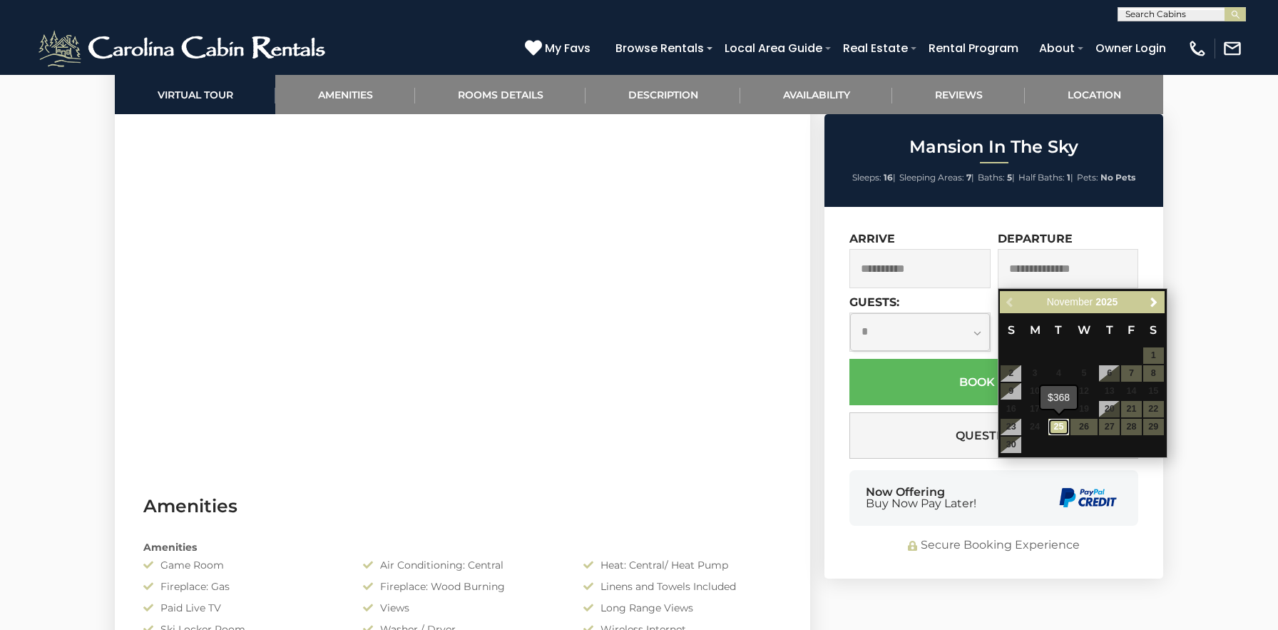
click at [1062, 427] on link "25" at bounding box center [1059, 427] width 21 height 16
type input "**********"
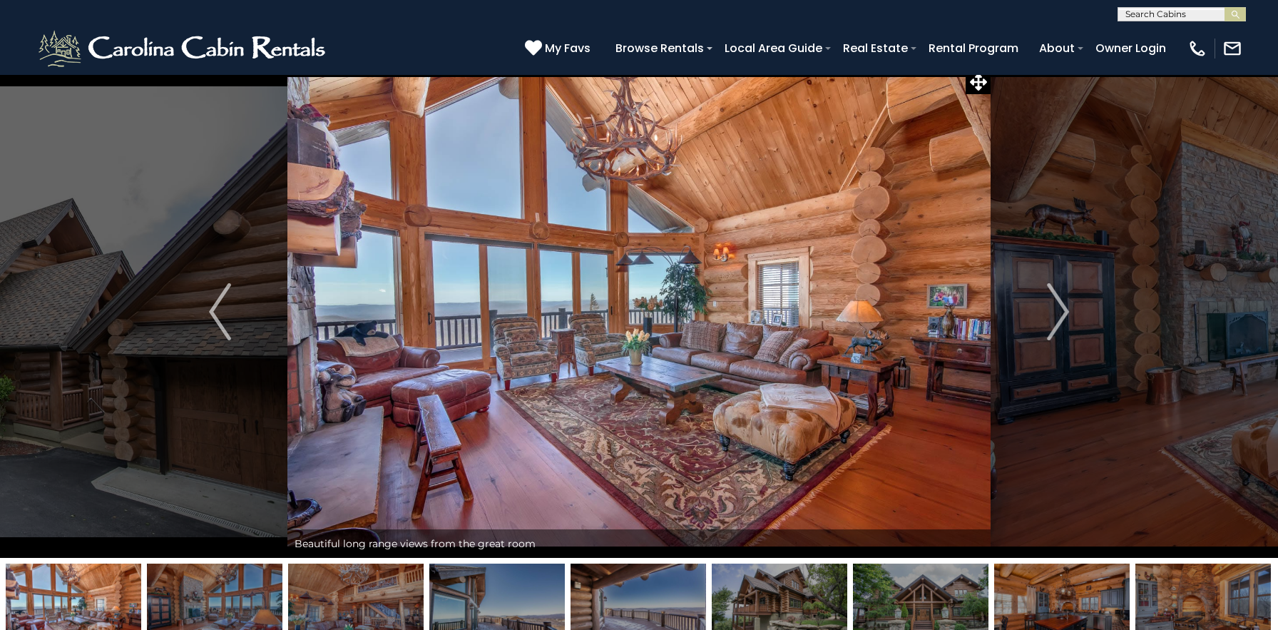
scroll to position [6, 0]
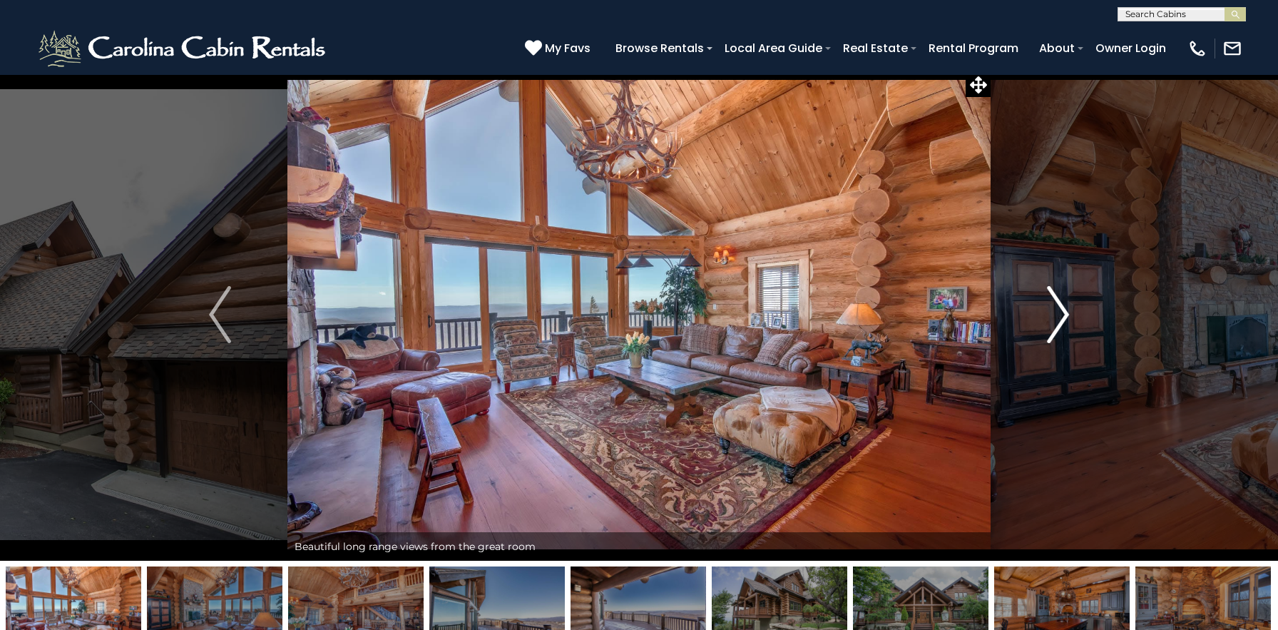
click at [1060, 292] on img "Next" at bounding box center [1057, 314] width 21 height 57
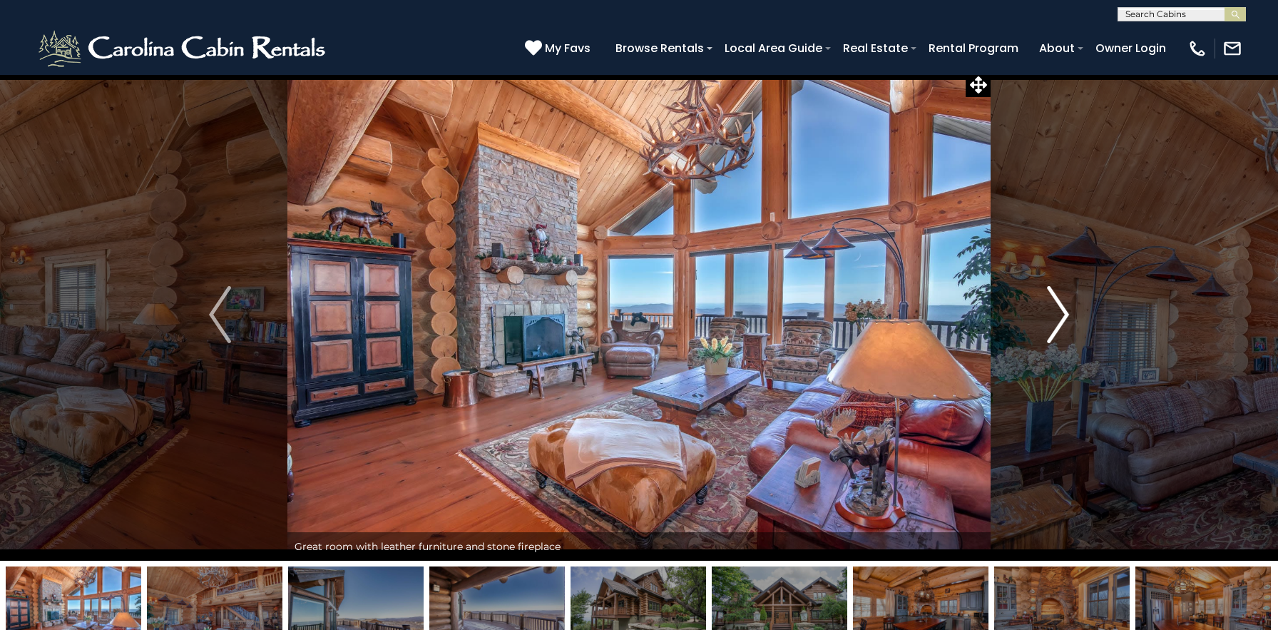
click at [1060, 292] on img "Next" at bounding box center [1057, 314] width 21 height 57
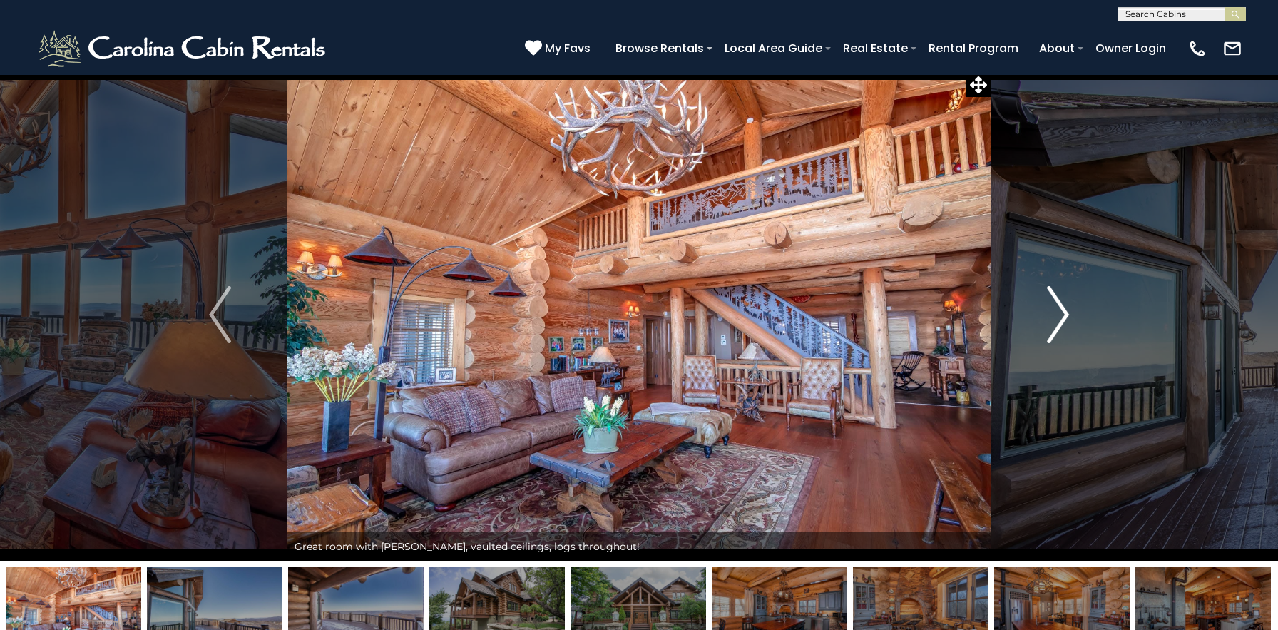
click at [1060, 292] on img "Next" at bounding box center [1057, 314] width 21 height 57
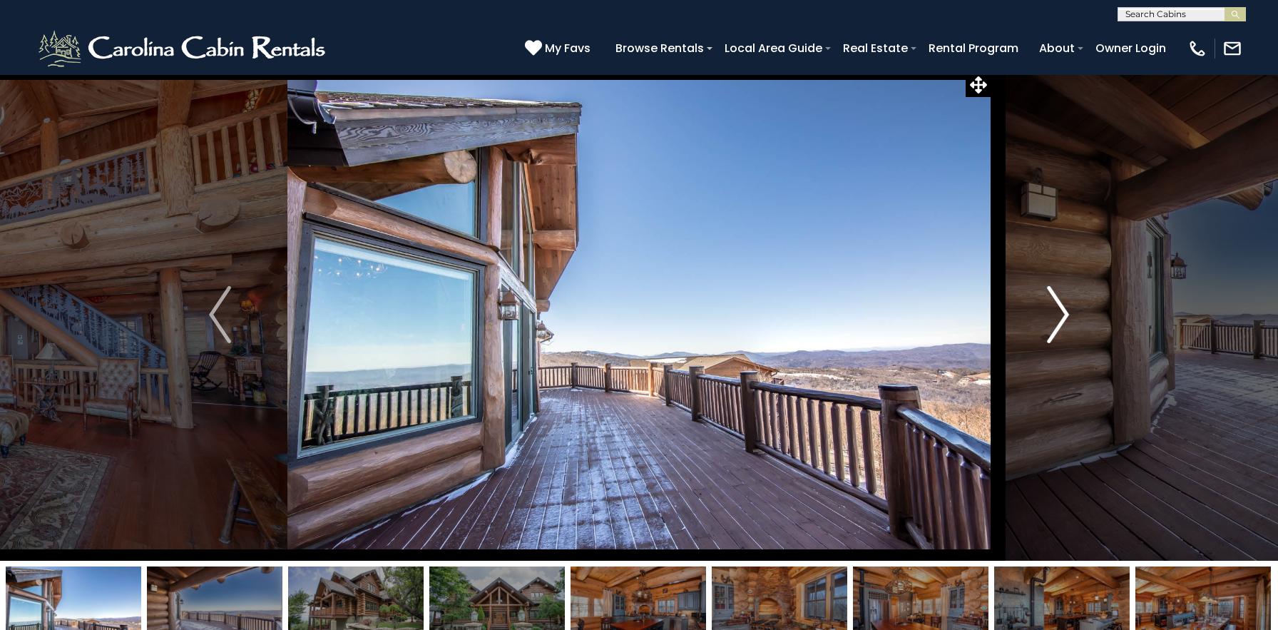
click at [1060, 292] on img "Next" at bounding box center [1057, 314] width 21 height 57
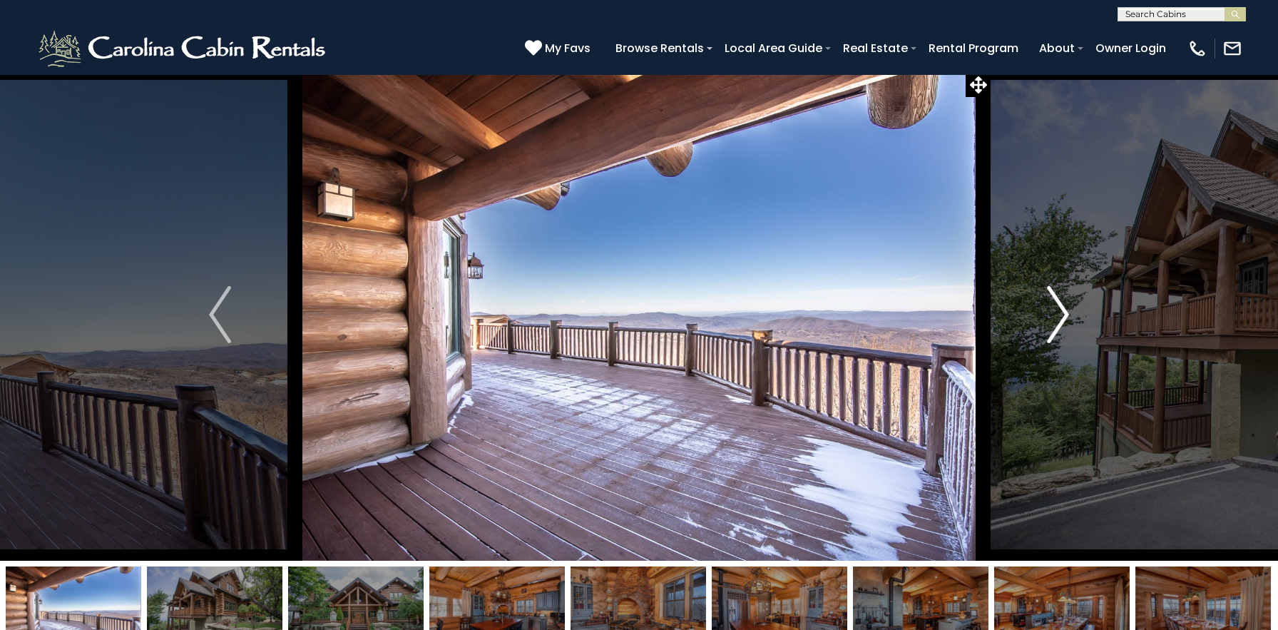
click at [1060, 292] on img "Next" at bounding box center [1057, 314] width 21 height 57
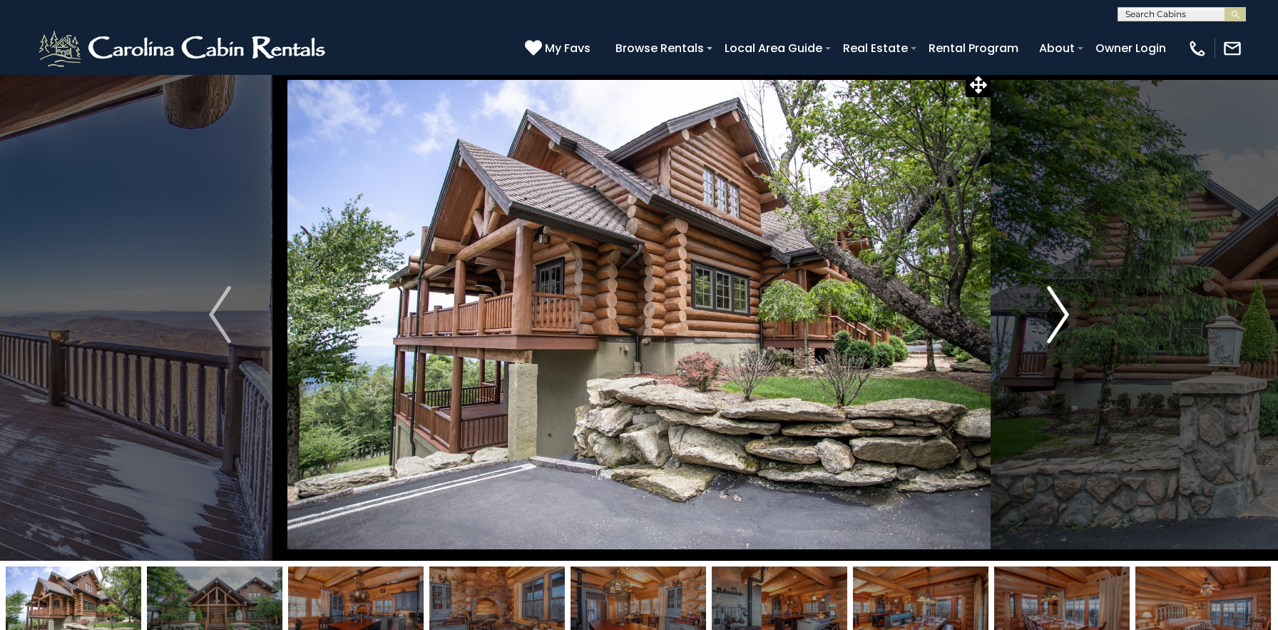
click at [1060, 292] on img "Next" at bounding box center [1057, 314] width 21 height 57
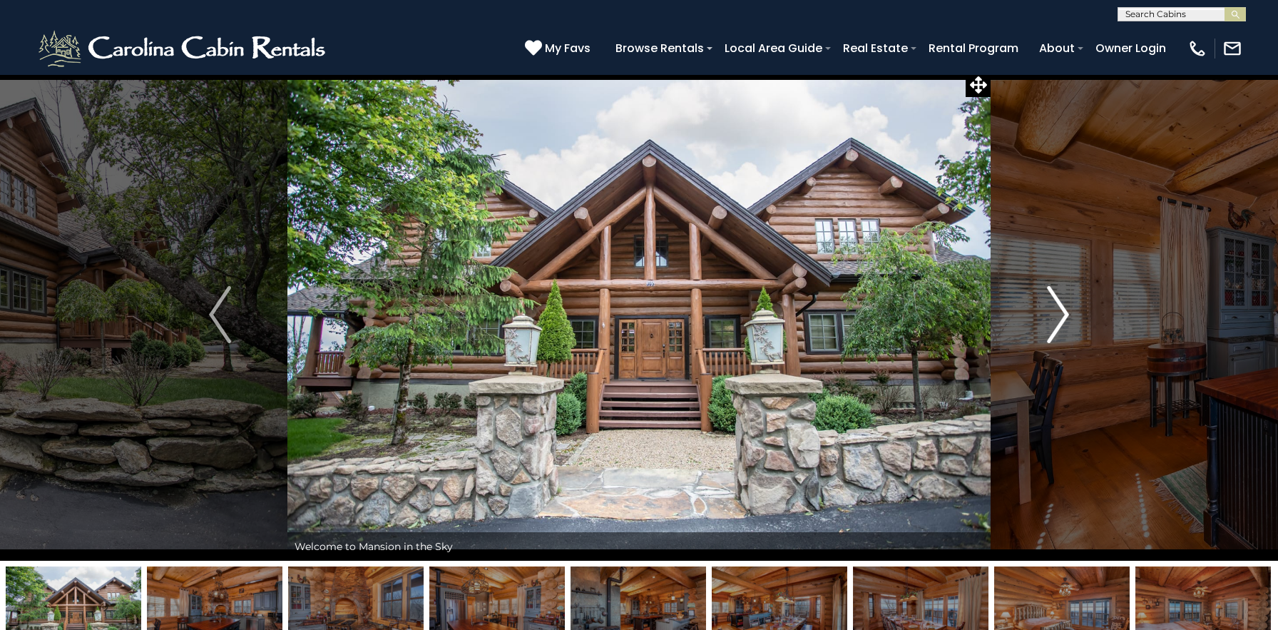
click at [1060, 292] on img "Next" at bounding box center [1057, 314] width 21 height 57
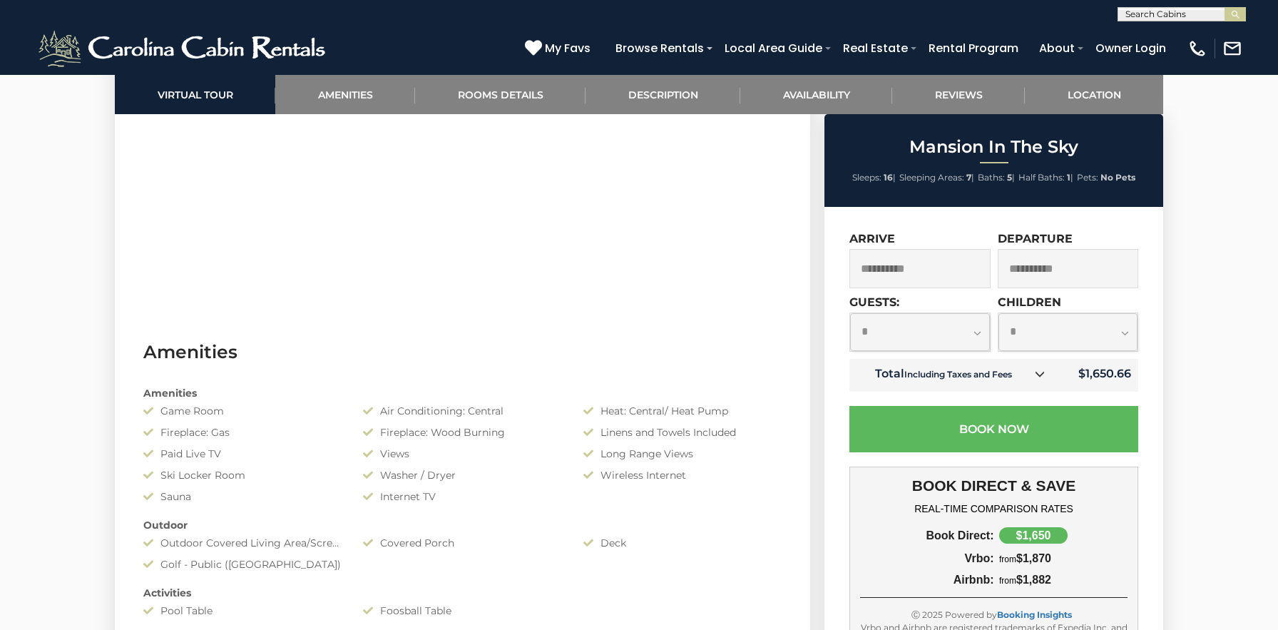
scroll to position [927, 0]
click at [947, 276] on input "**********" at bounding box center [920, 268] width 141 height 39
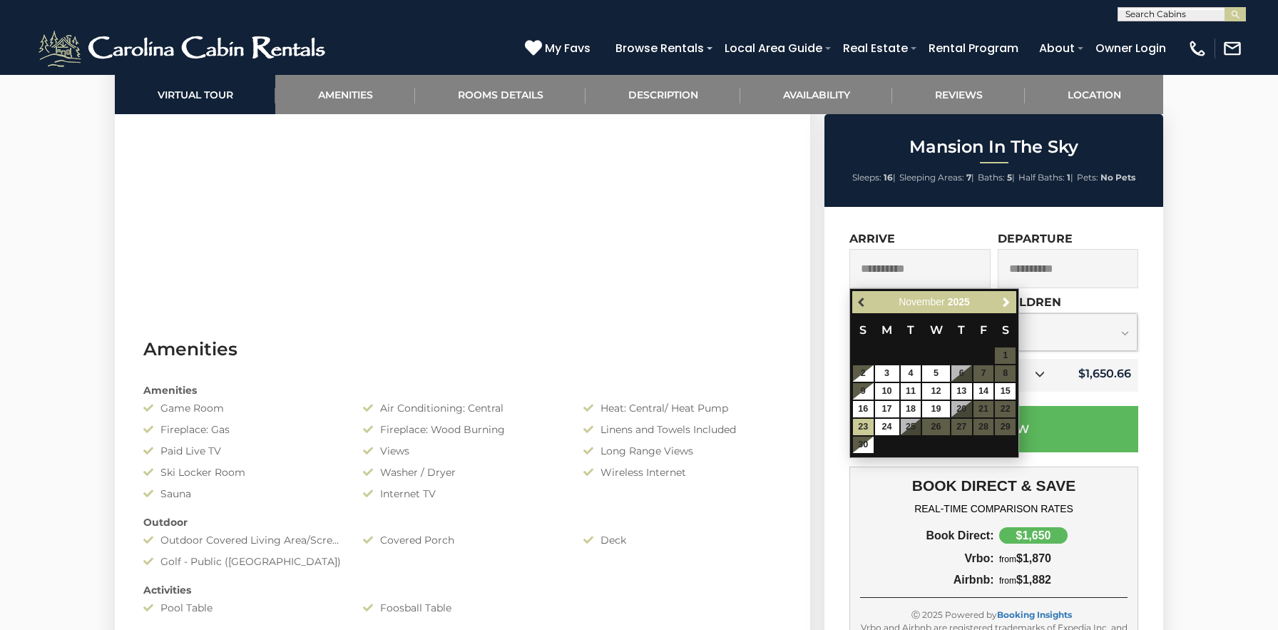
click at [860, 300] on span "Previous" at bounding box center [862, 302] width 11 height 11
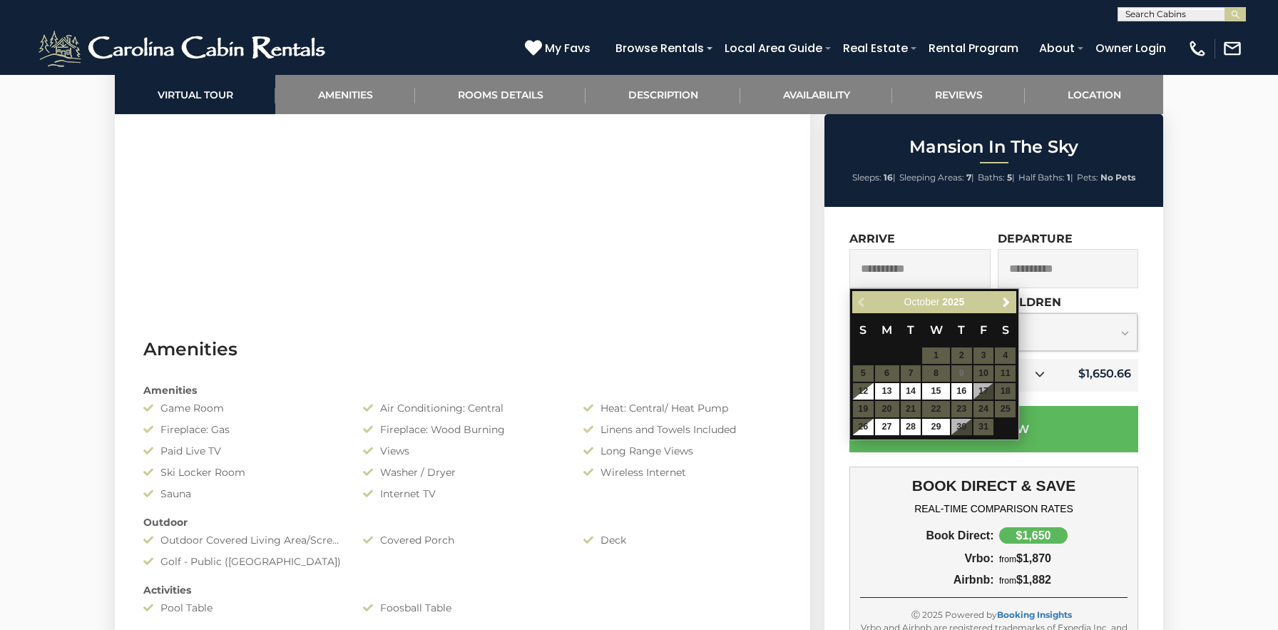
click at [1026, 211] on div "**********" at bounding box center [994, 521] width 339 height 629
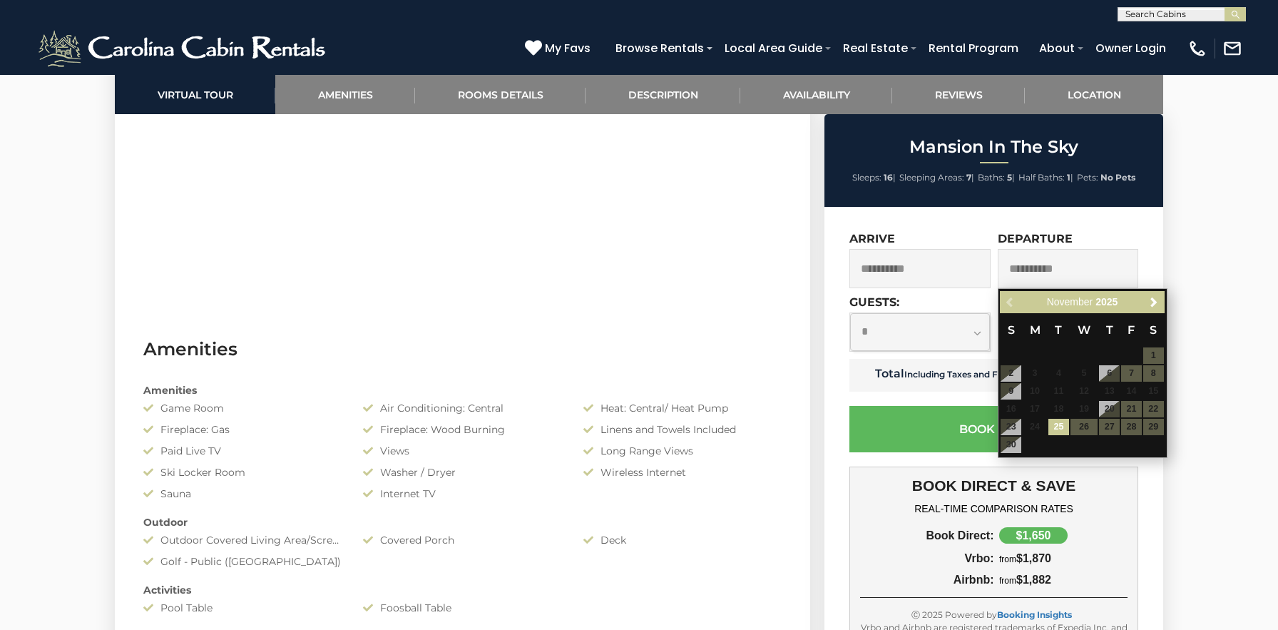
click at [958, 222] on div "**********" at bounding box center [994, 521] width 339 height 629
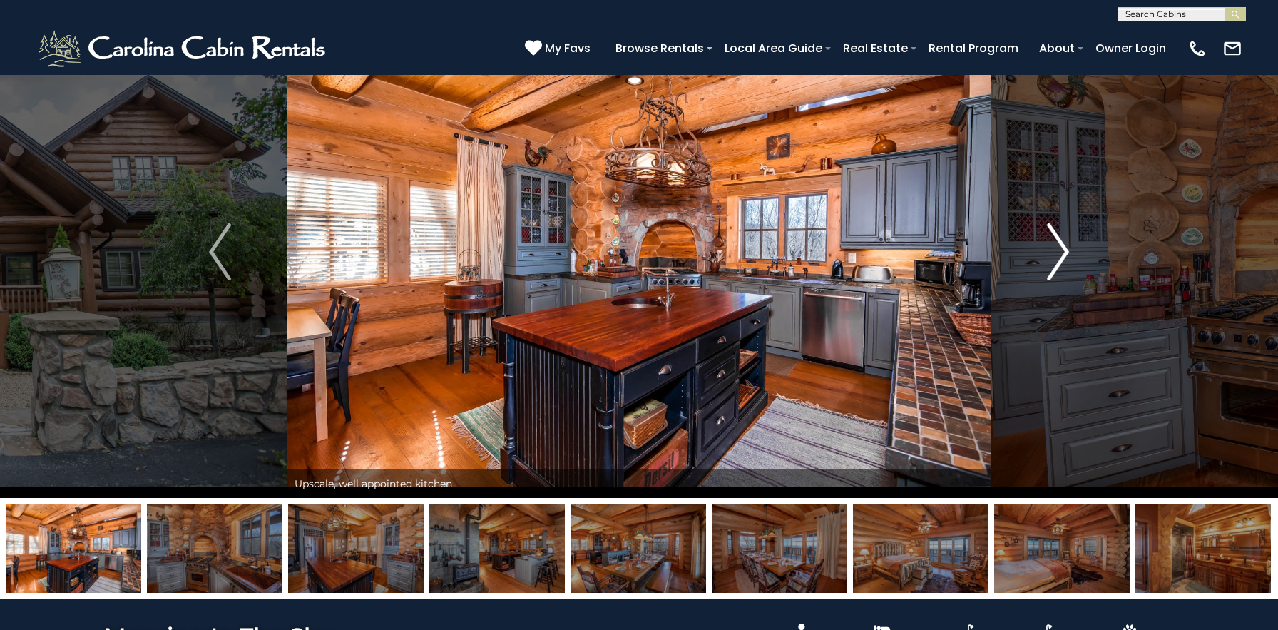
scroll to position [51, 0]
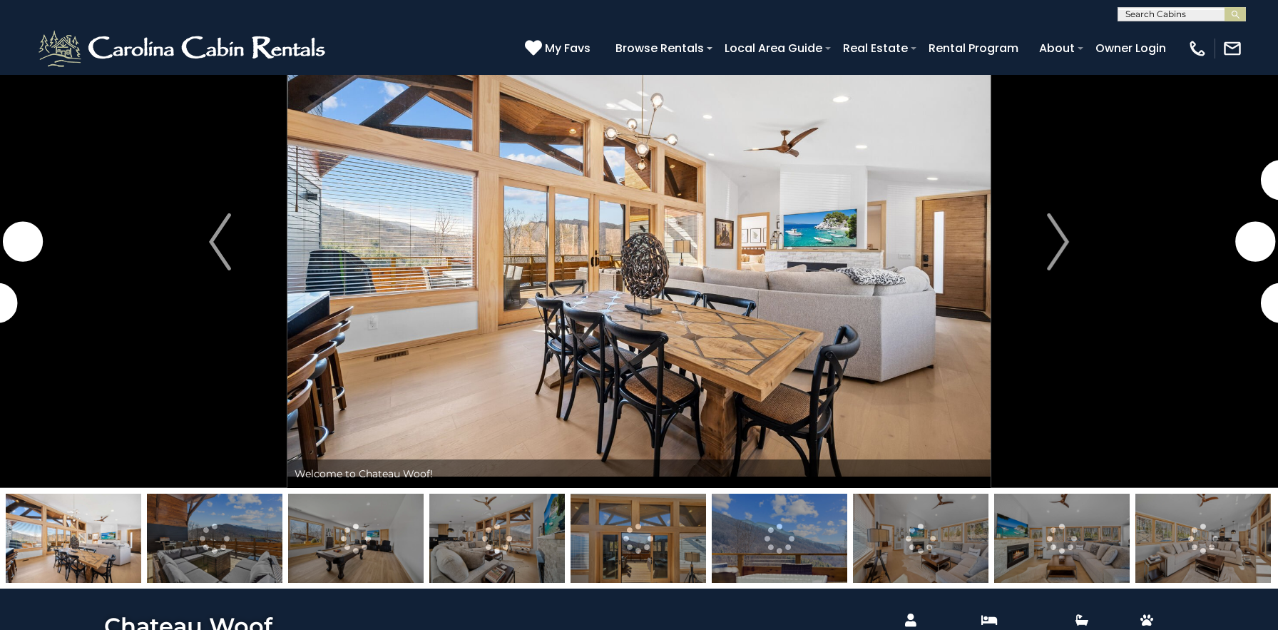
scroll to position [81, 0]
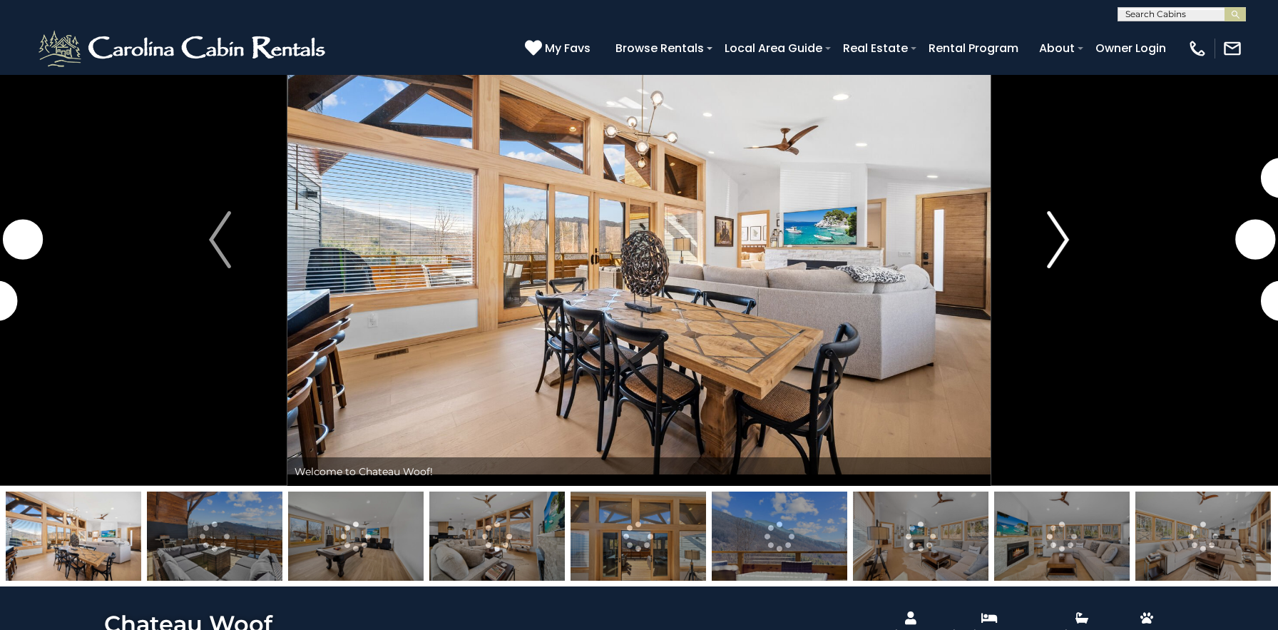
click at [1061, 246] on img "Next" at bounding box center [1057, 239] width 21 height 57
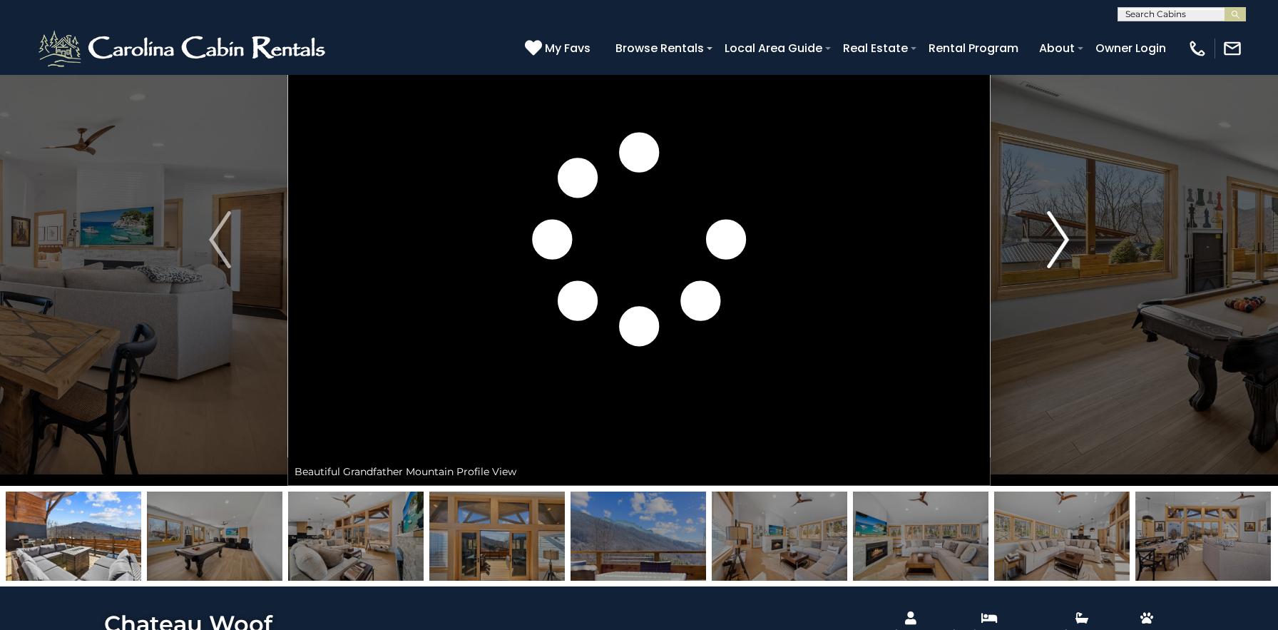
click at [1061, 246] on img "Next" at bounding box center [1057, 239] width 21 height 57
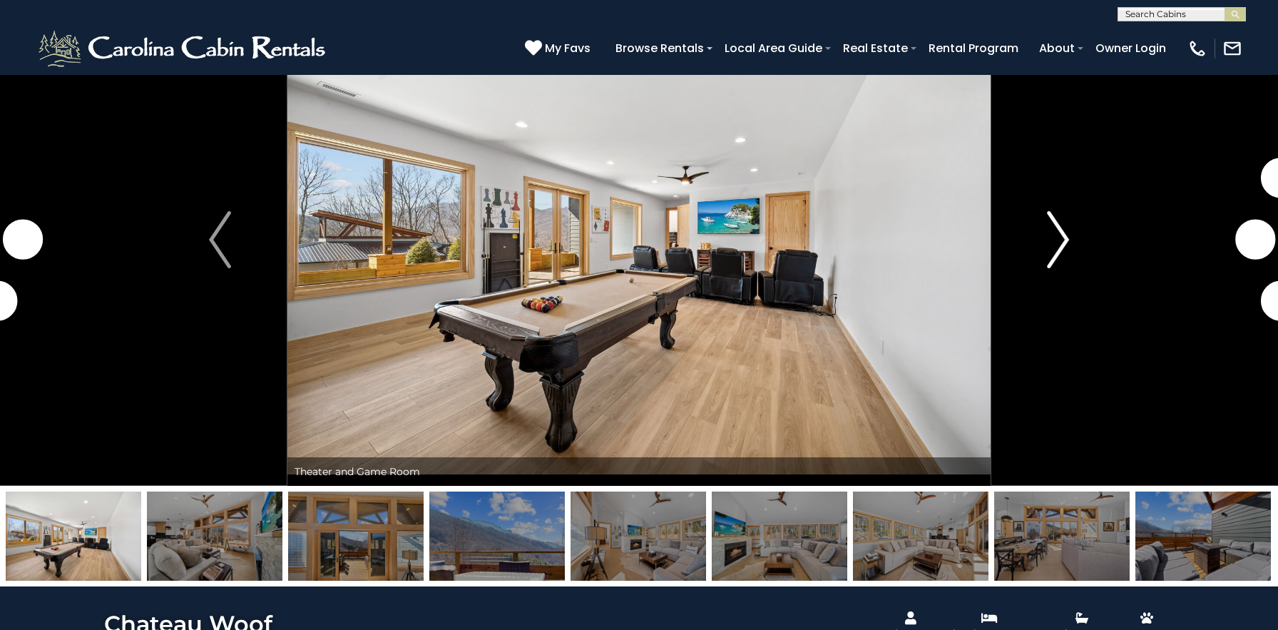
click at [1061, 246] on img "Next" at bounding box center [1057, 239] width 21 height 57
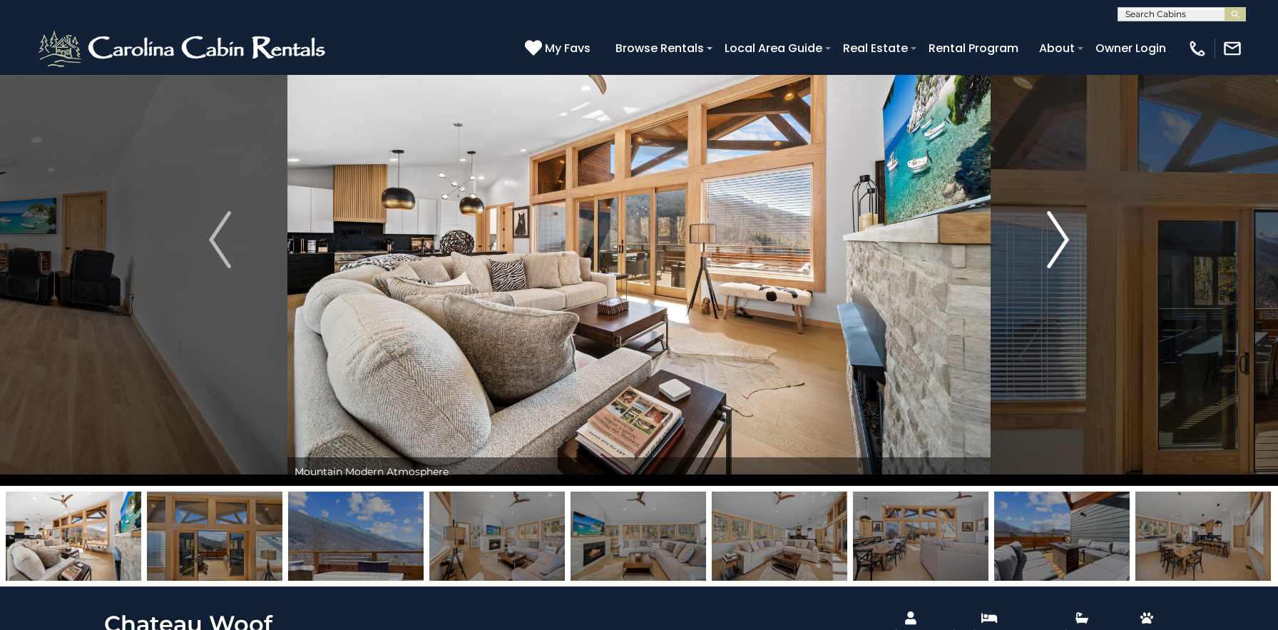
click at [1061, 246] on img "Next" at bounding box center [1057, 239] width 21 height 57
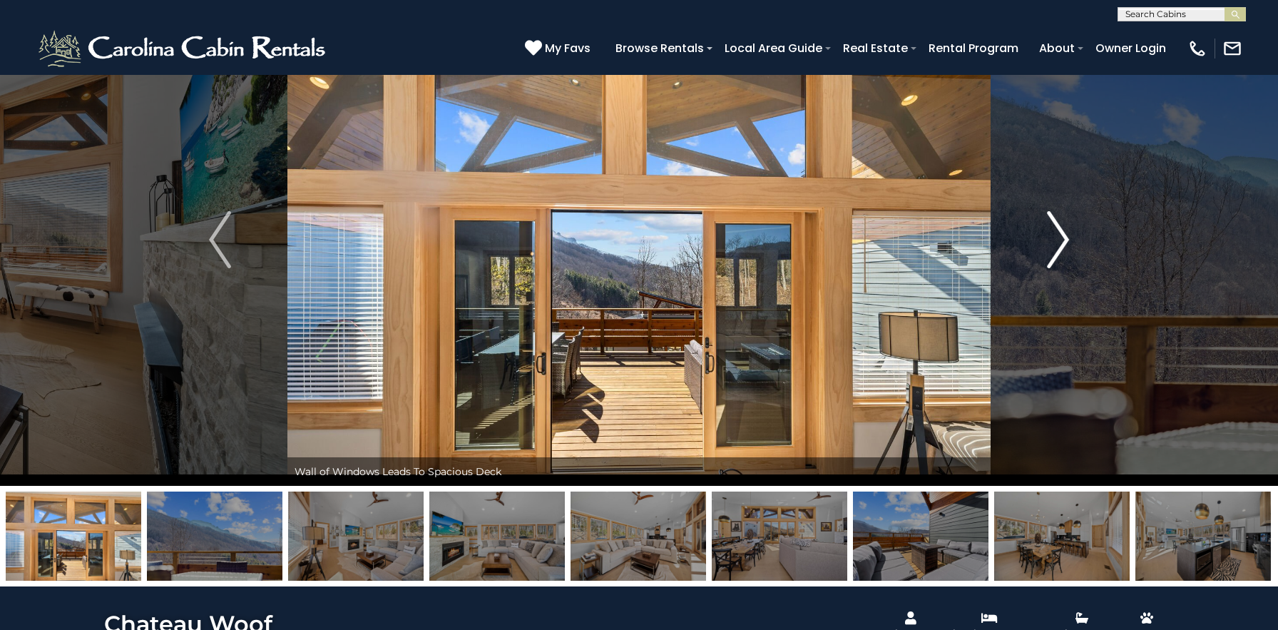
click at [1061, 246] on img "Next" at bounding box center [1057, 239] width 21 height 57
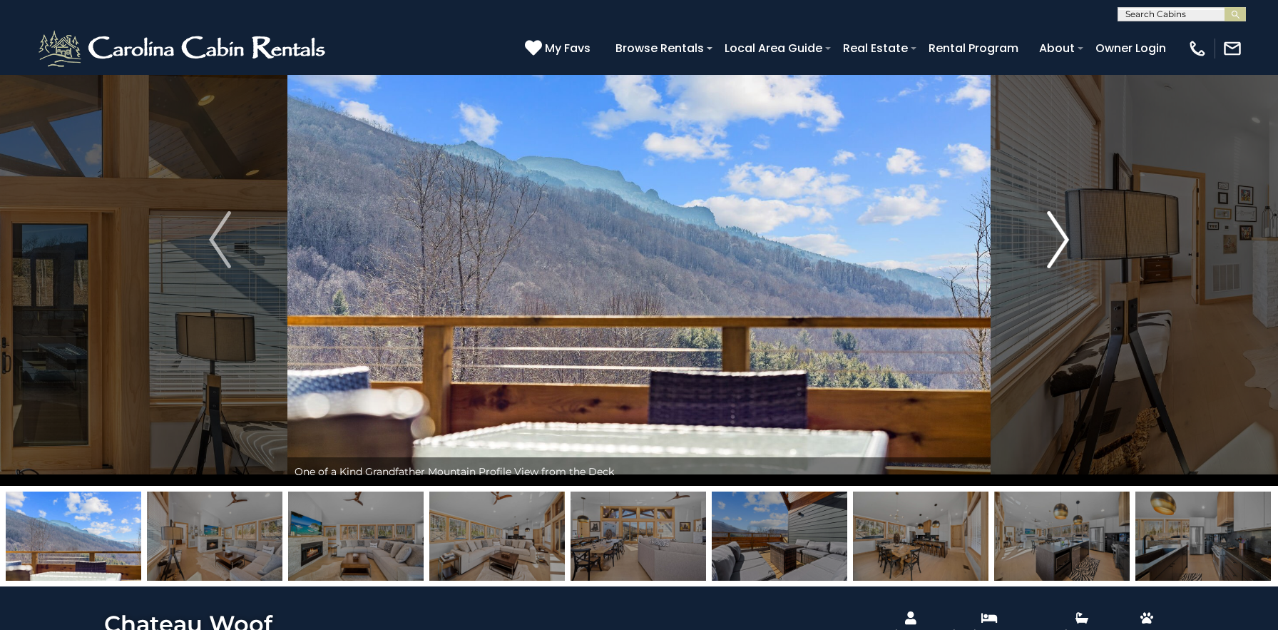
click at [1061, 246] on img "Next" at bounding box center [1057, 239] width 21 height 57
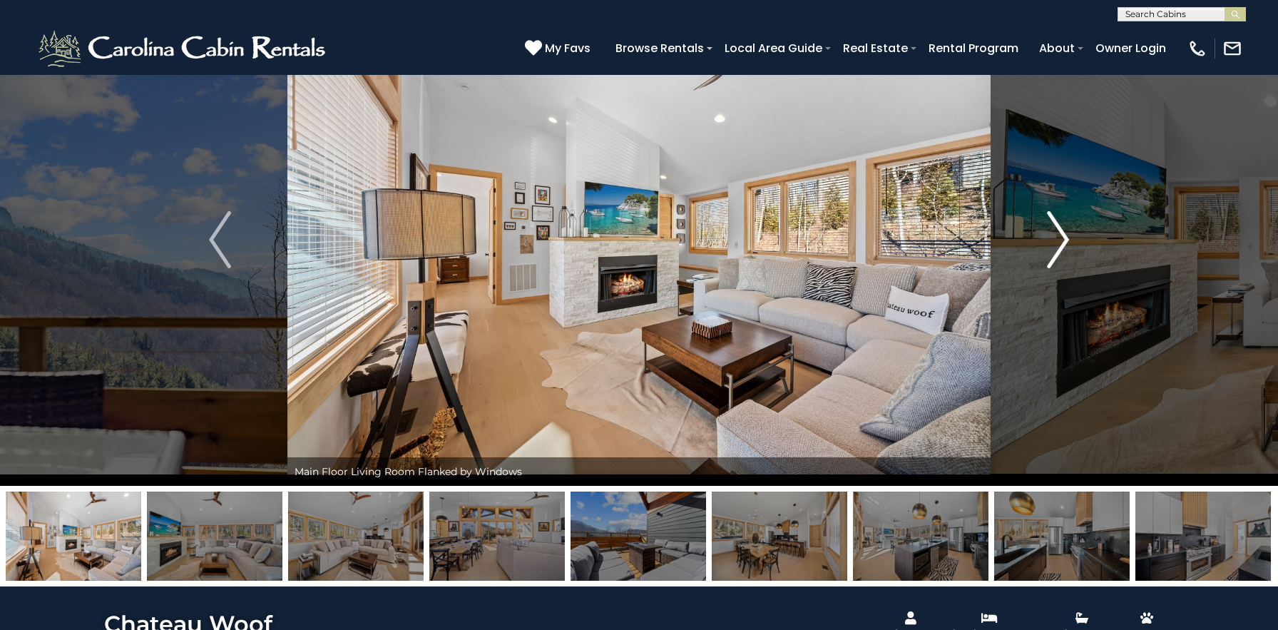
click at [1061, 246] on img "Next" at bounding box center [1057, 239] width 21 height 57
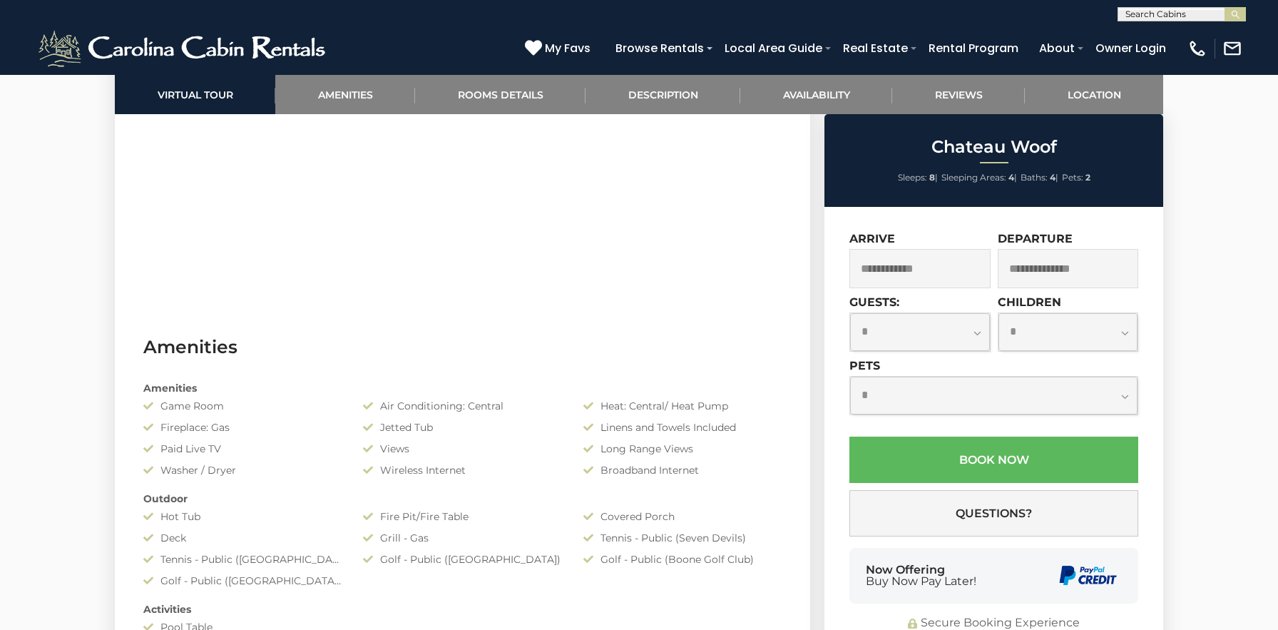
scroll to position [938, 0]
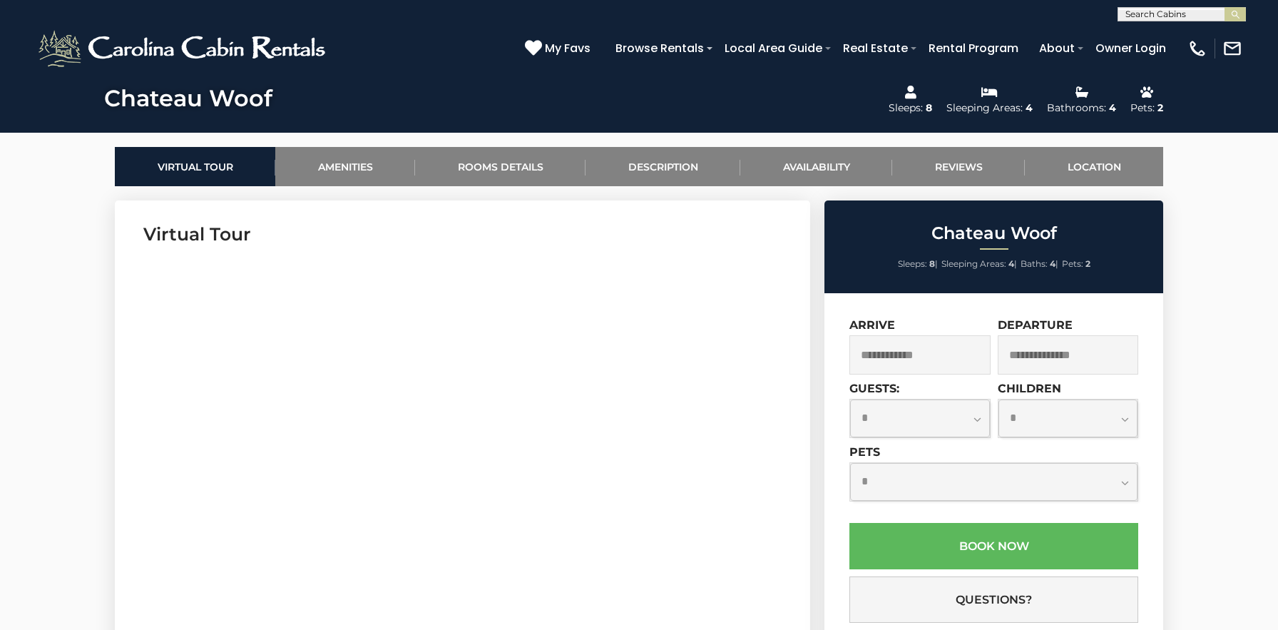
click at [914, 342] on input "text" at bounding box center [920, 354] width 141 height 39
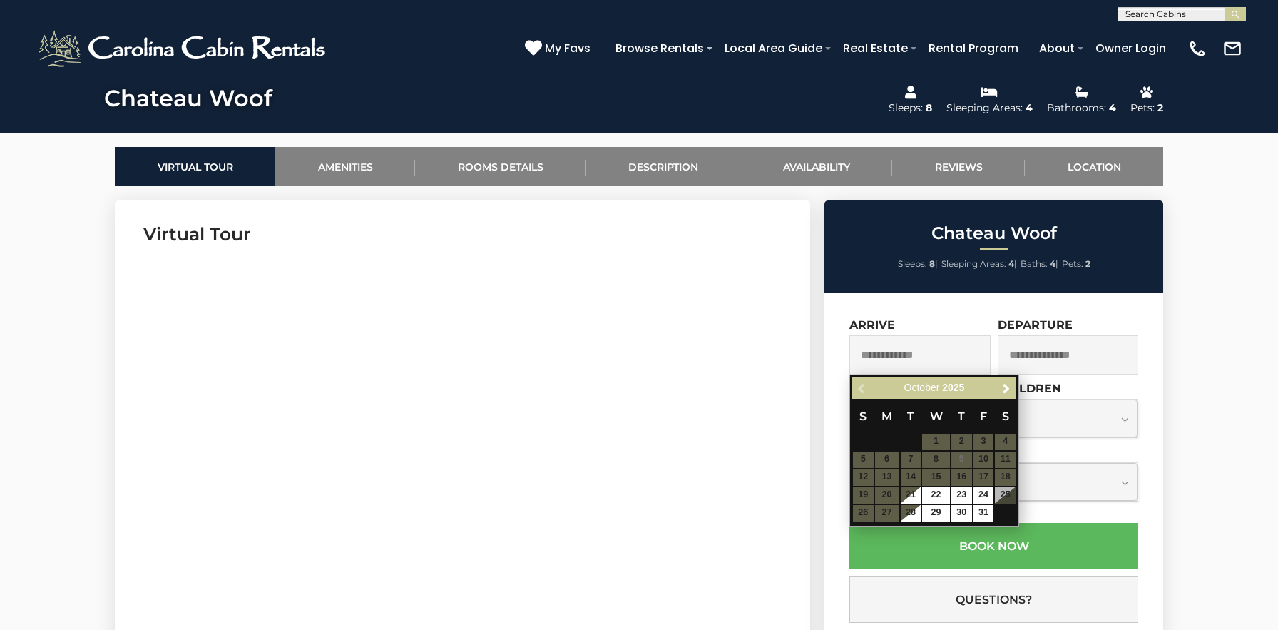
scroll to position [670, 0]
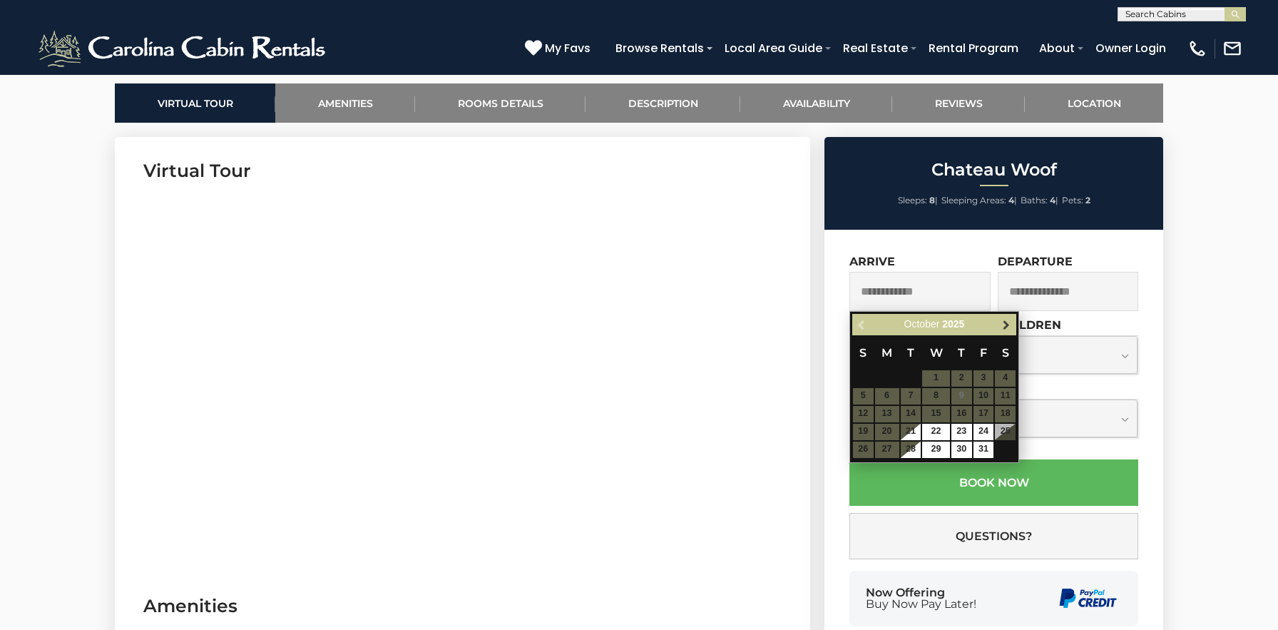
click at [1003, 331] on link "Next" at bounding box center [1006, 325] width 18 height 18
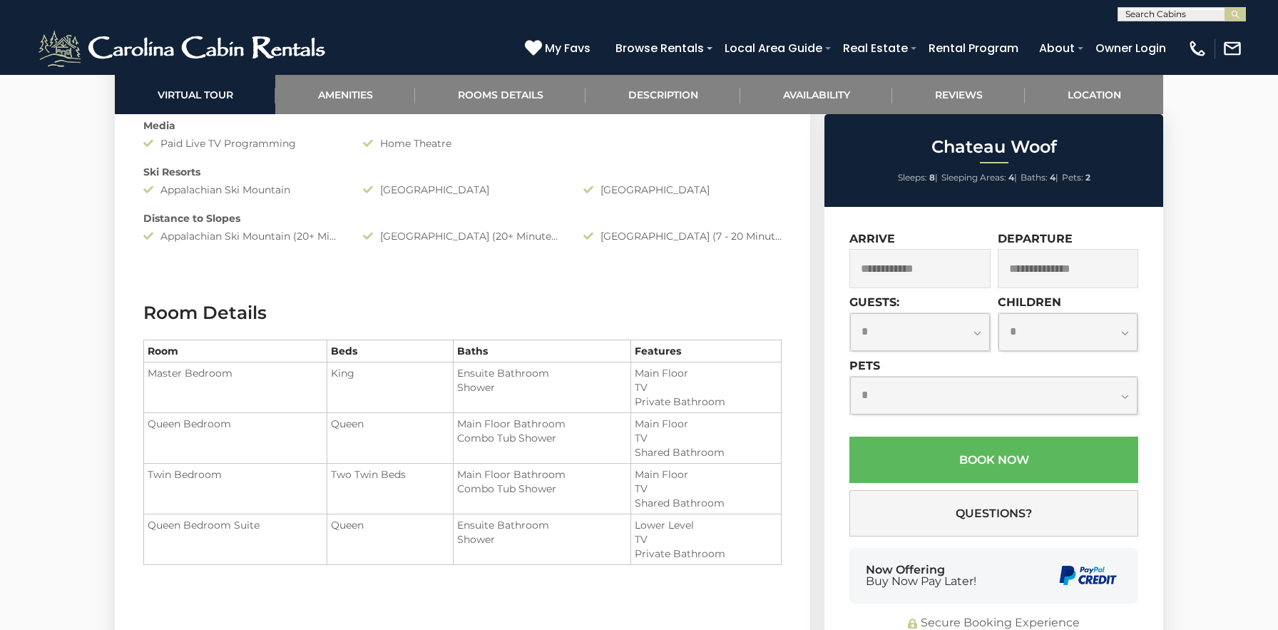
scroll to position [1609, 0]
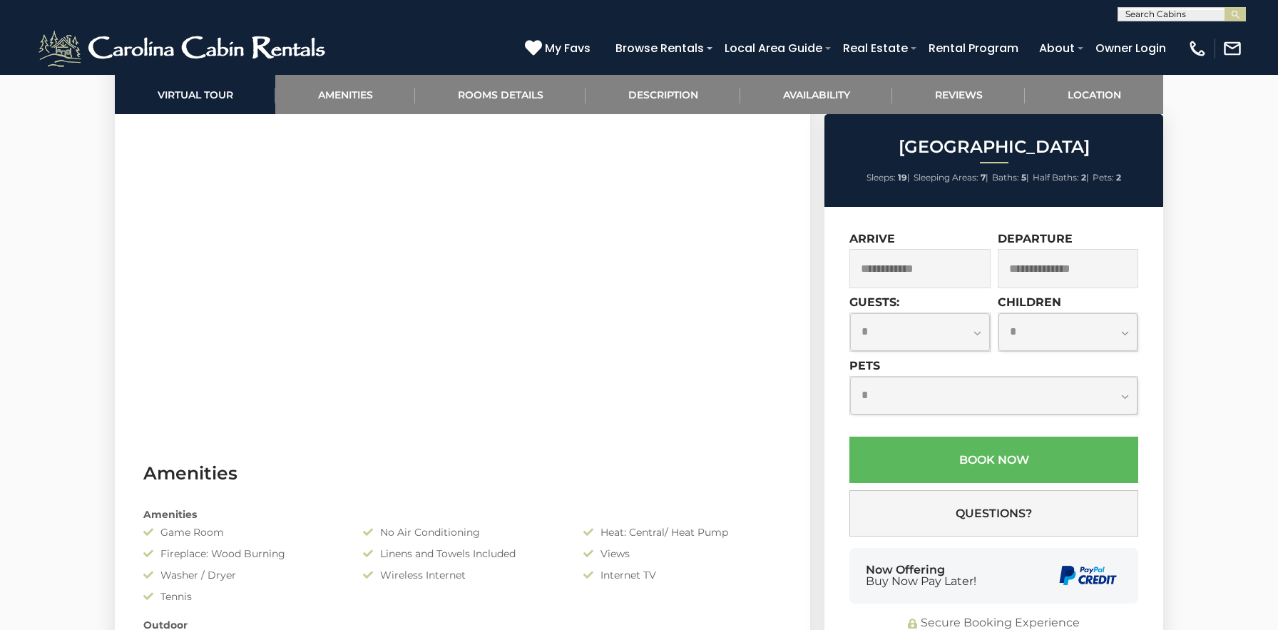
scroll to position [802, 0]
click at [928, 276] on input "text" at bounding box center [920, 268] width 141 height 39
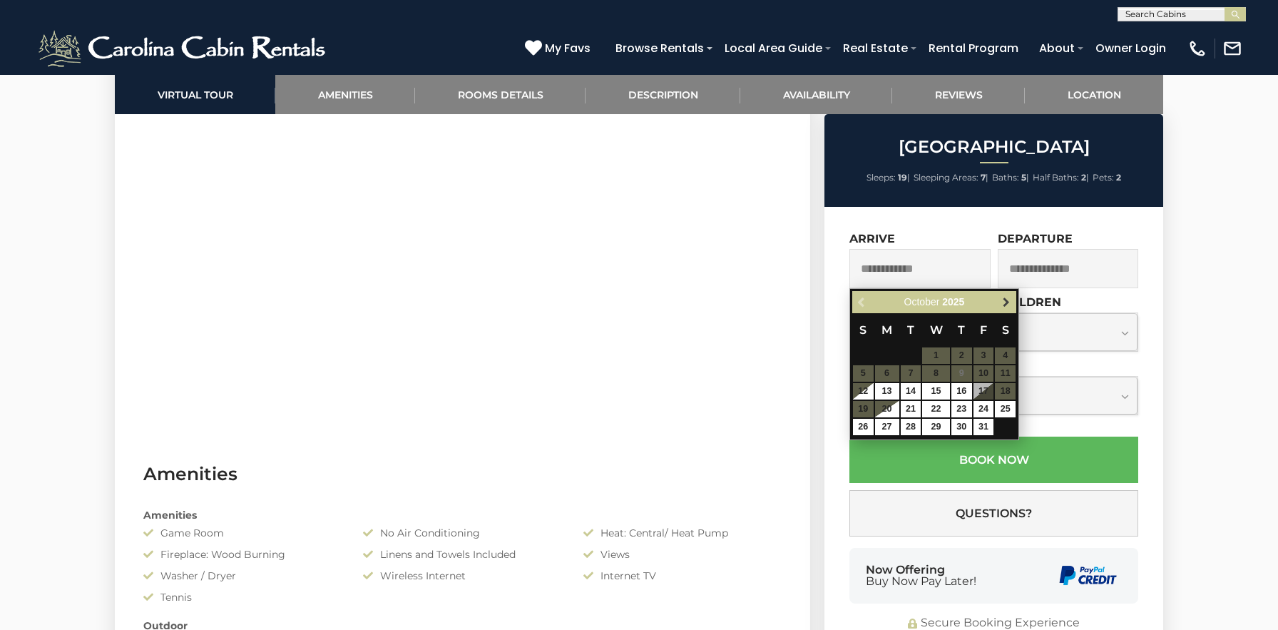
click at [1002, 301] on span "Next" at bounding box center [1006, 302] width 11 height 11
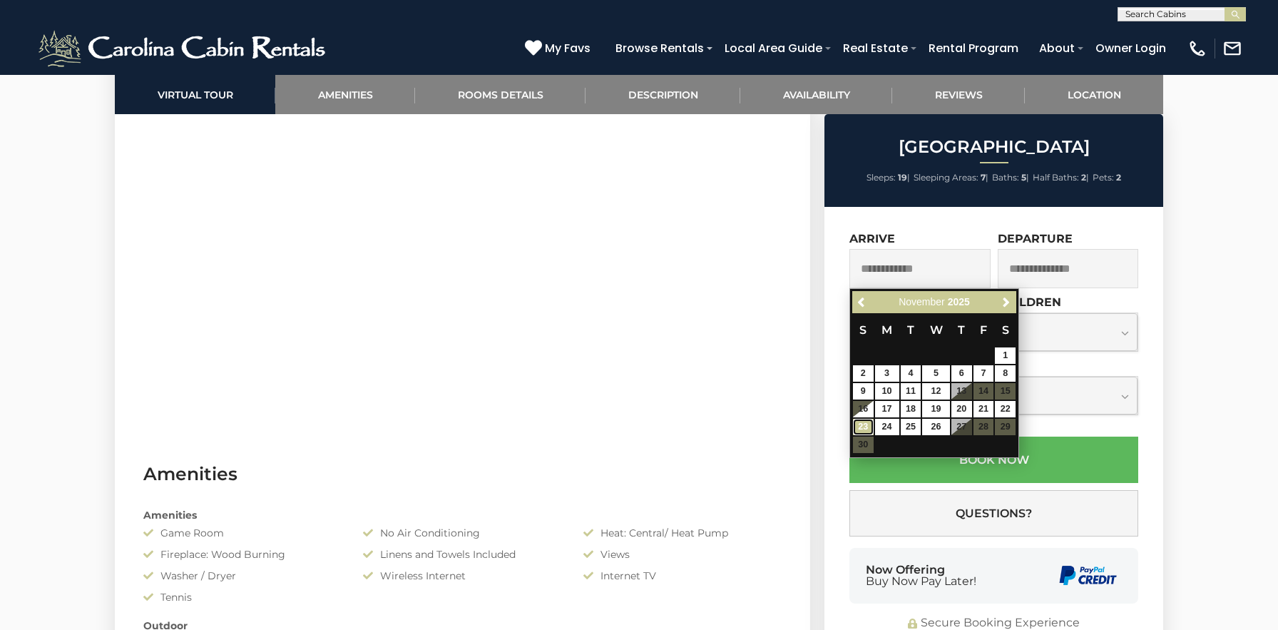
click at [868, 426] on link "23" at bounding box center [863, 427] width 21 height 16
type input "**********"
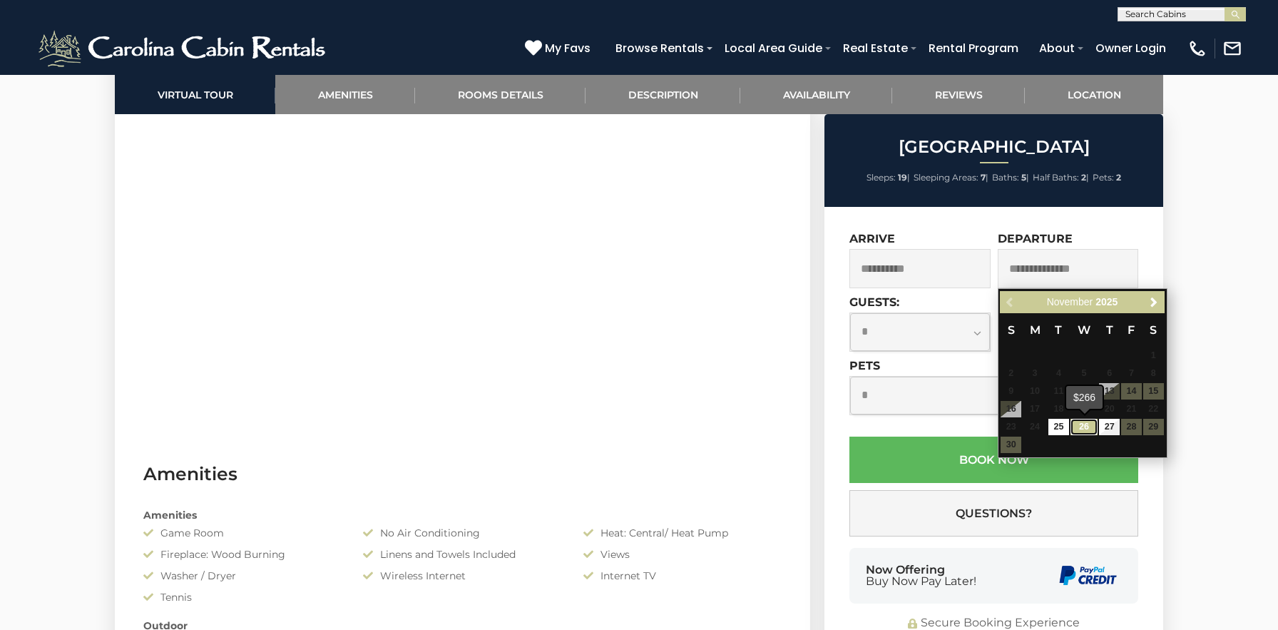
click at [1075, 430] on link "26" at bounding box center [1084, 427] width 27 height 16
type input "**********"
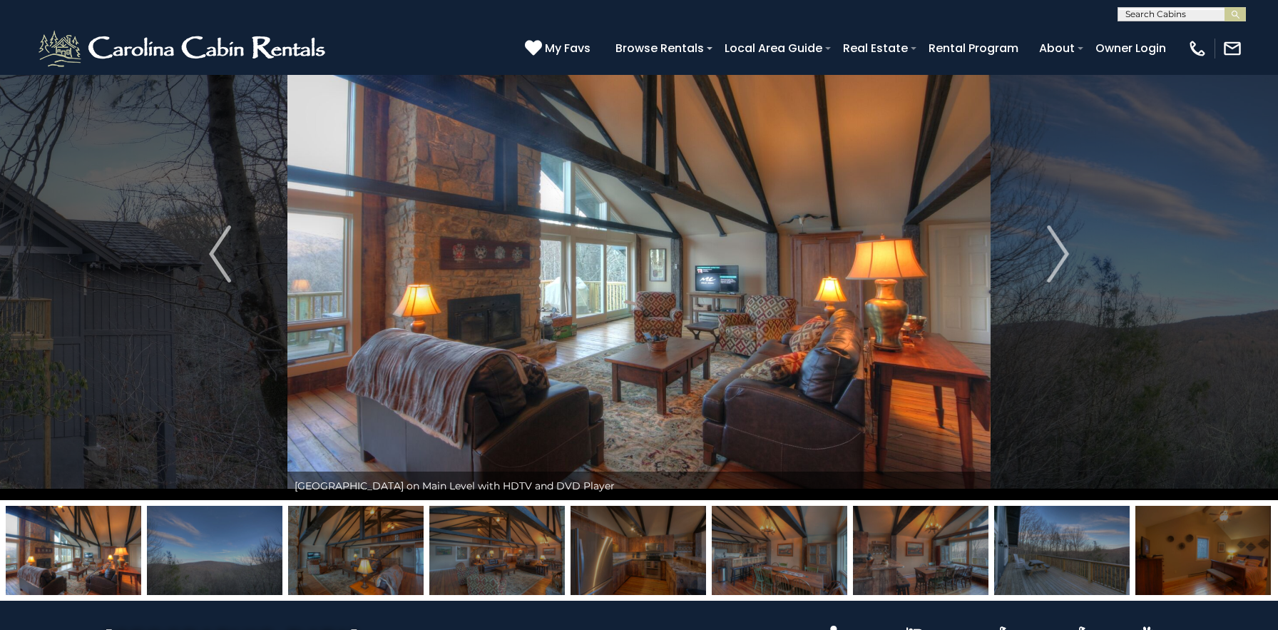
scroll to position [45, 0]
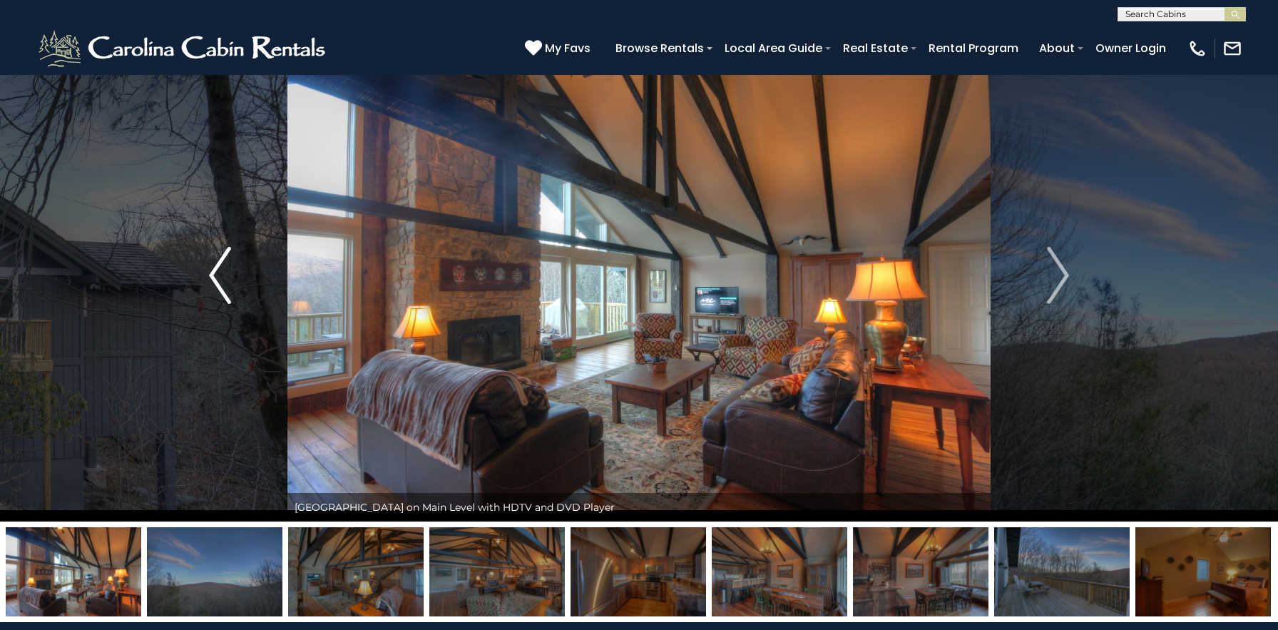
click at [235, 272] on button "Previous" at bounding box center [220, 275] width 135 height 492
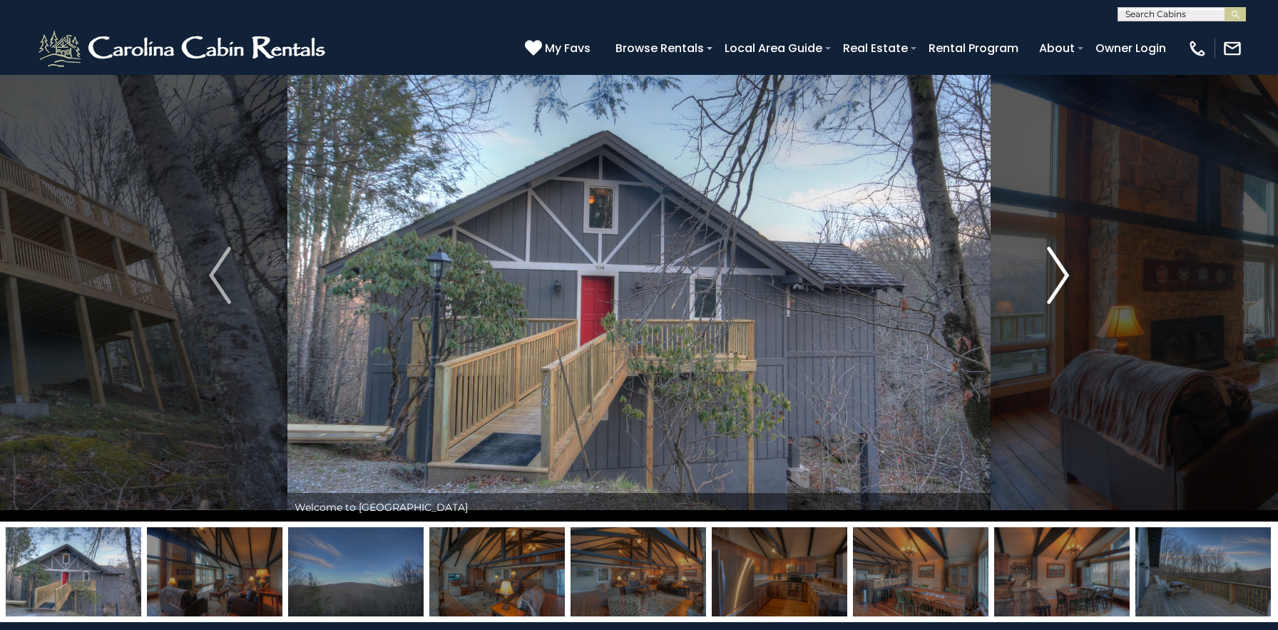
click at [1055, 268] on img "Next" at bounding box center [1057, 275] width 21 height 57
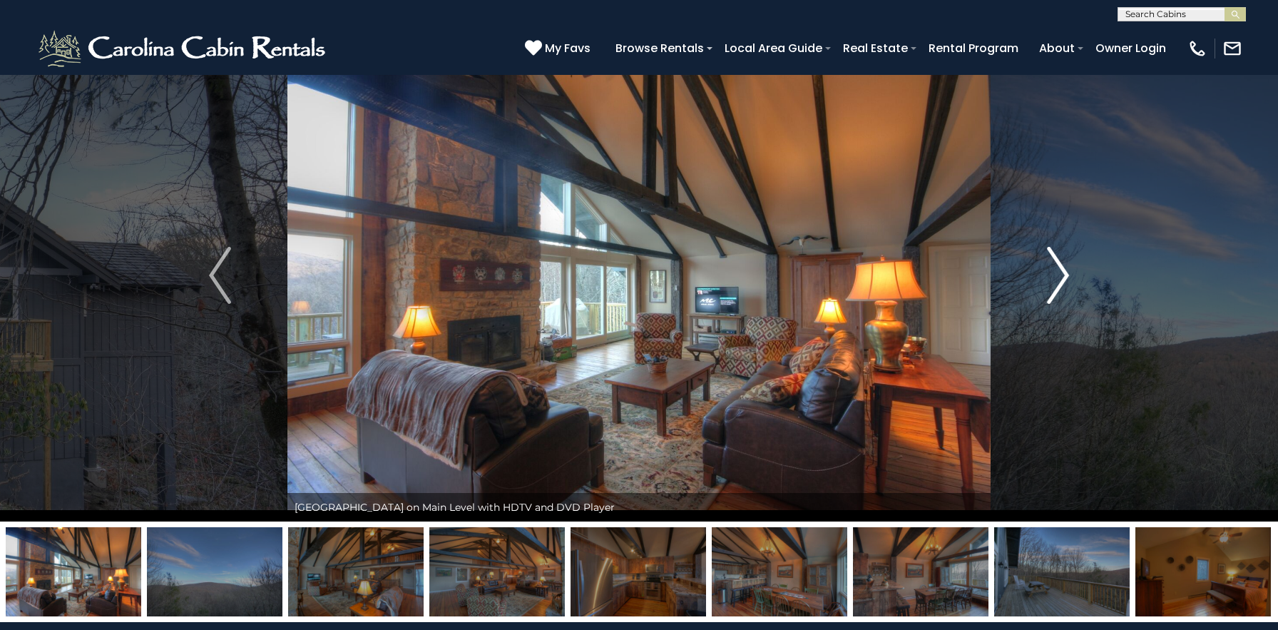
click at [1055, 268] on img "Next" at bounding box center [1057, 275] width 21 height 57
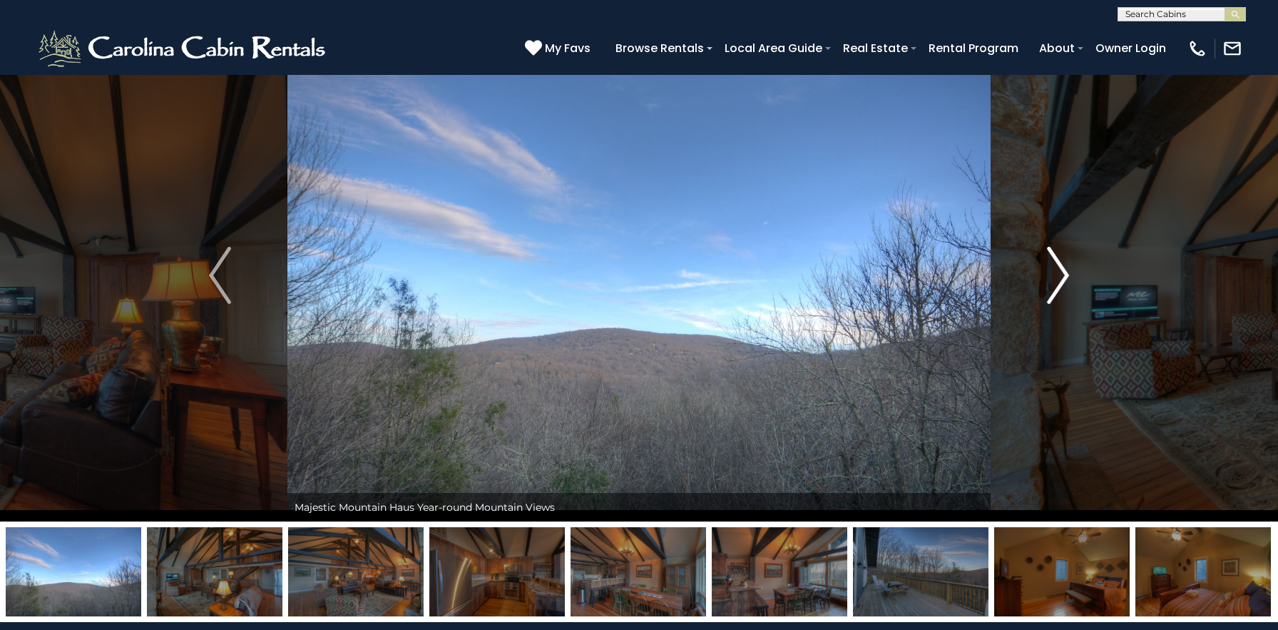
click at [1055, 268] on img "Next" at bounding box center [1057, 275] width 21 height 57
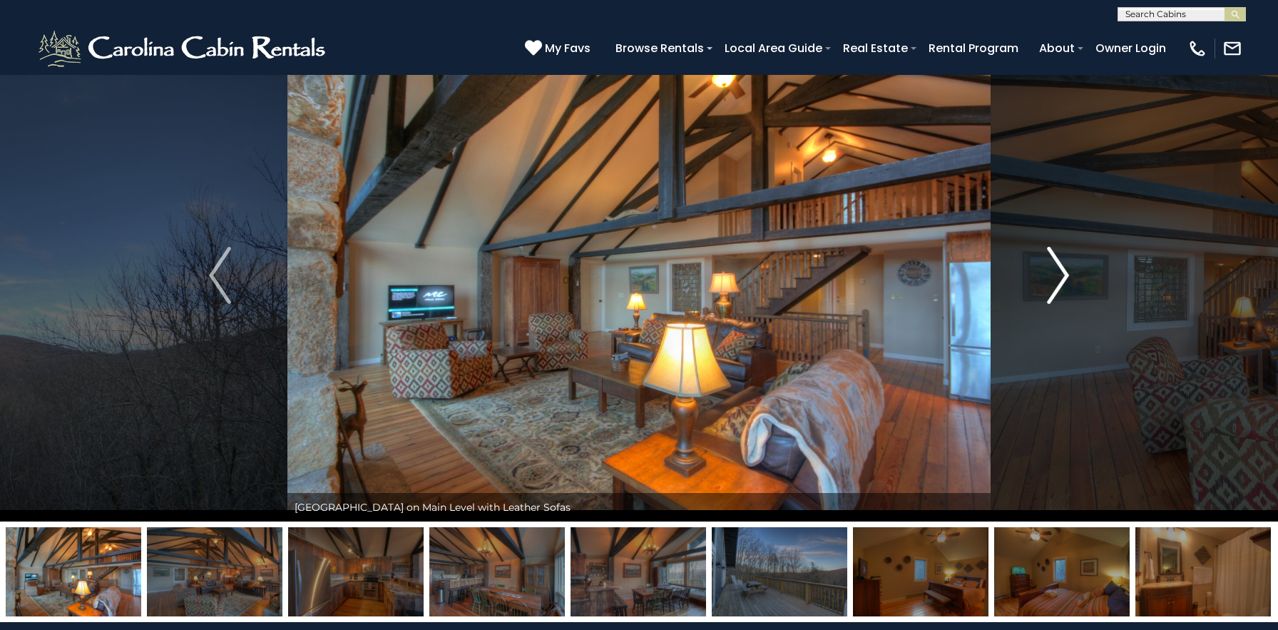
click at [1055, 268] on img "Next" at bounding box center [1057, 275] width 21 height 57
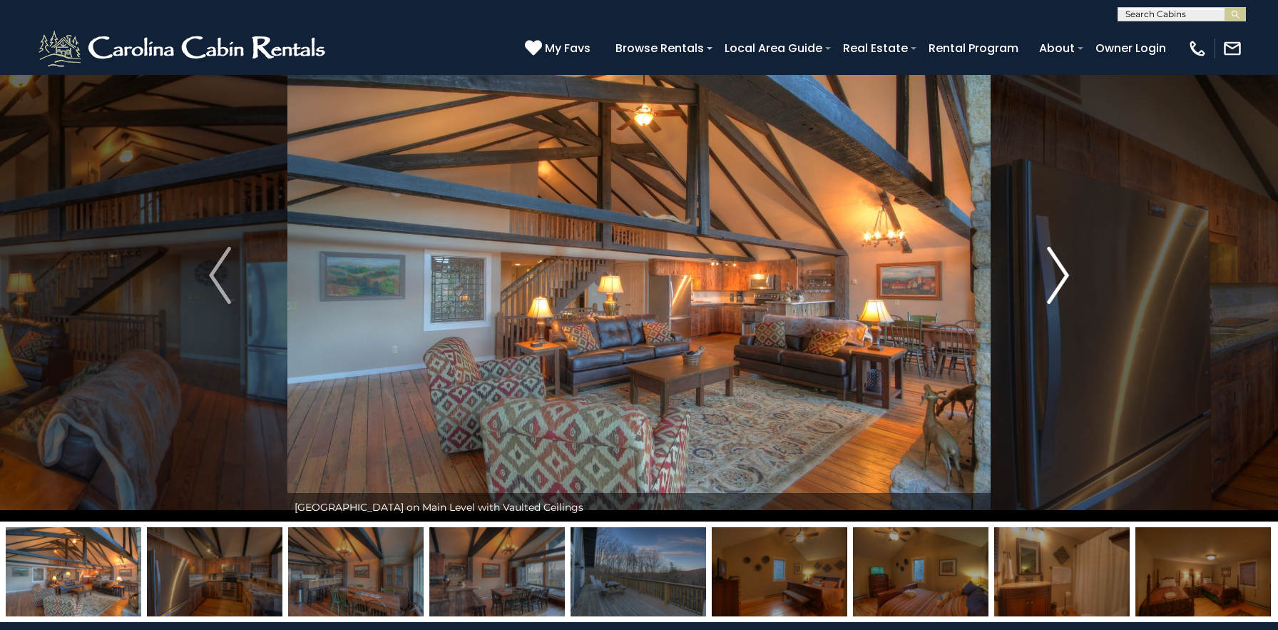
click at [1055, 268] on img "Next" at bounding box center [1057, 275] width 21 height 57
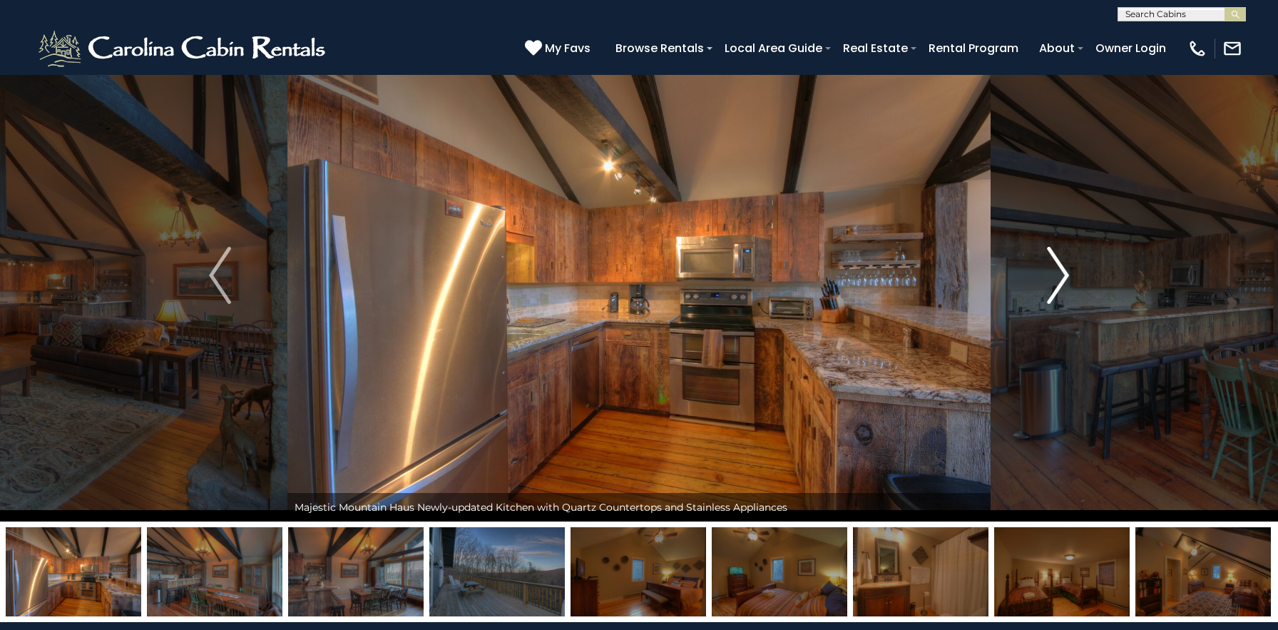
click at [1055, 268] on img "Next" at bounding box center [1057, 275] width 21 height 57
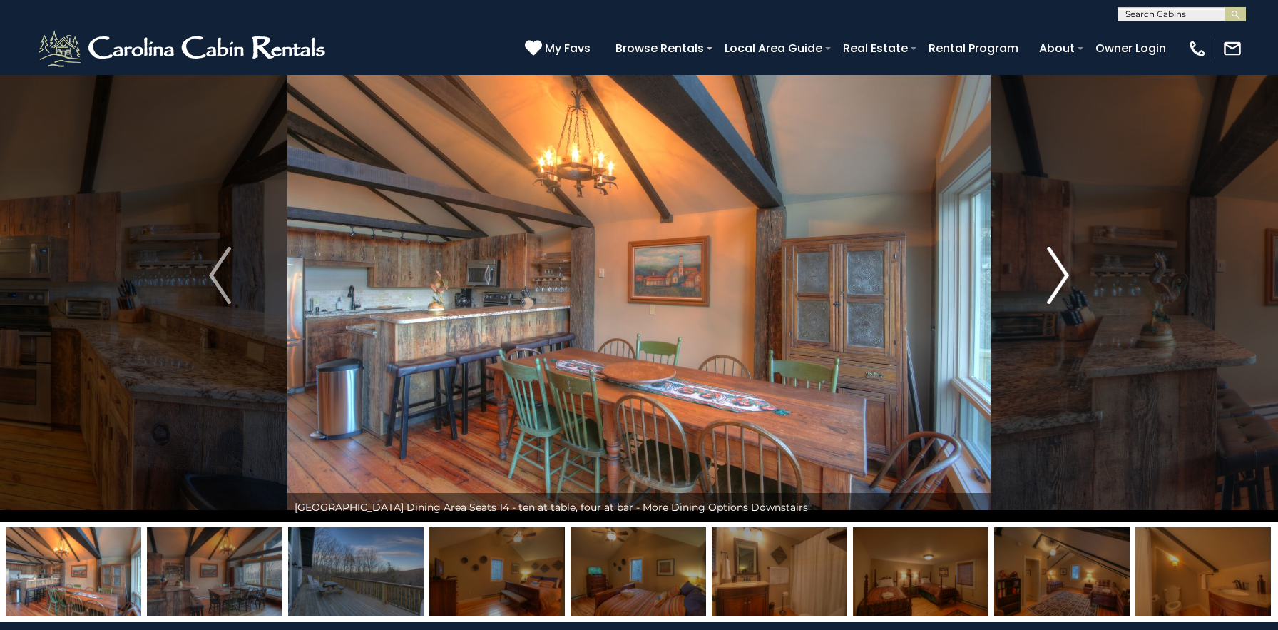
click at [1055, 268] on img "Next" at bounding box center [1057, 275] width 21 height 57
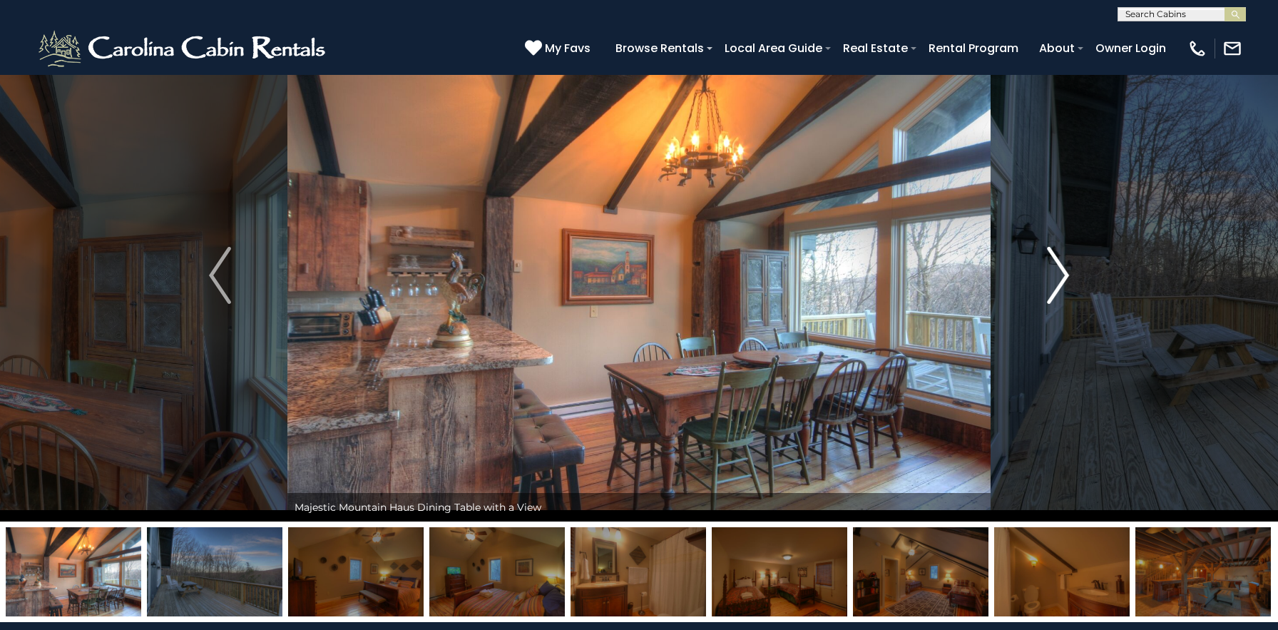
click at [1055, 268] on img "Next" at bounding box center [1057, 275] width 21 height 57
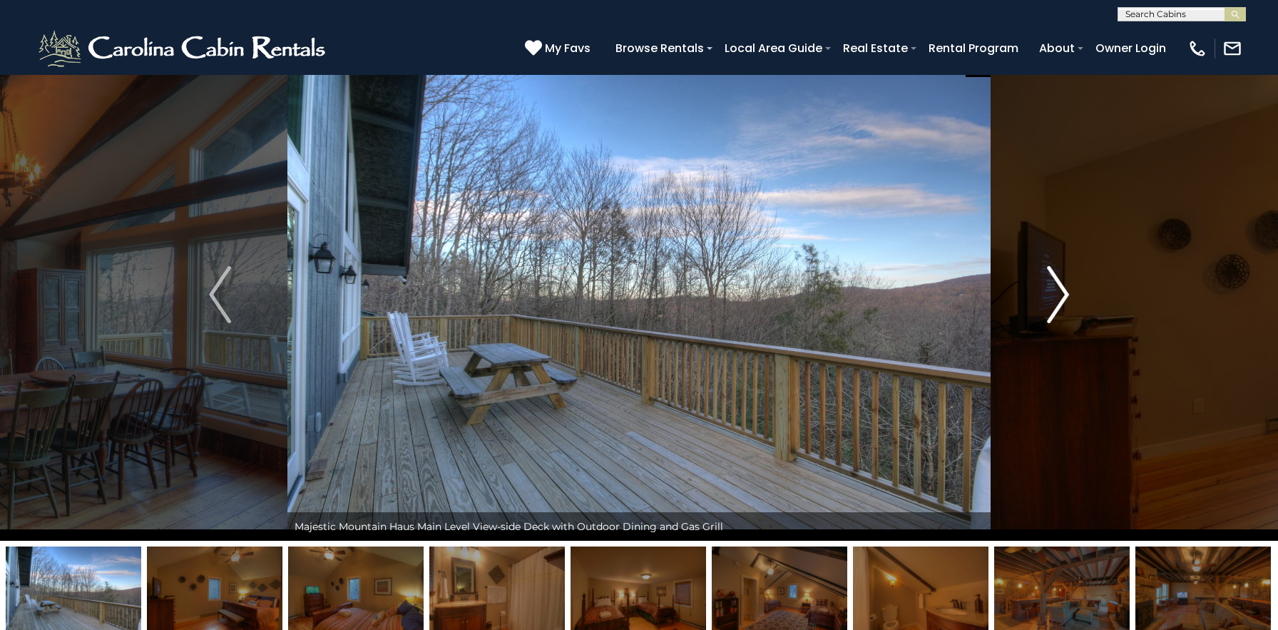
scroll to position [25, 0]
click at [1055, 268] on img "Next" at bounding box center [1057, 295] width 21 height 57
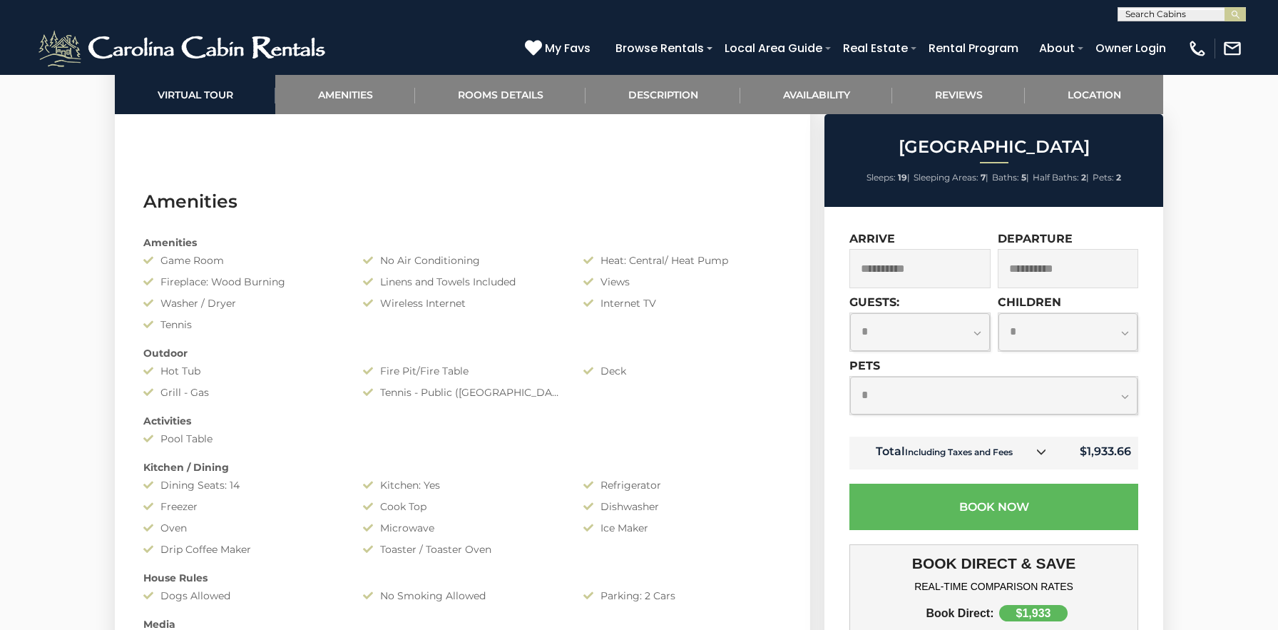
scroll to position [1074, 0]
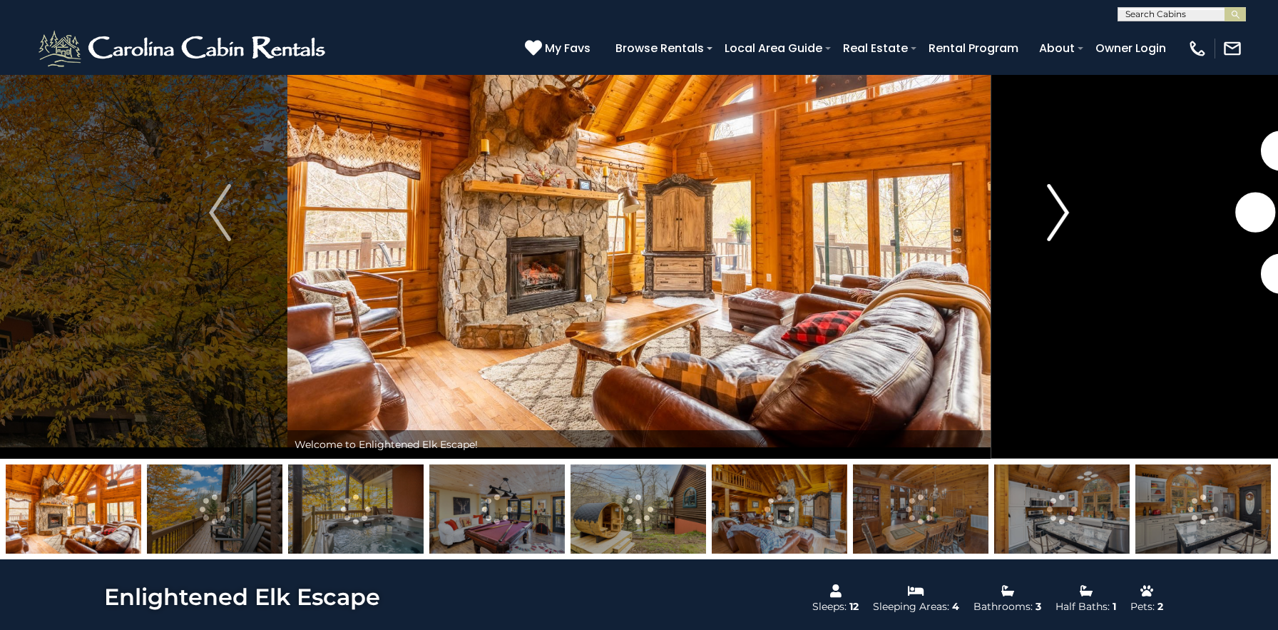
scroll to position [92, 0]
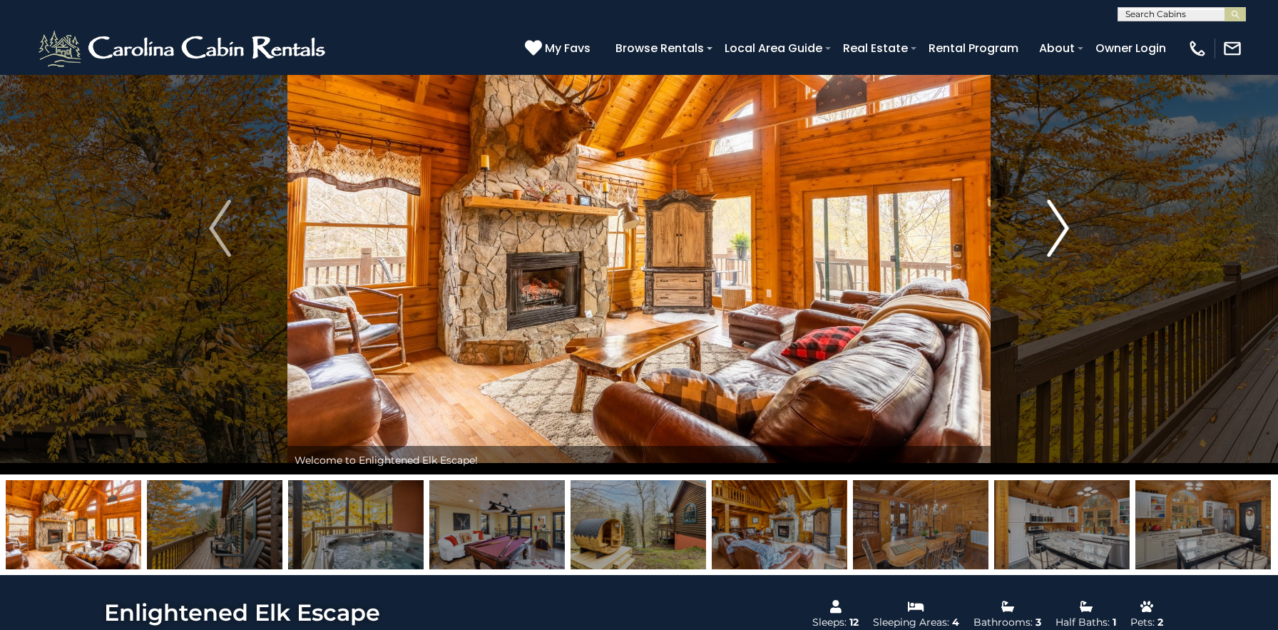
click at [1052, 207] on img "Next" at bounding box center [1057, 228] width 21 height 57
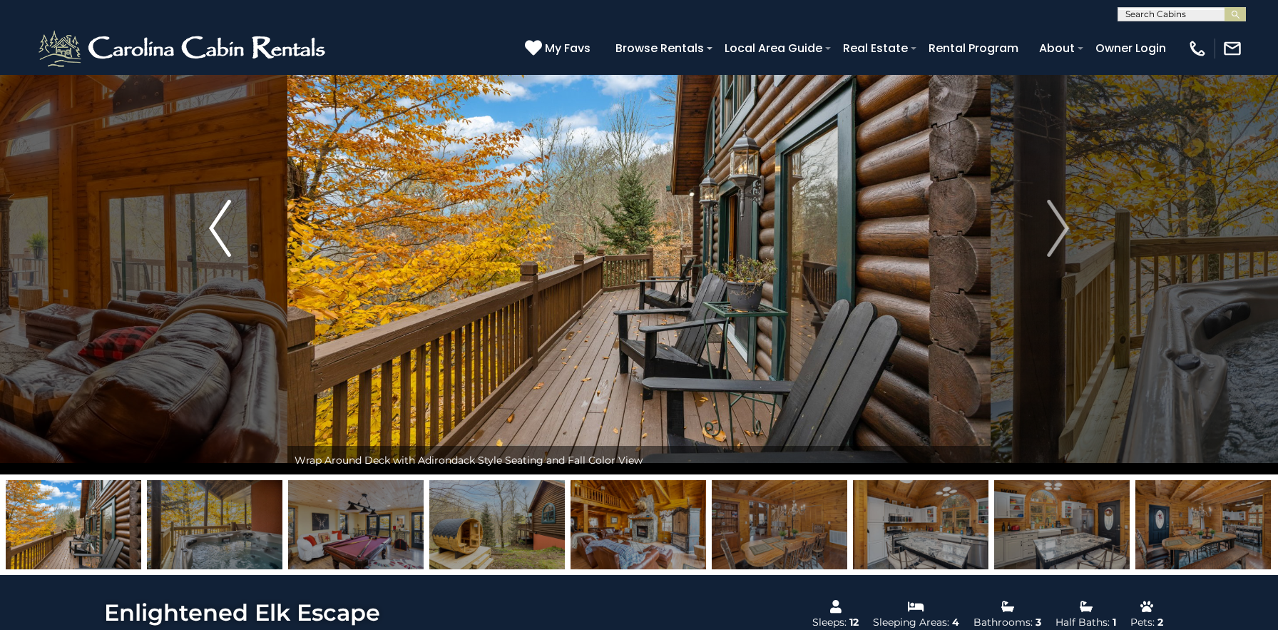
click at [190, 244] on button "Previous" at bounding box center [220, 228] width 135 height 492
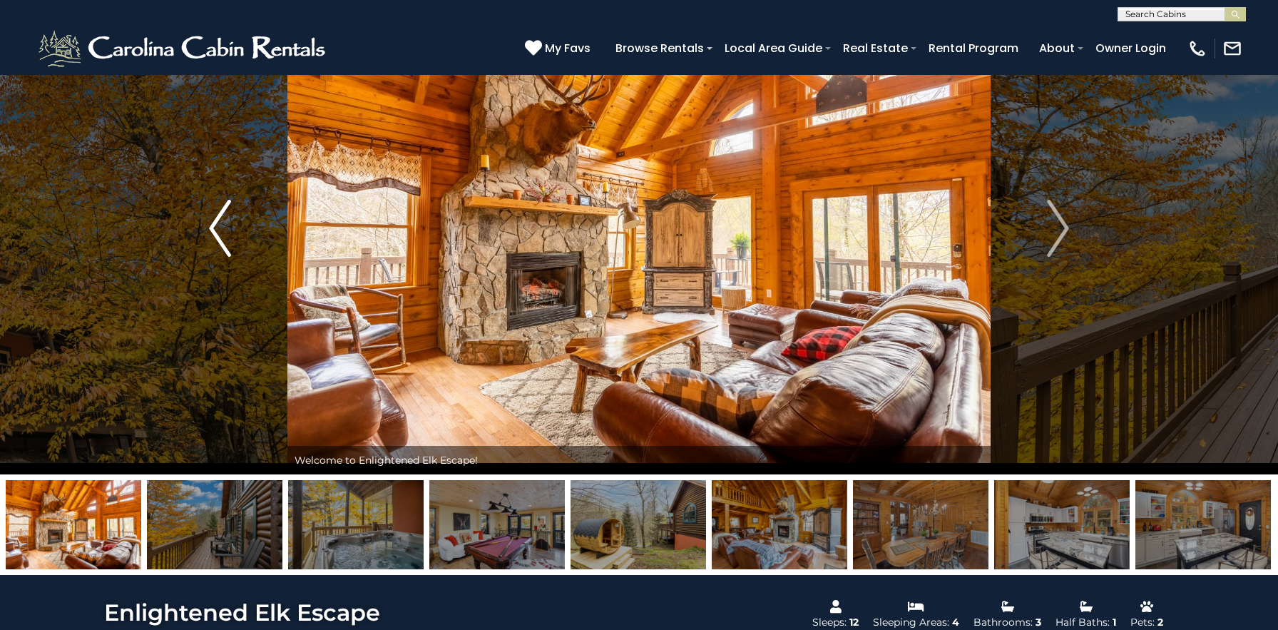
click at [190, 244] on button "Previous" at bounding box center [220, 228] width 135 height 492
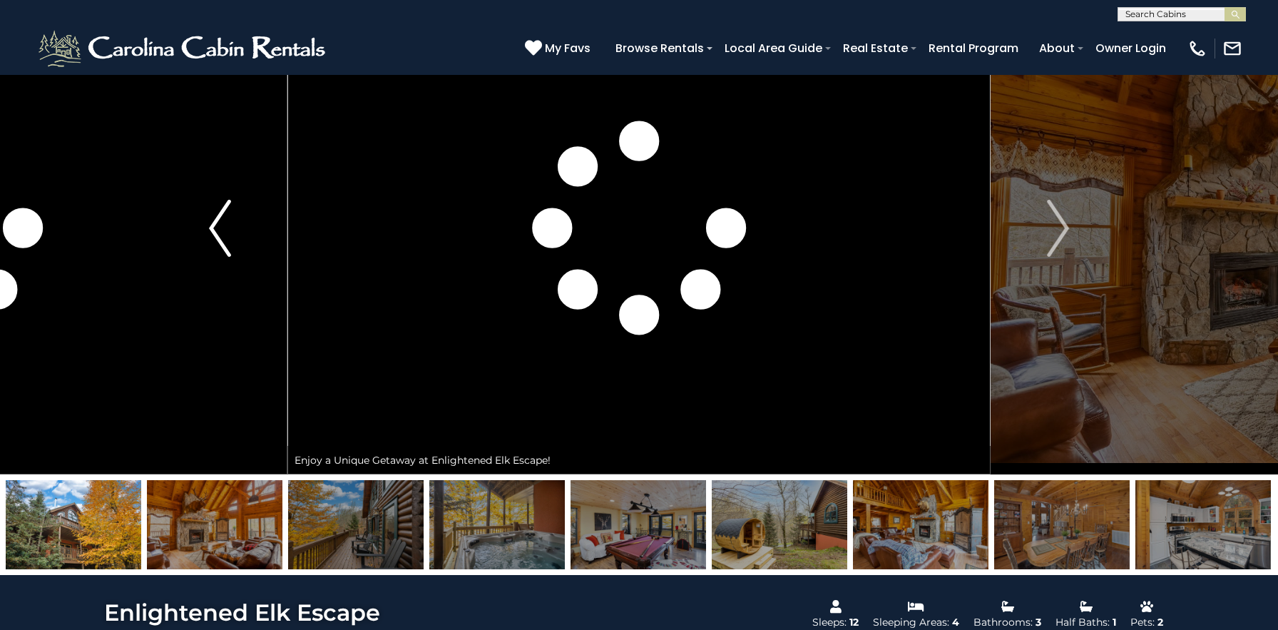
click at [230, 223] on img "Previous" at bounding box center [219, 228] width 21 height 57
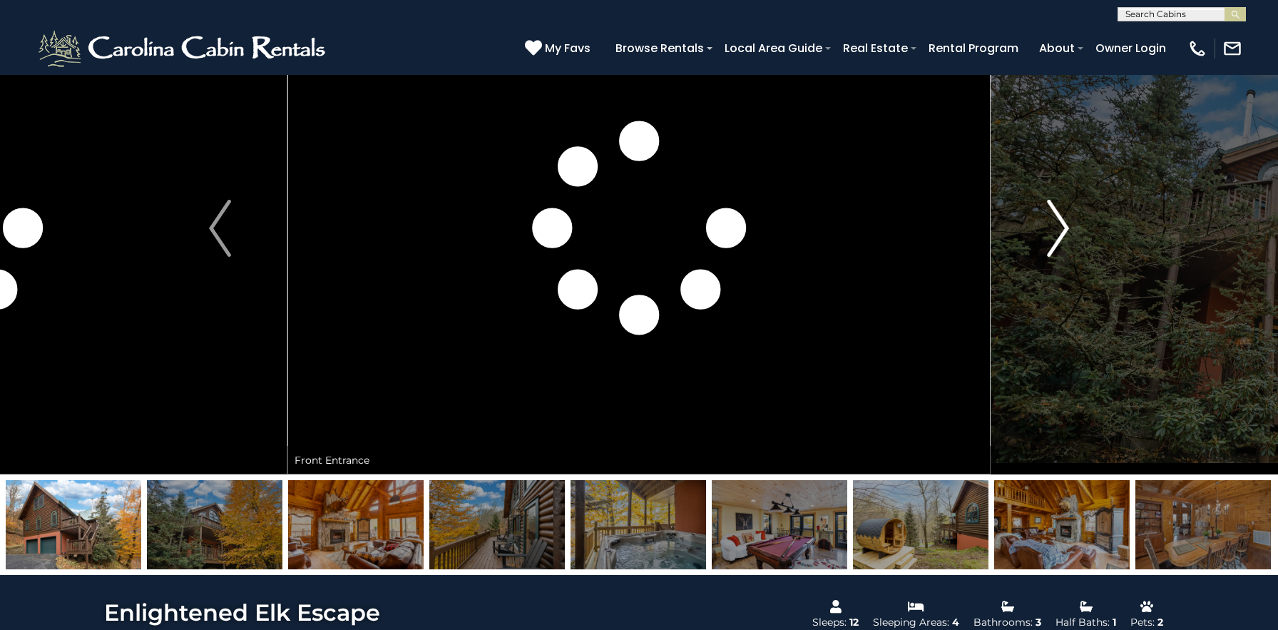
click at [1057, 221] on img "Next" at bounding box center [1057, 228] width 21 height 57
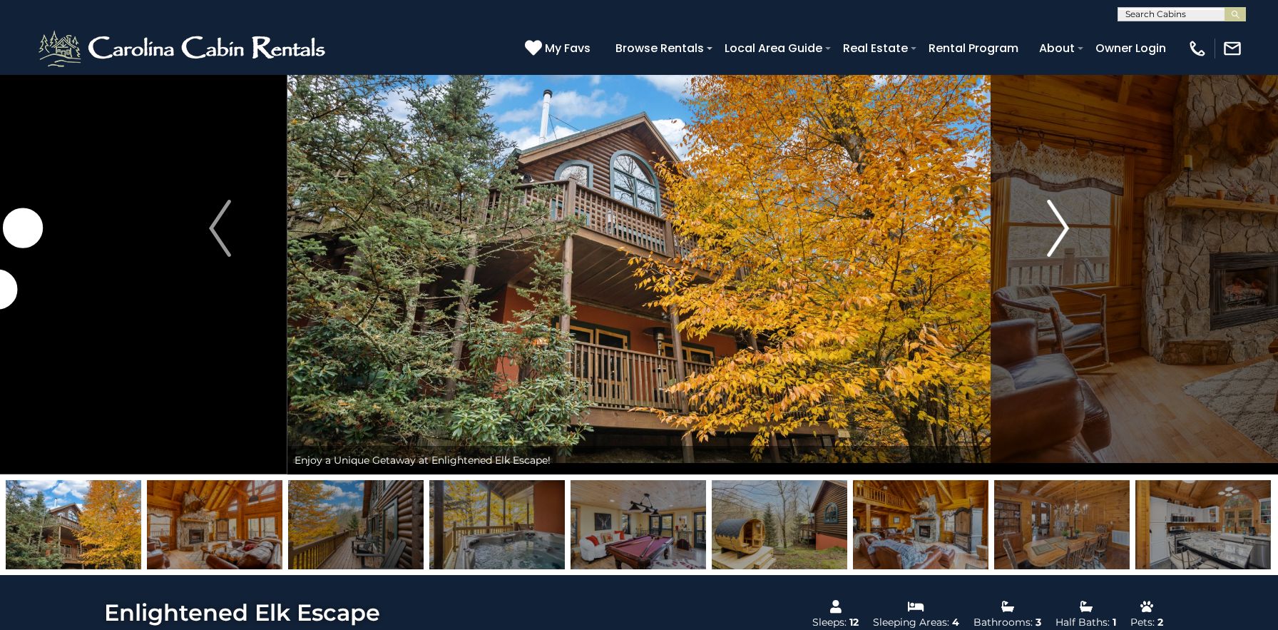
click at [1057, 221] on img "Next" at bounding box center [1057, 228] width 21 height 57
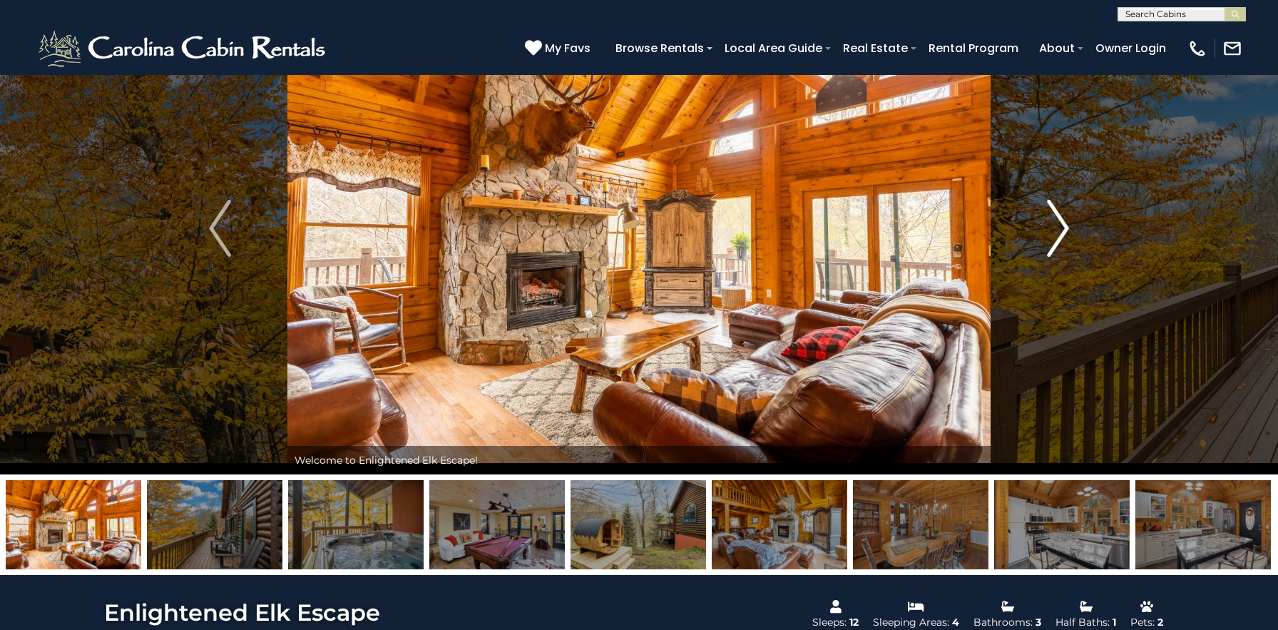
click at [1057, 221] on img "Next" at bounding box center [1057, 228] width 21 height 57
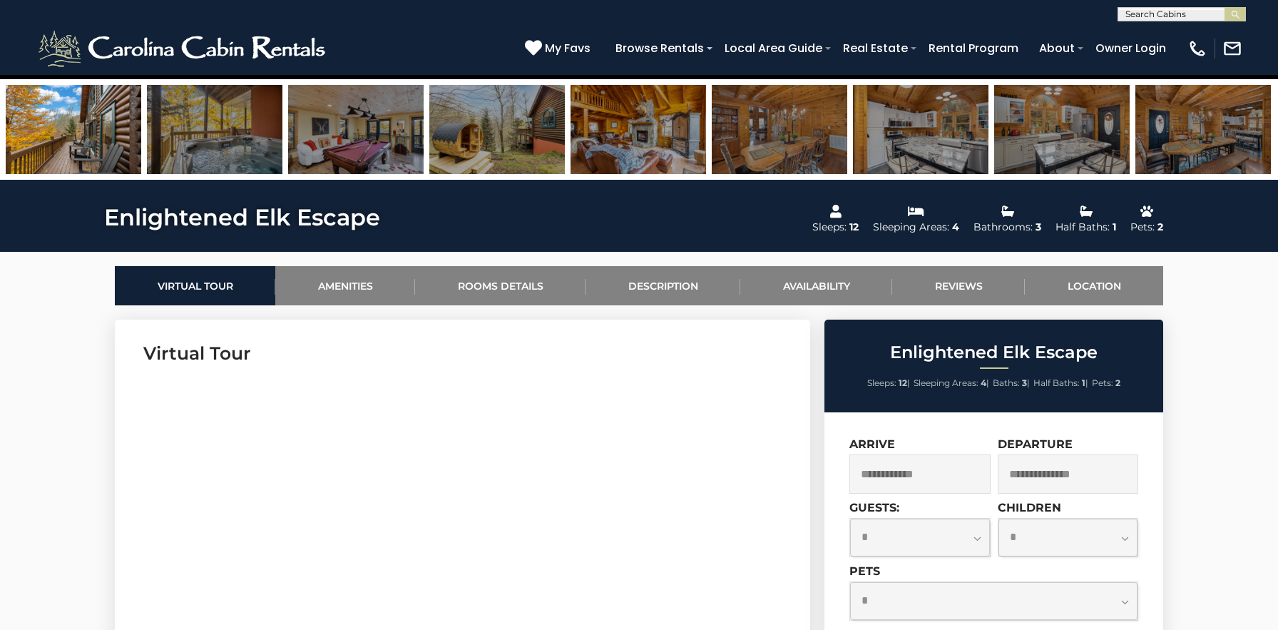
scroll to position [514, 0]
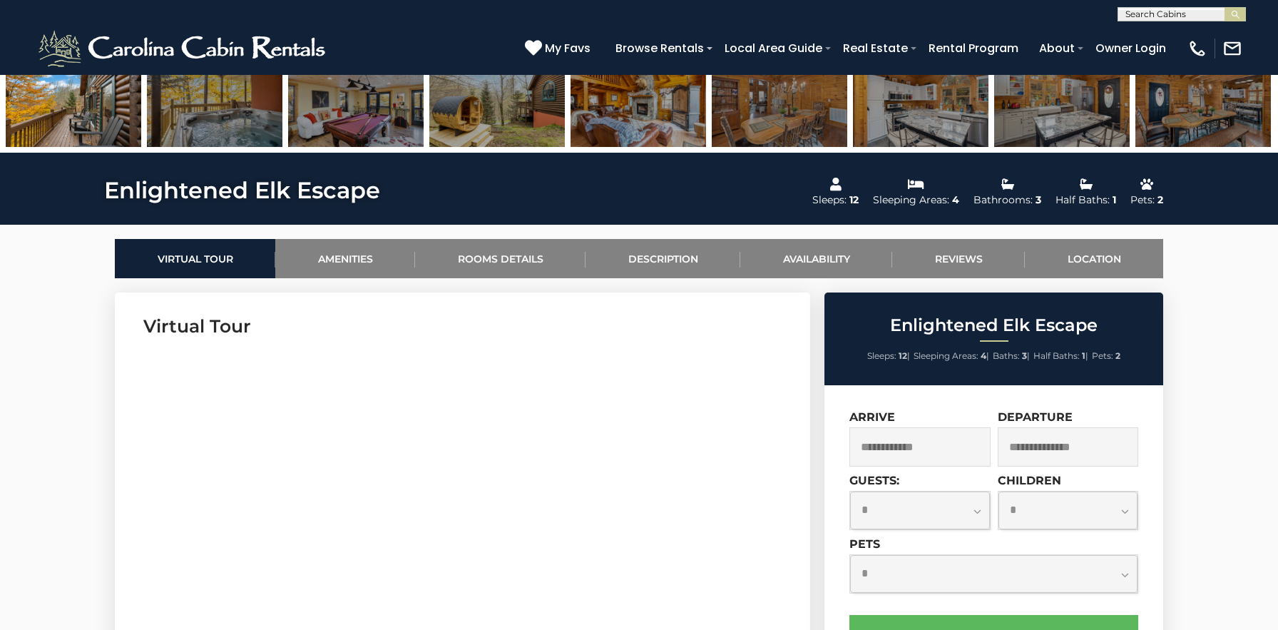
click at [887, 454] on input "text" at bounding box center [920, 446] width 141 height 39
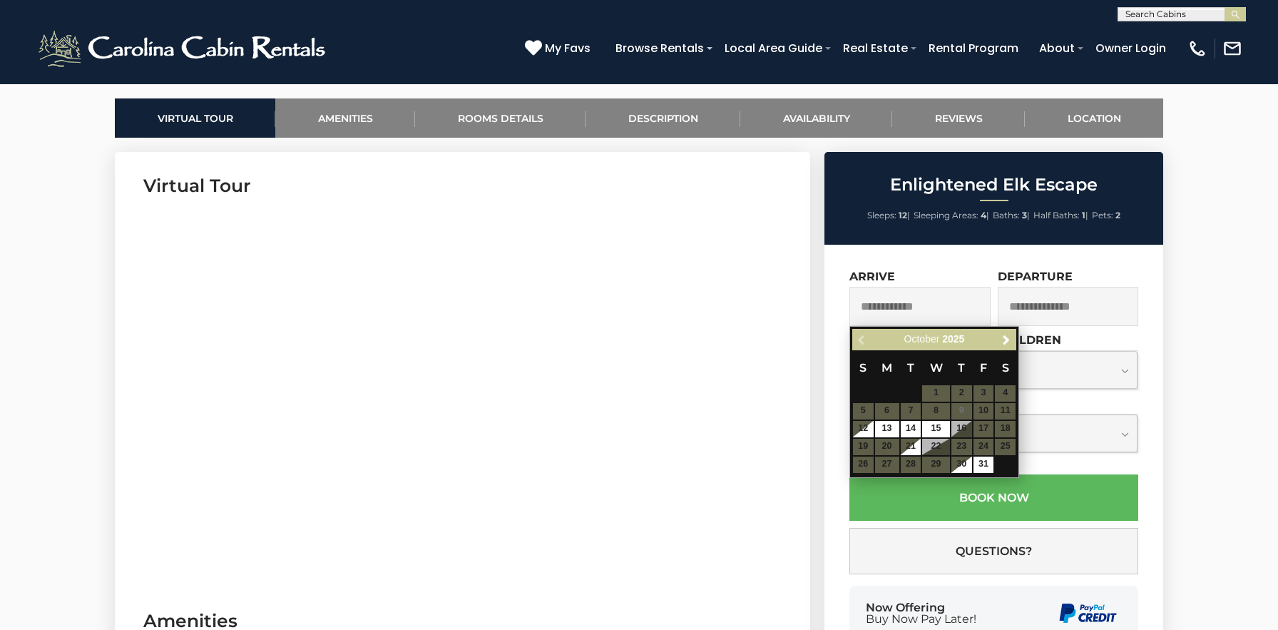
scroll to position [656, 0]
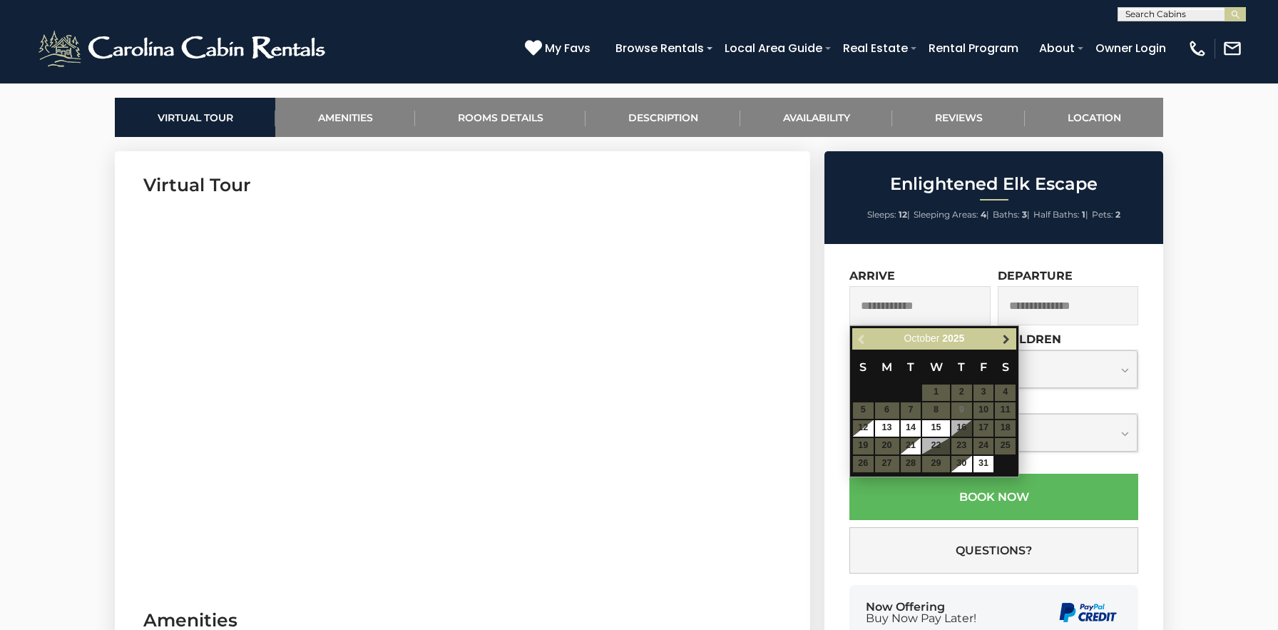
click at [1006, 342] on span "Next" at bounding box center [1006, 338] width 11 height 11
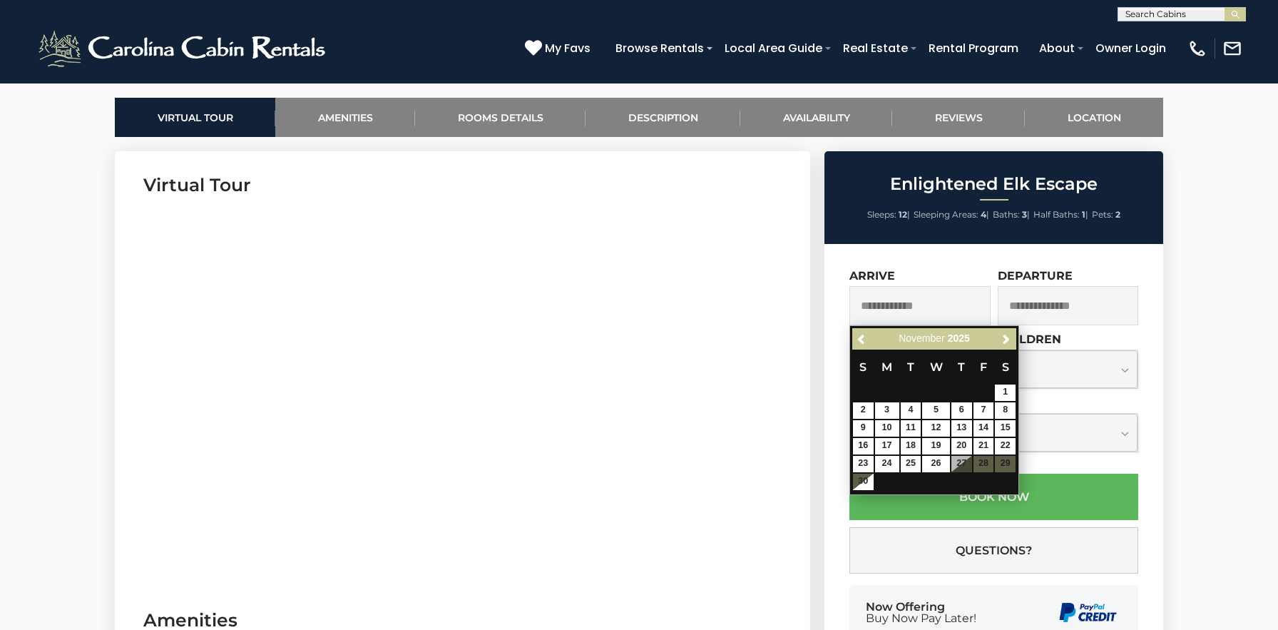
click at [1164, 283] on div "Enlightened Elk Escape Sleeps: 12 | Sleeping Areas: 4 | Baths: 3 | Half Baths: …" at bounding box center [996, 422] width 357 height 542
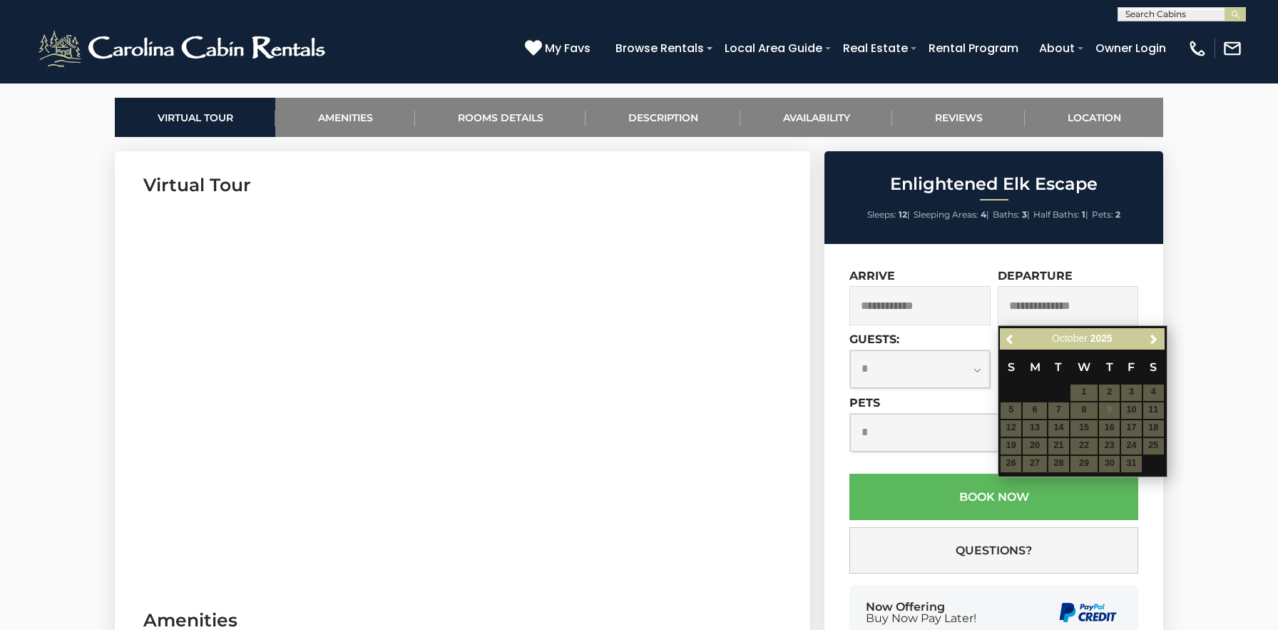
scroll to position [0, 0]
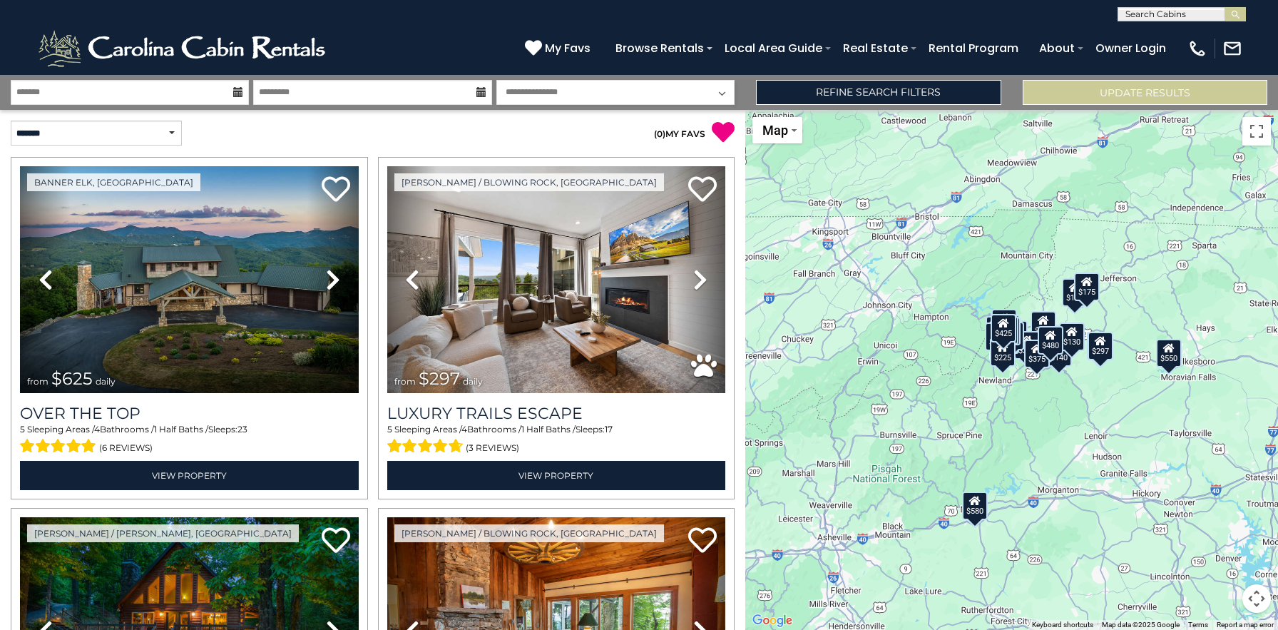
click at [1253, 604] on button "Map camera controls" at bounding box center [1257, 598] width 29 height 29
click at [1218, 536] on button "Zoom in" at bounding box center [1221, 527] width 29 height 29
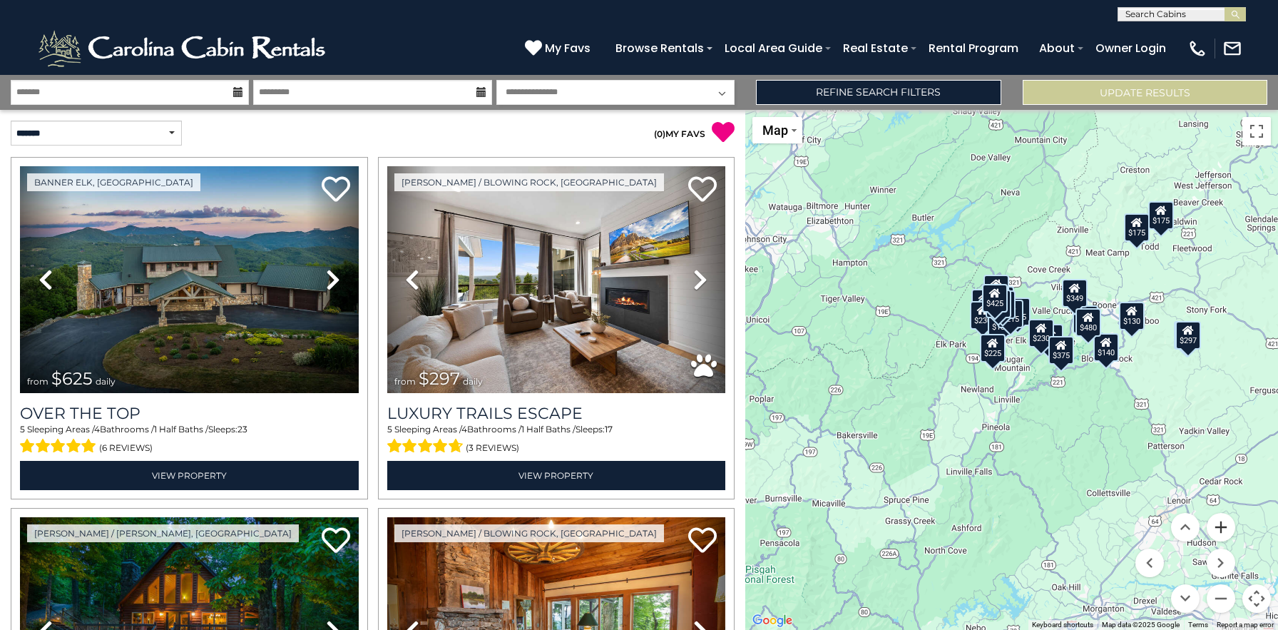
click at [1222, 529] on button "Zoom in" at bounding box center [1221, 527] width 29 height 29
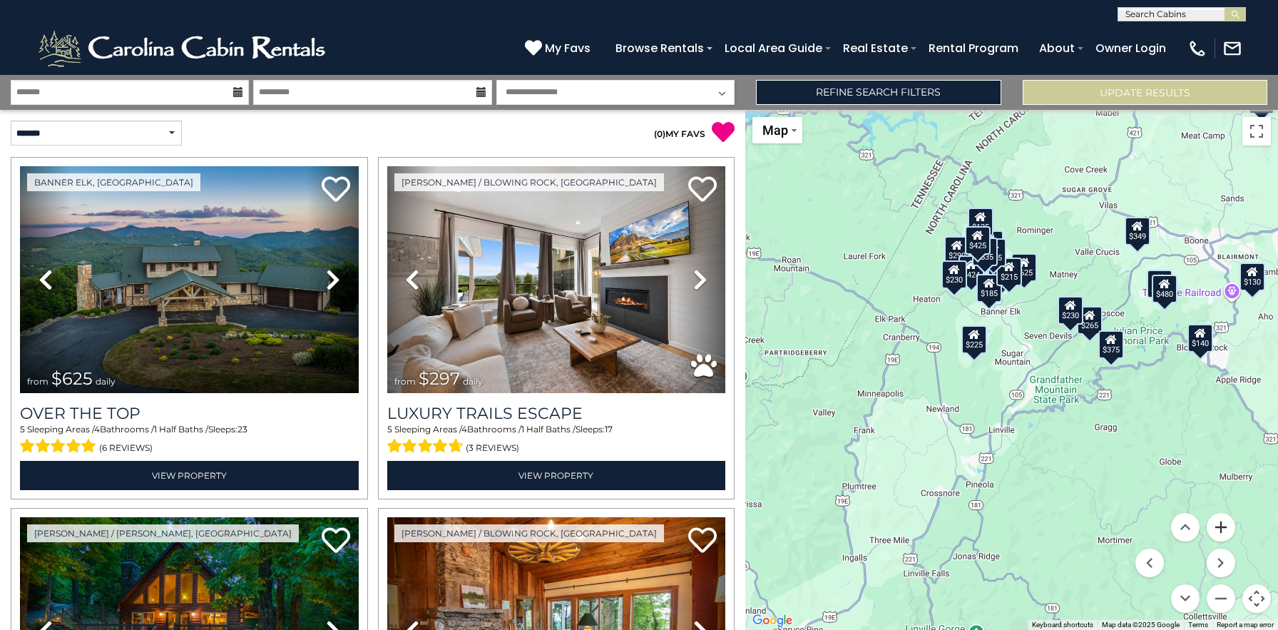
click at [1222, 529] on button "Zoom in" at bounding box center [1221, 527] width 29 height 29
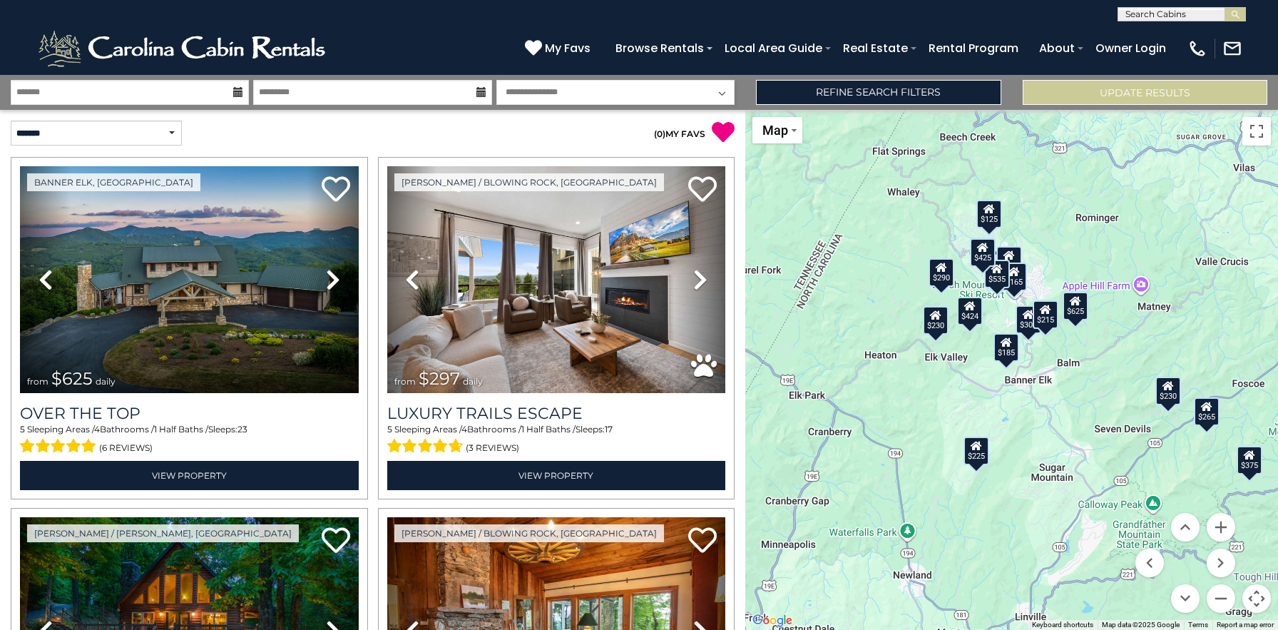
drag, startPoint x: 1096, startPoint y: 297, endPoint x: 1135, endPoint y: 429, distance: 137.7
click at [1135, 429] on div "$625 $297 $175 $165 $300 $580 $290 $424 $395 $270 $185 $265 $230 $550 $349 $230…" at bounding box center [1012, 370] width 533 height 520
click at [1227, 528] on button "Zoom in" at bounding box center [1221, 527] width 29 height 29
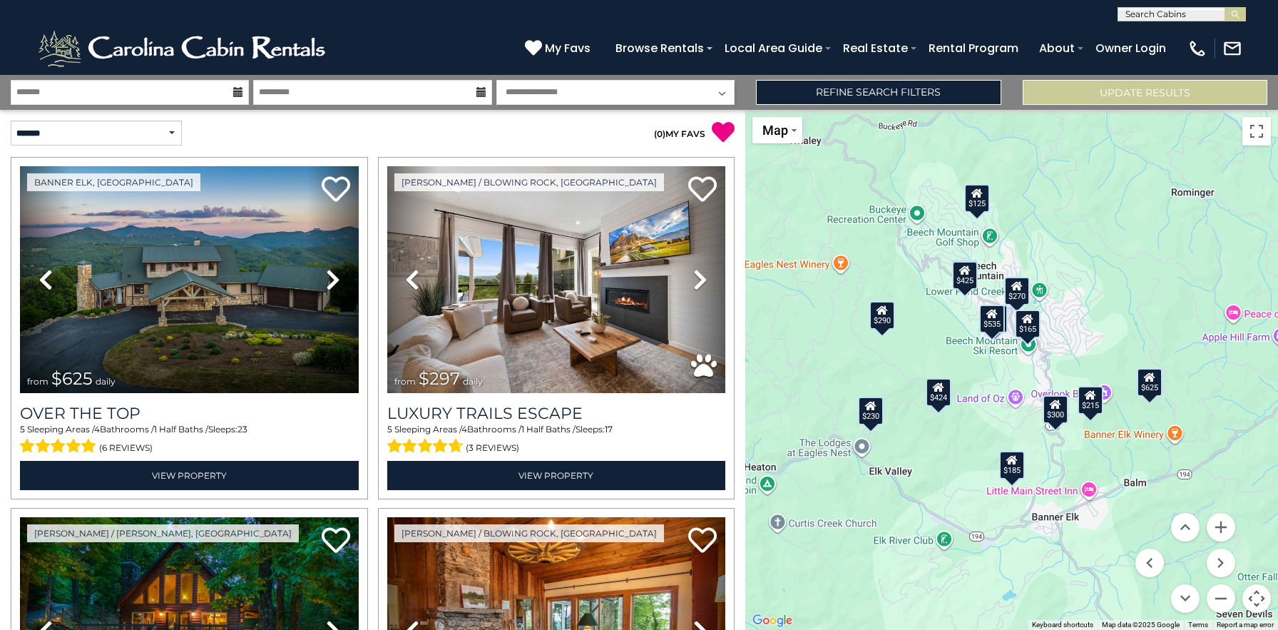
drag, startPoint x: 1206, startPoint y: 355, endPoint x: 1213, endPoint y: 487, distance: 131.4
click at [1213, 487] on div "$625 $297 $175 $165 $300 $580 $290 $424 $395 $270 $185 $265 $230 $550 $349 $230…" at bounding box center [1012, 370] width 533 height 520
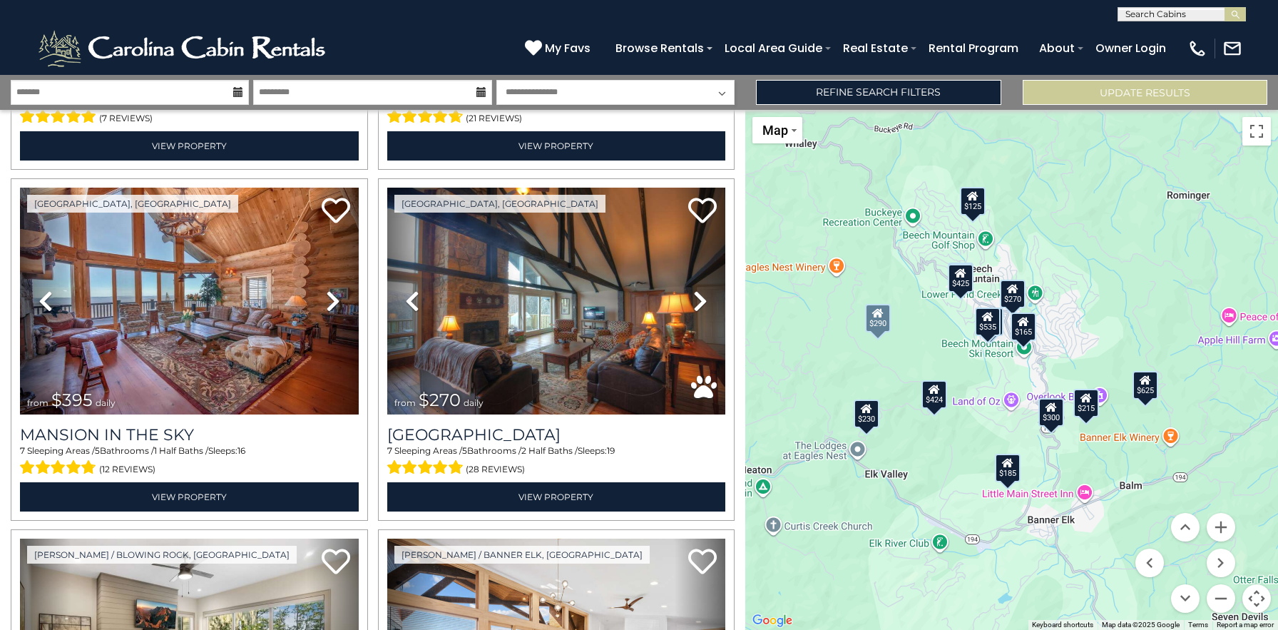
scroll to position [1383, 0]
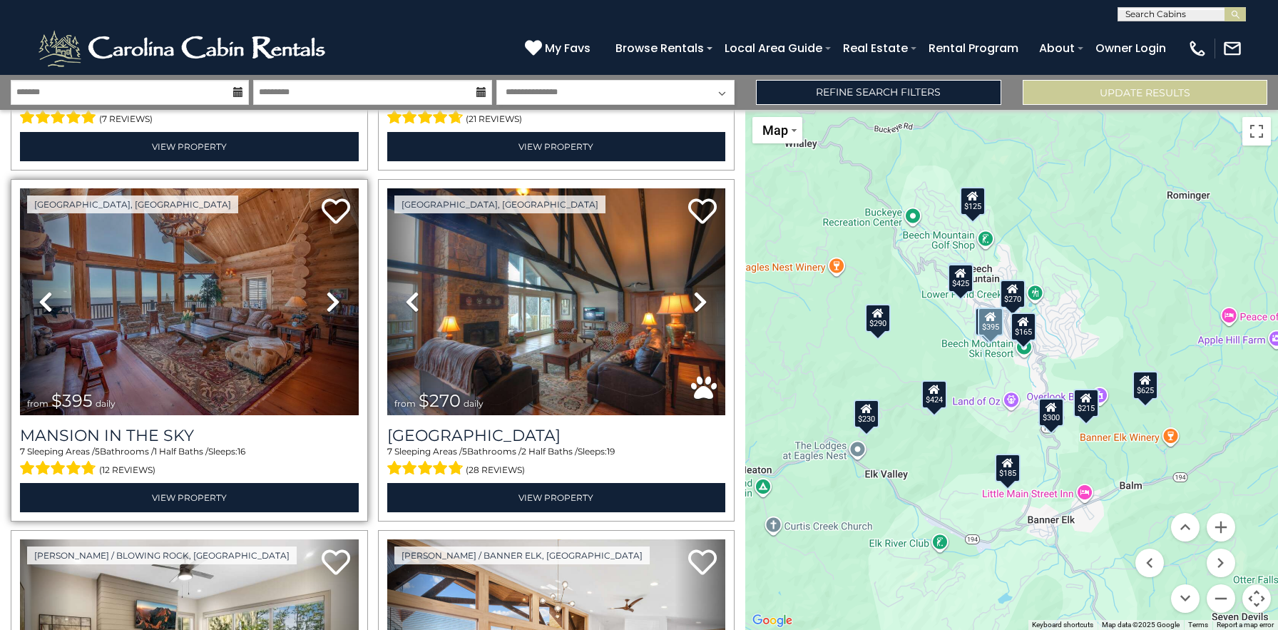
click at [328, 301] on icon at bounding box center [333, 301] width 14 height 23
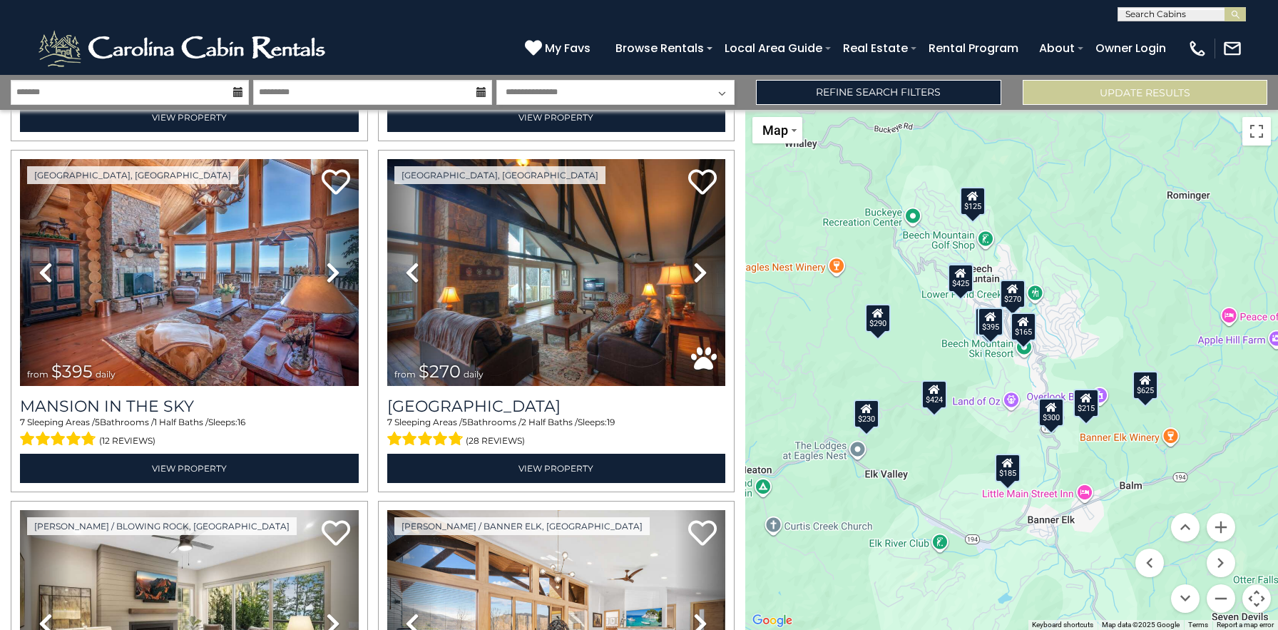
scroll to position [1396, 0]
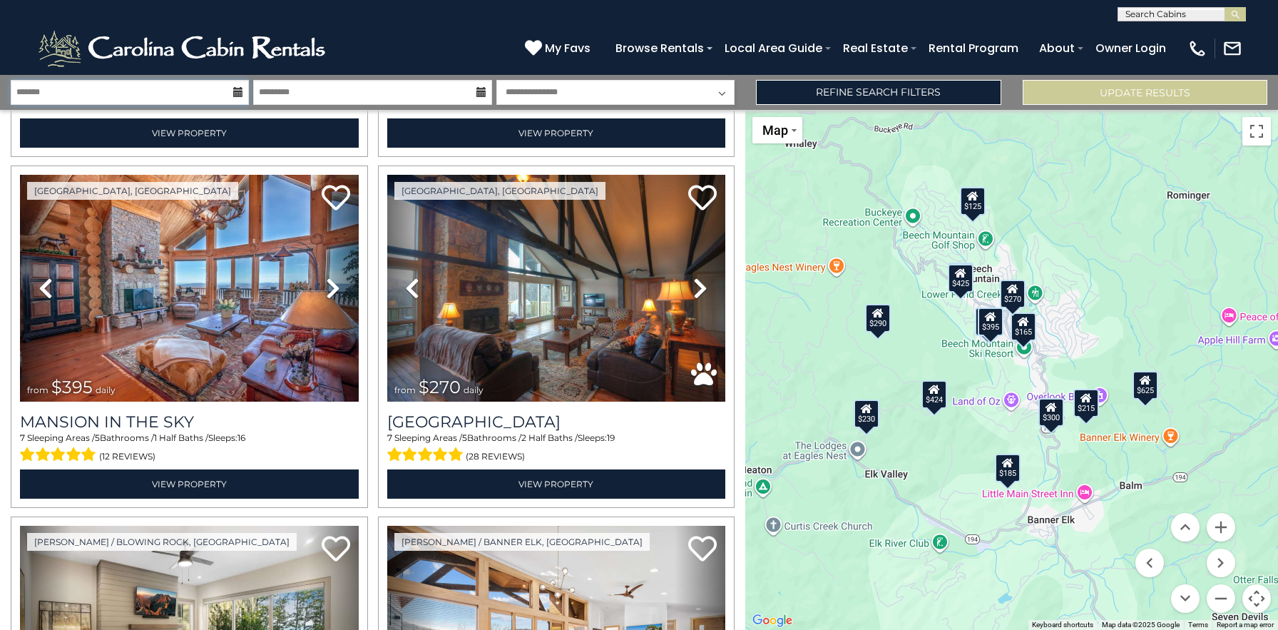
click at [215, 90] on input "text" at bounding box center [130, 92] width 238 height 25
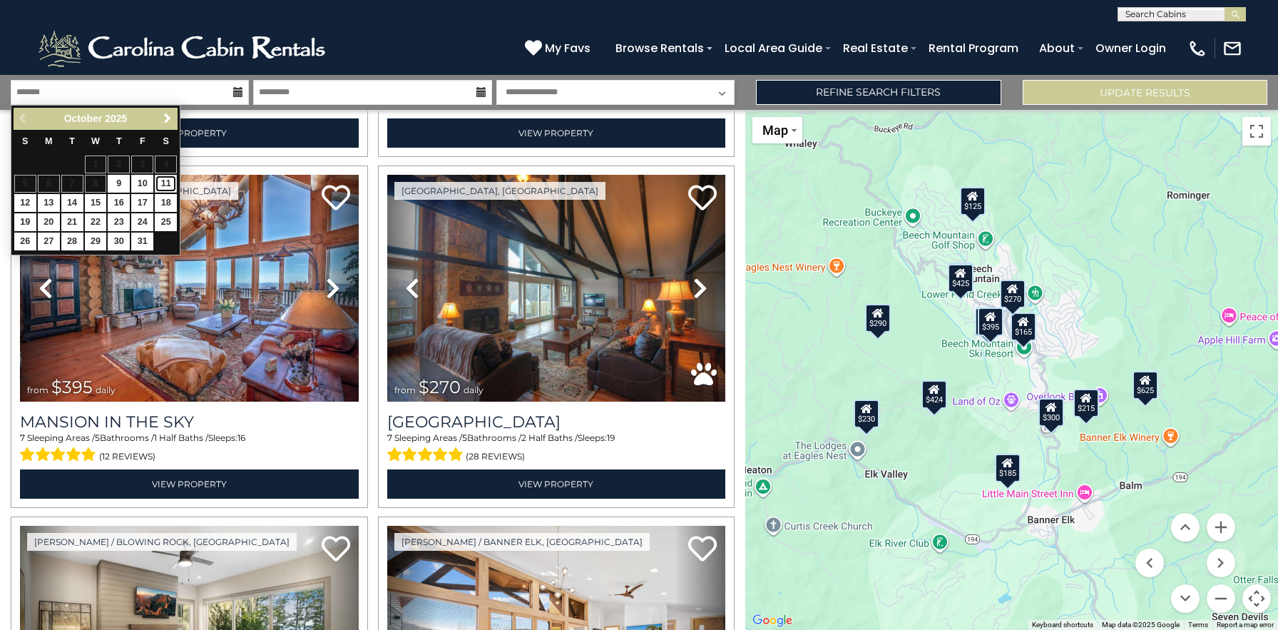
click at [165, 183] on link "11" at bounding box center [166, 184] width 22 height 18
type input "********"
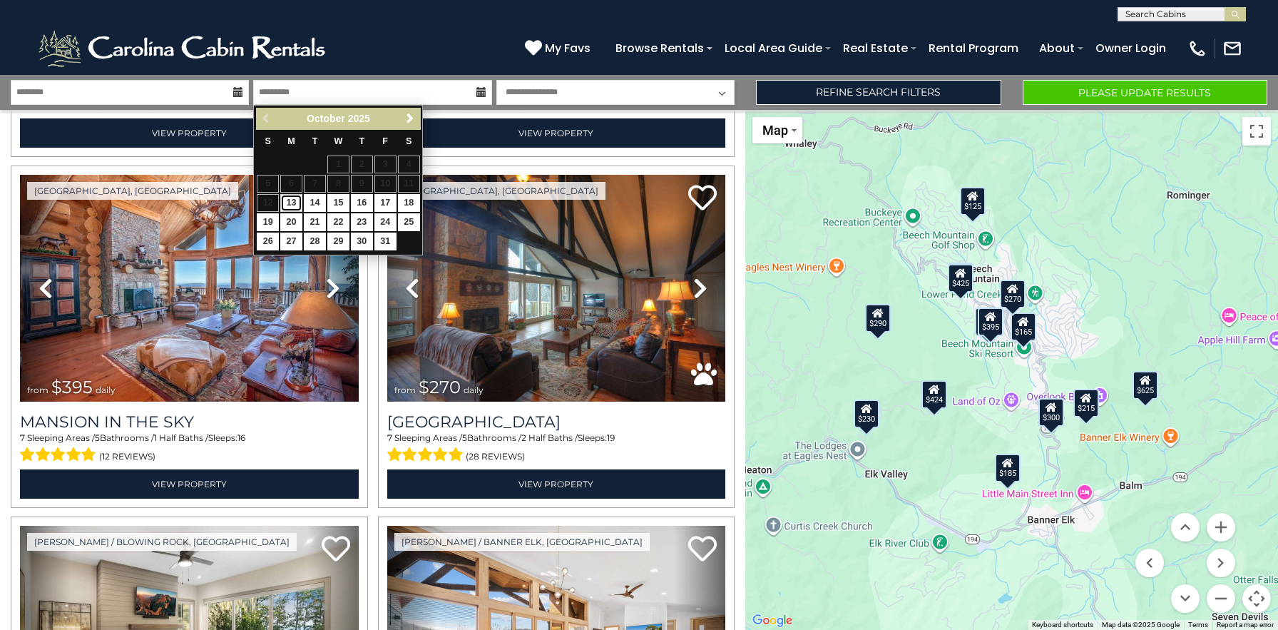
click at [289, 203] on link "13" at bounding box center [291, 203] width 22 height 18
type input "********"
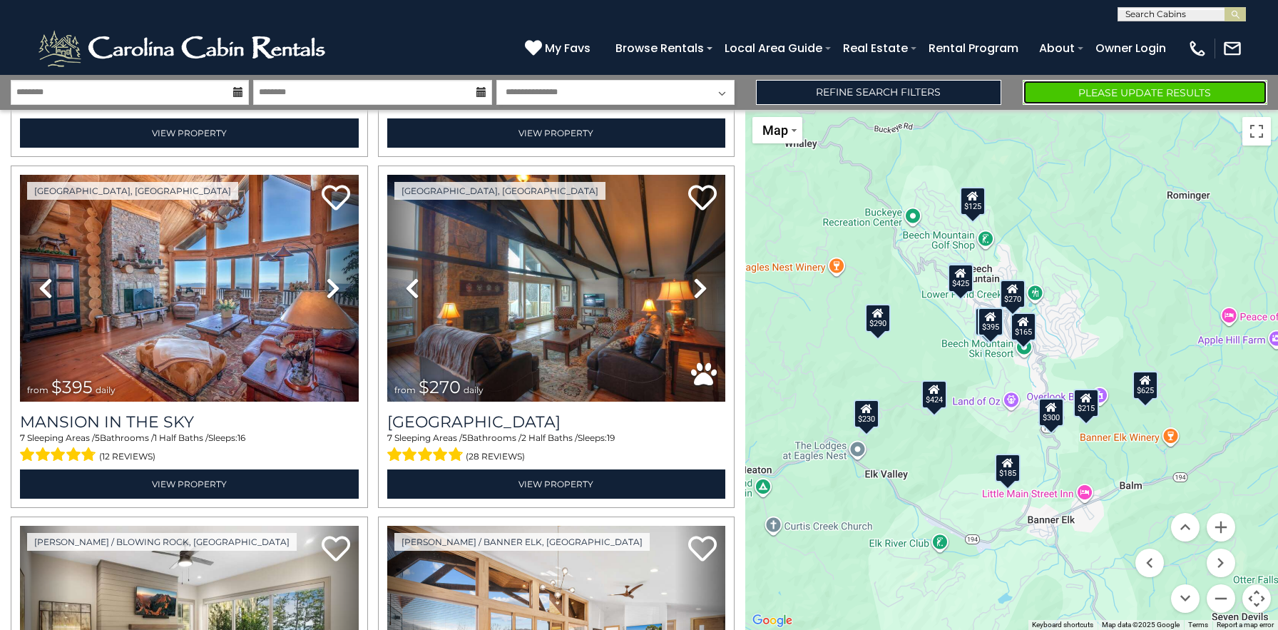
click at [1141, 94] on button "Please Update Results" at bounding box center [1145, 92] width 245 height 25
